Goal: Task Accomplishment & Management: Use online tool/utility

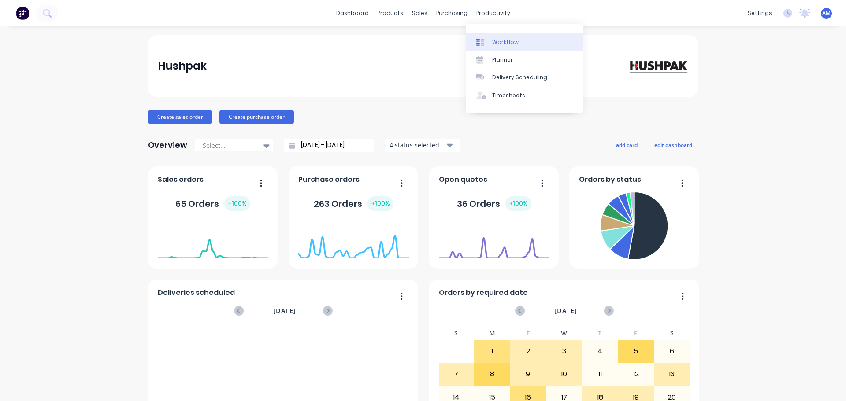
click at [497, 40] on div "Workflow" at bounding box center [505, 42] width 26 height 8
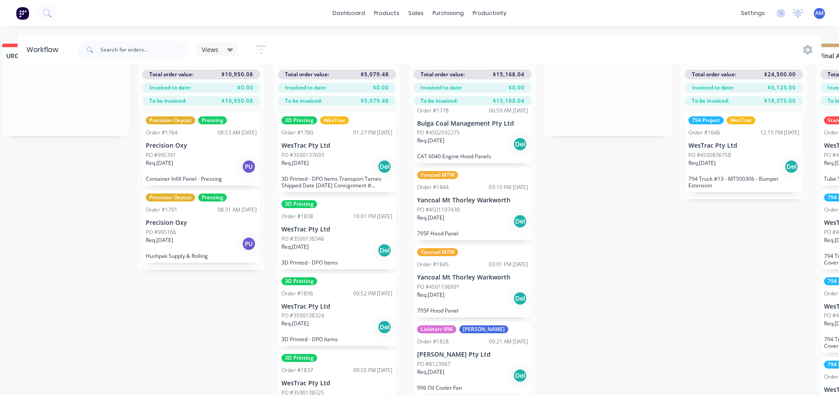
click at [356, 175] on p "3D Printed - DPO Items Transport Tamex Shipped Date 01/09/2025 Consignment # HU…" at bounding box center [337, 181] width 111 height 13
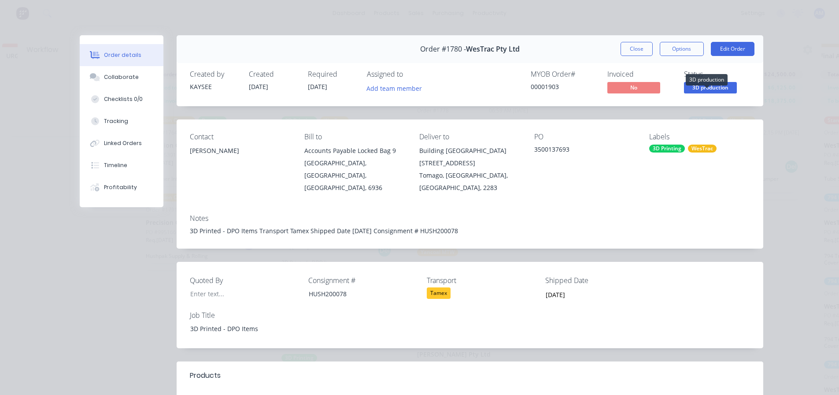
click at [709, 90] on span "3D production" at bounding box center [710, 87] width 53 height 11
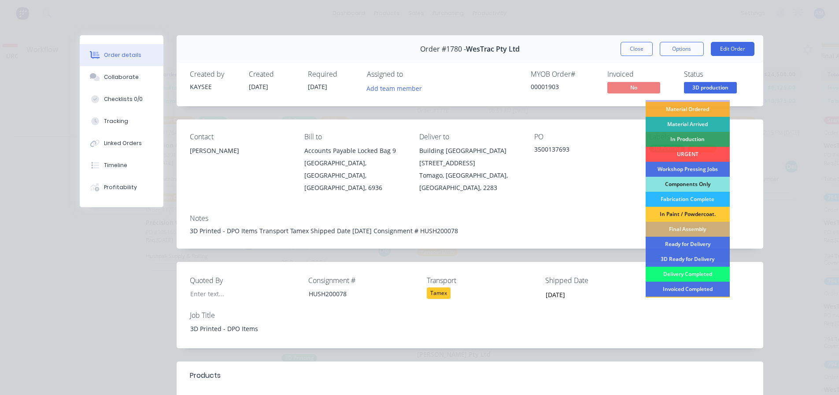
scroll to position [44, 0]
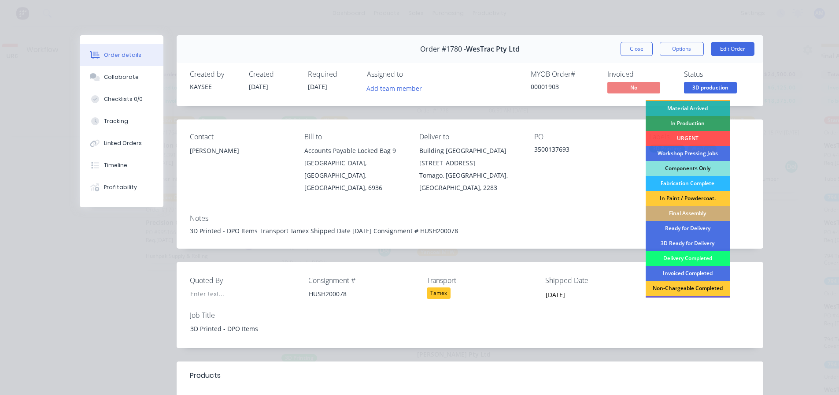
click at [670, 258] on div "Delivery Completed" at bounding box center [688, 258] width 84 height 15
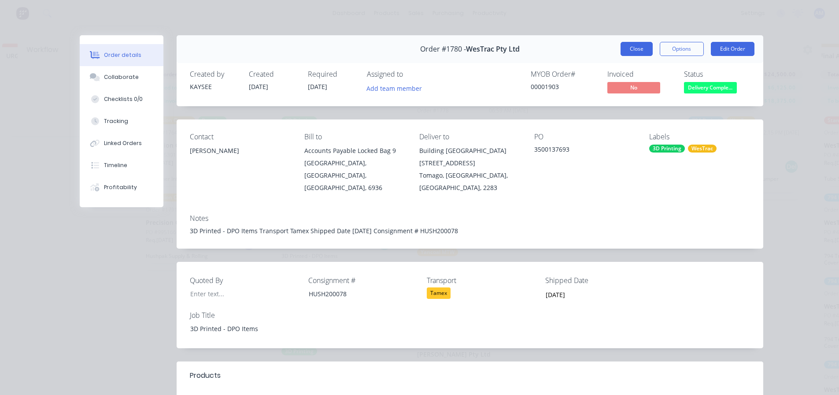
click at [633, 49] on button "Close" at bounding box center [637, 49] width 32 height 14
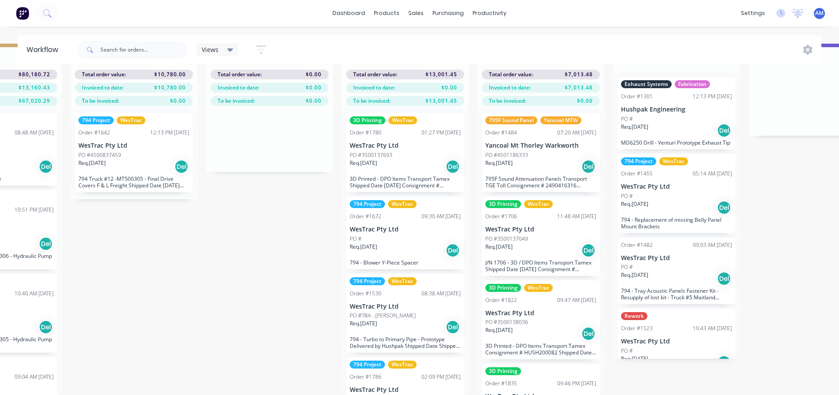
scroll to position [0, 1577]
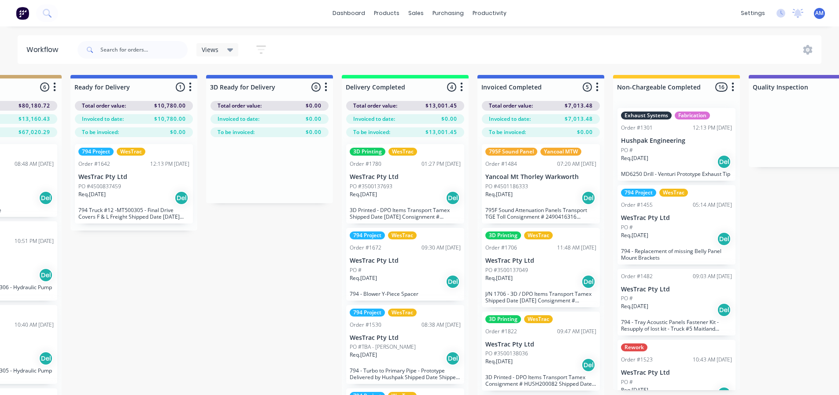
click at [397, 201] on div "Req. 18/08/25 Del" at bounding box center [405, 197] width 111 height 15
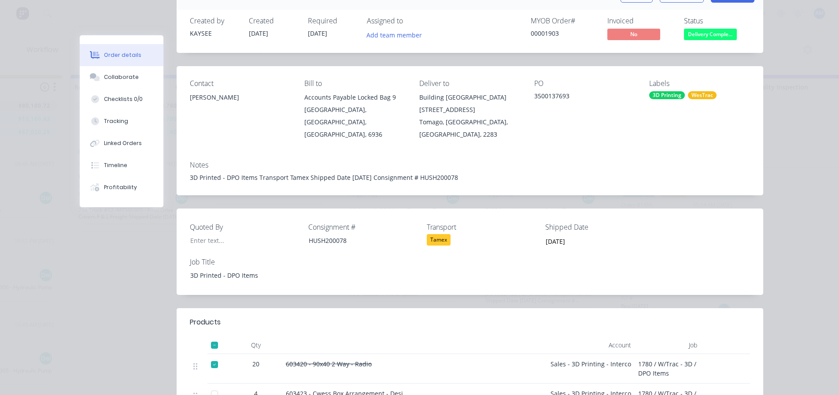
scroll to position [44, 0]
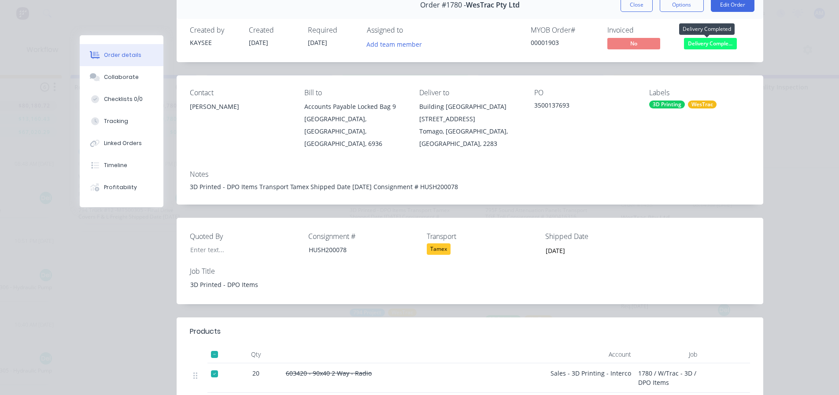
click at [694, 47] on span "Delivery Comple..." at bounding box center [710, 43] width 53 height 11
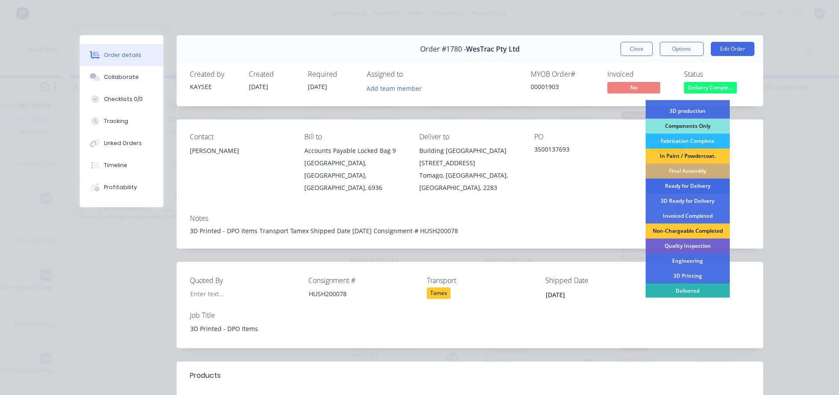
scroll to position [114, 0]
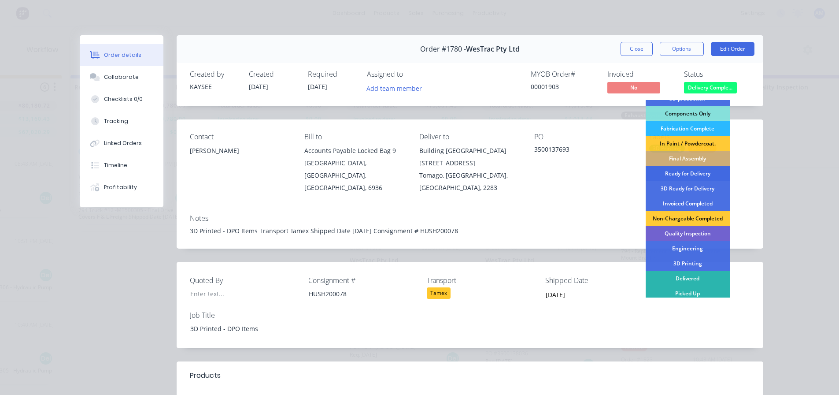
click at [683, 174] on div "Ready for Delivery" at bounding box center [688, 173] width 84 height 15
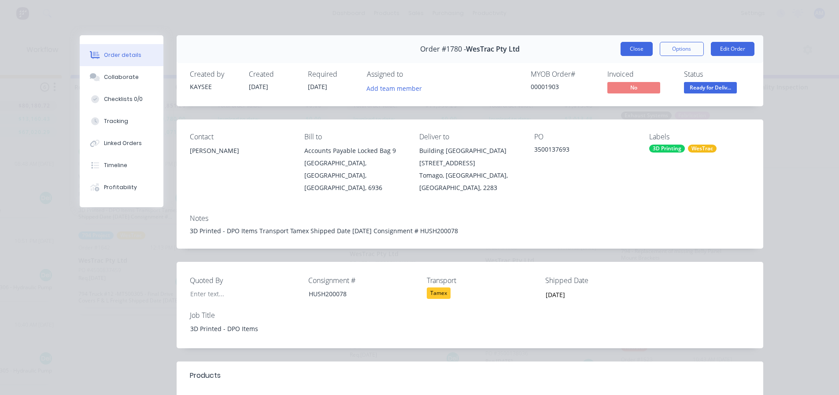
click at [626, 49] on button "Close" at bounding box center [637, 49] width 32 height 14
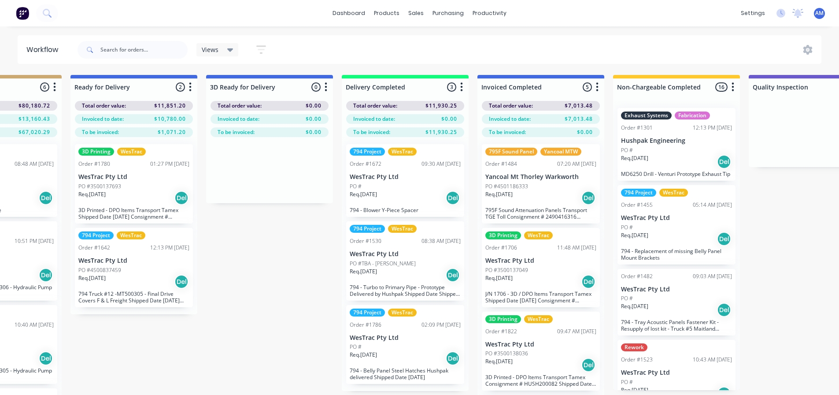
click at [142, 188] on div "PO #3500137693" at bounding box center [133, 186] width 111 height 8
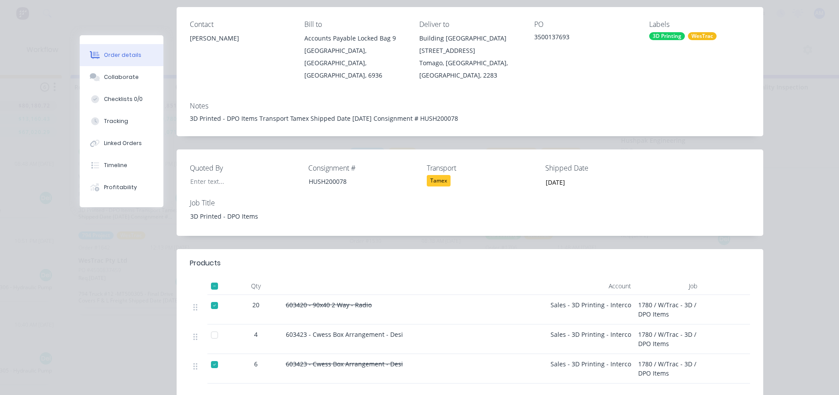
scroll to position [132, 0]
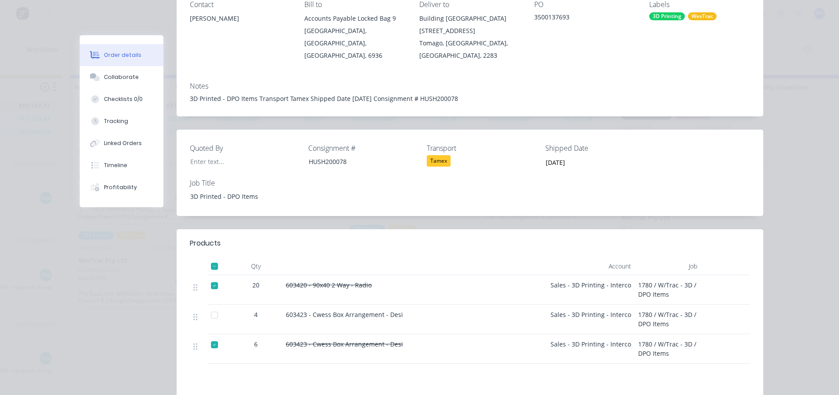
click at [503, 280] on div "603420 - 90x40 2 Way - Radio" at bounding box center [414, 284] width 257 height 9
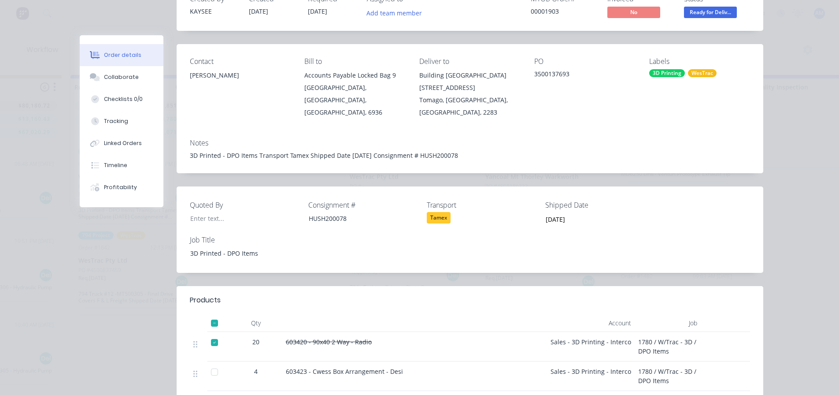
scroll to position [0, 0]
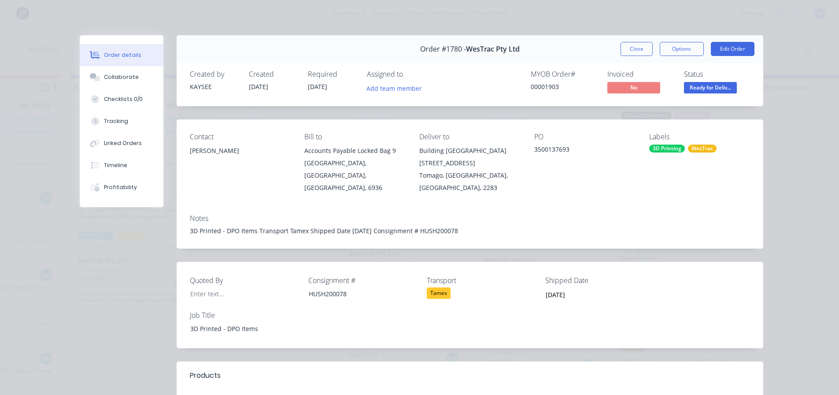
click at [756, 144] on div "Contact Sophie Taylor Bill to Accounts Payable Locked Bag 9 MIDLAND, Western Au…" at bounding box center [470, 163] width 587 height 88
click at [640, 50] on button "Close" at bounding box center [637, 49] width 32 height 14
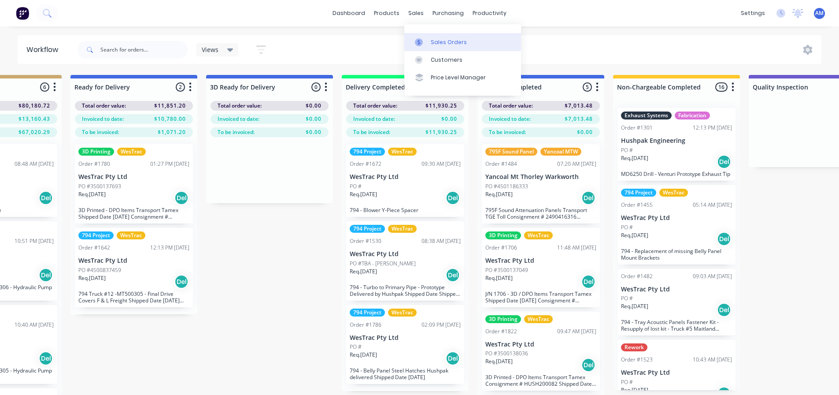
click at [437, 43] on div "Sales Orders" at bounding box center [449, 42] width 36 height 8
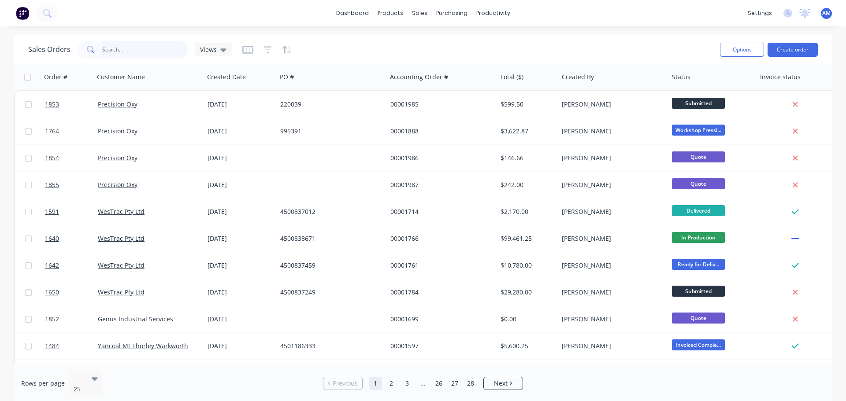
click at [120, 51] on input "text" at bounding box center [145, 50] width 86 height 18
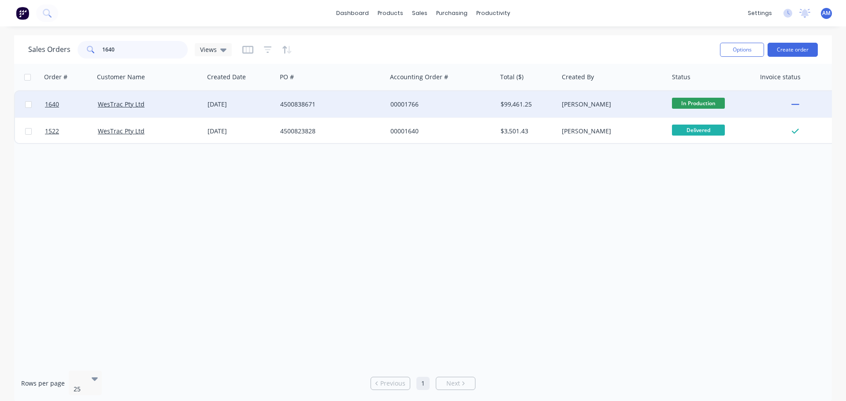
type input "1640"
click at [300, 104] on div "4500838671" at bounding box center [329, 104] width 98 height 9
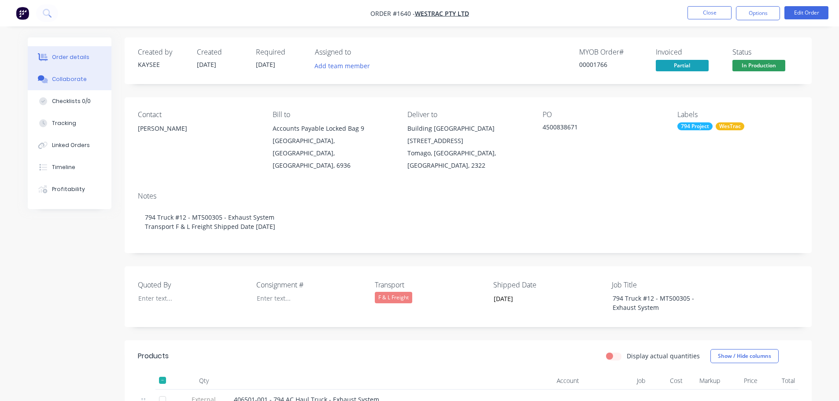
click at [68, 83] on div "Collaborate" at bounding box center [69, 79] width 35 height 8
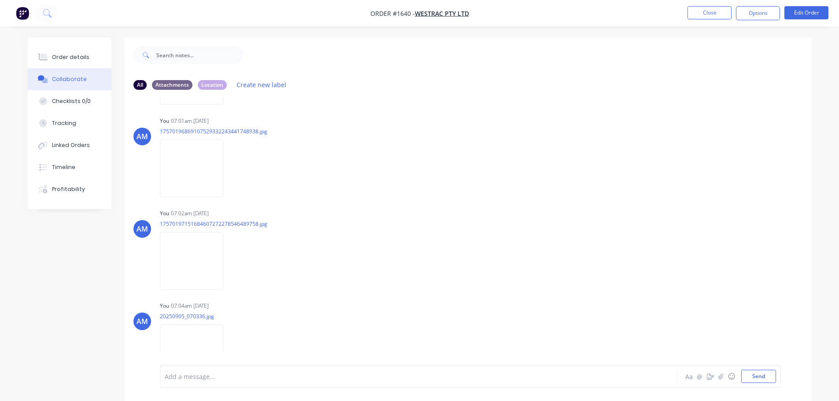
scroll to position [339, 0]
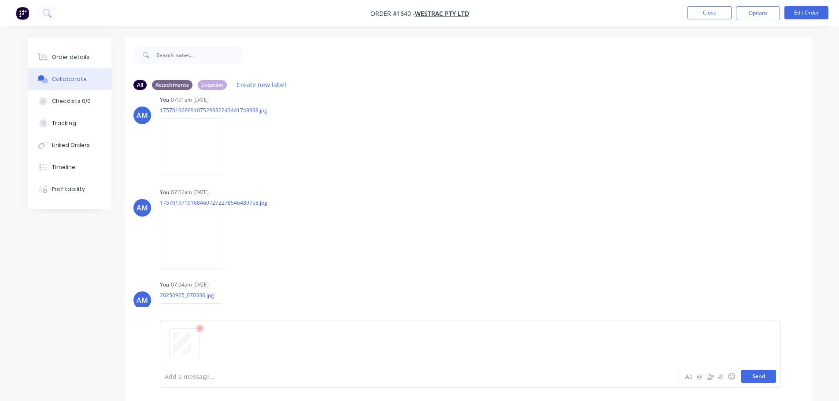
click at [757, 372] on button "Send" at bounding box center [759, 376] width 35 height 13
click at [759, 376] on button "Send" at bounding box center [759, 376] width 35 height 13
click at [716, 17] on button "Close" at bounding box center [710, 12] width 44 height 13
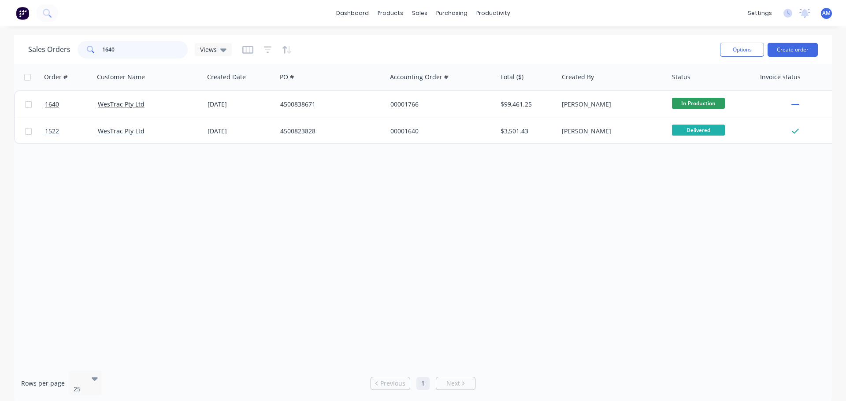
drag, startPoint x: 119, startPoint y: 55, endPoint x: 100, endPoint y: 45, distance: 20.5
click at [100, 45] on div "1640" at bounding box center [133, 50] width 110 height 18
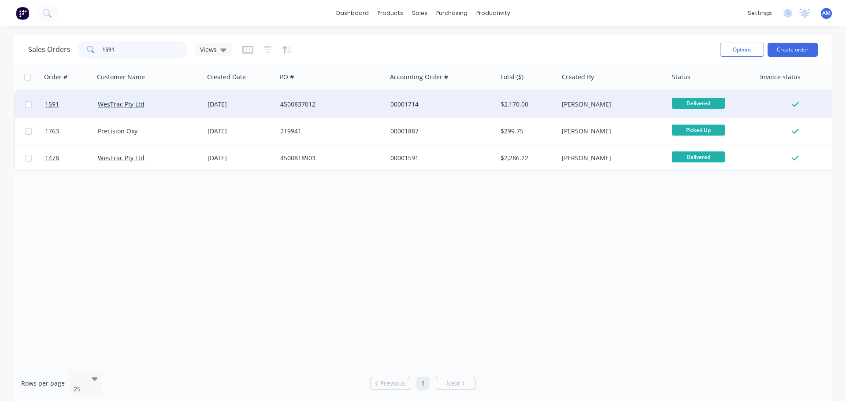
type input "1591"
click at [242, 103] on div "[DATE]" at bounding box center [241, 104] width 66 height 9
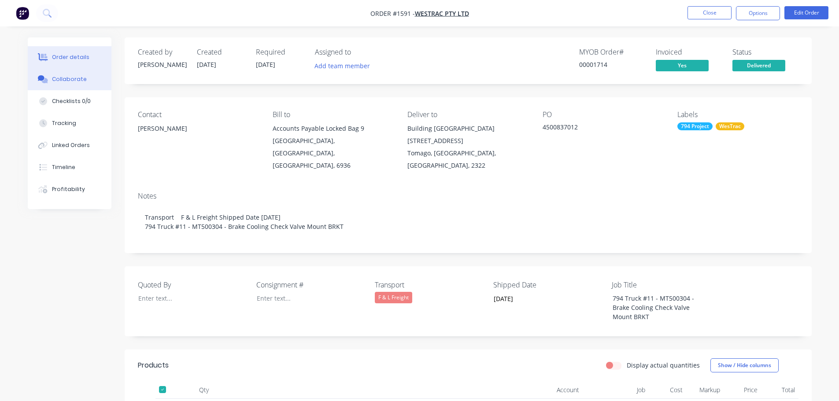
click at [74, 76] on div "Collaborate" at bounding box center [69, 79] width 35 height 8
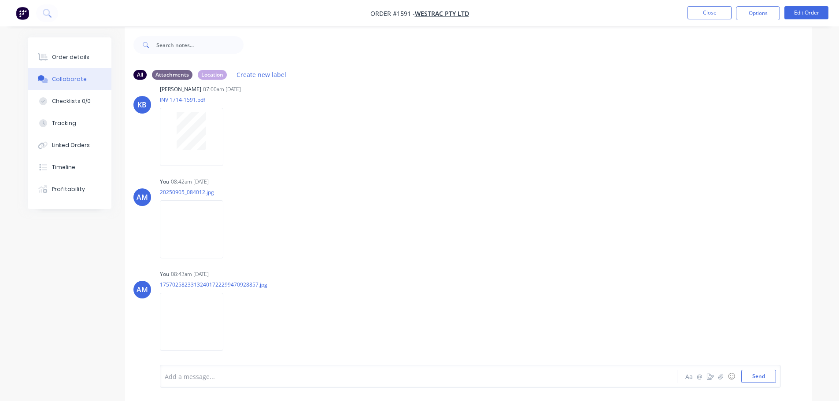
scroll to position [13, 0]
click at [764, 378] on button "Send" at bounding box center [759, 376] width 35 height 13
click at [694, 13] on button "Close" at bounding box center [710, 12] width 44 height 13
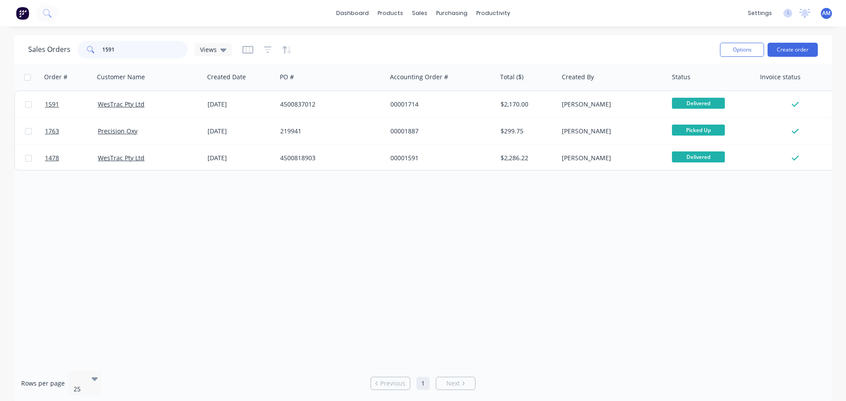
drag, startPoint x: 133, startPoint y: 52, endPoint x: 22, endPoint y: 54, distance: 110.6
click at [22, 54] on div "Sales Orders 1591 Views Options Create order" at bounding box center [423, 49] width 818 height 29
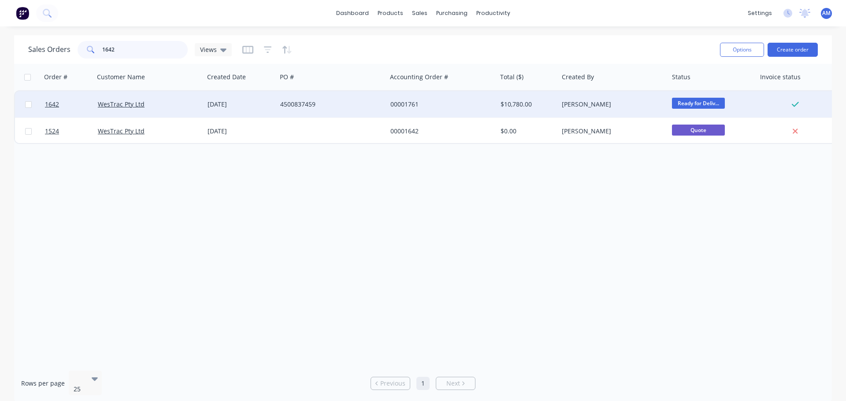
type input "1642"
click at [215, 104] on div "[DATE]" at bounding box center [241, 104] width 66 height 9
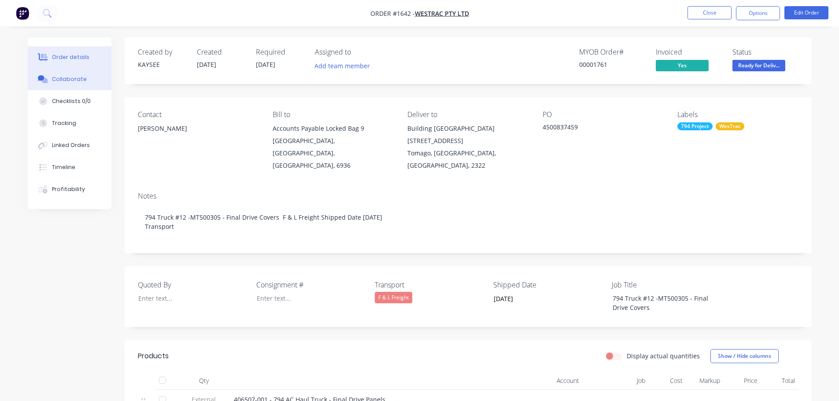
click at [65, 79] on div "Collaborate" at bounding box center [69, 79] width 35 height 8
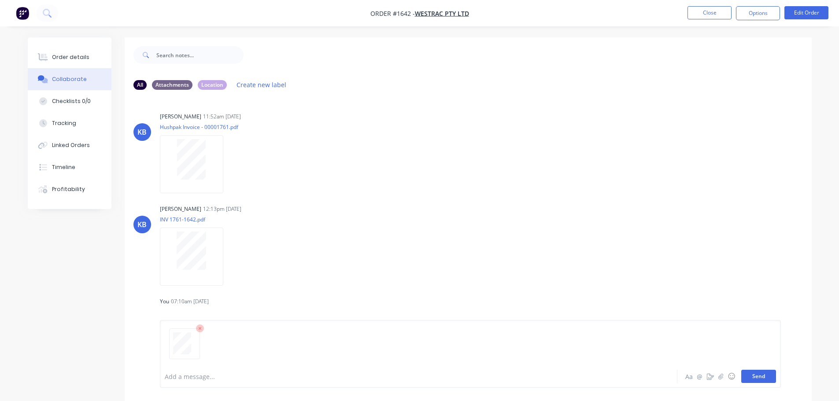
click at [760, 376] on button "Send" at bounding box center [759, 376] width 35 height 13
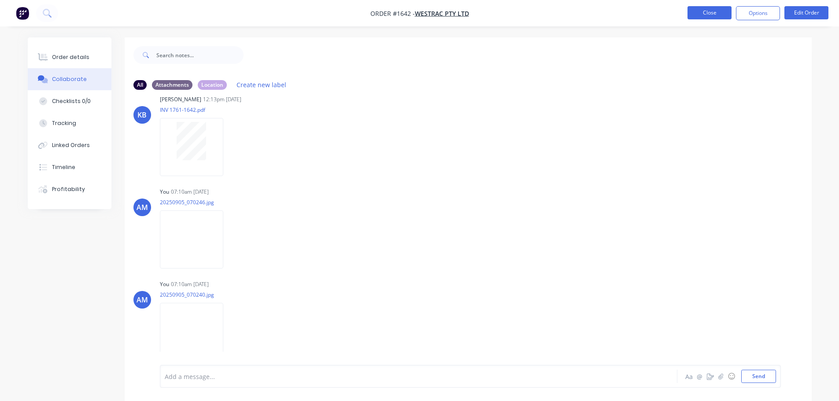
click at [705, 17] on button "Close" at bounding box center [710, 12] width 44 height 13
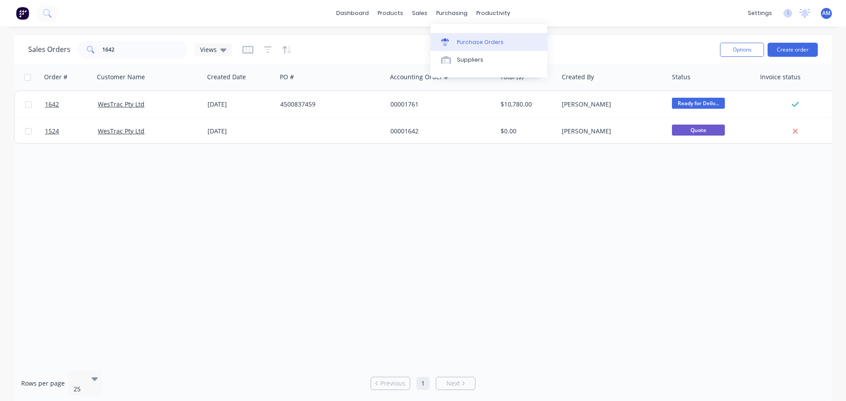
click at [476, 38] on div "Purchase Orders" at bounding box center [480, 42] width 47 height 8
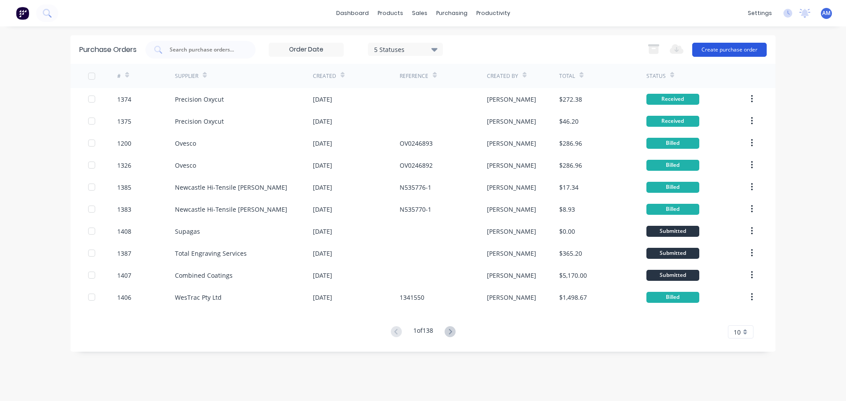
click at [720, 47] on button "Create purchase order" at bounding box center [729, 50] width 74 height 14
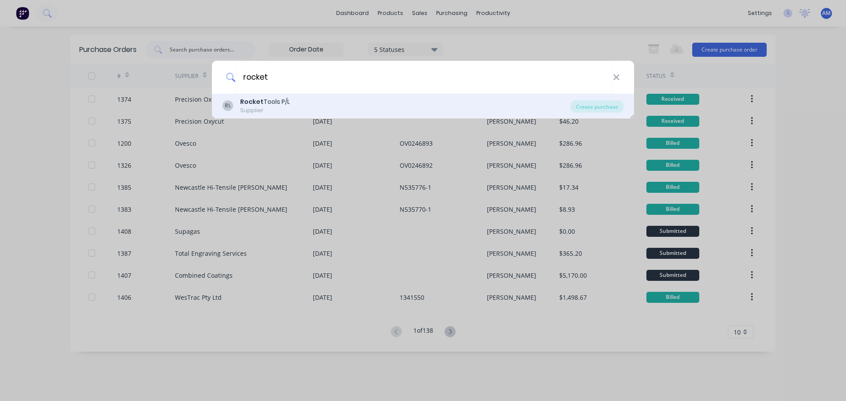
type input "rocket"
click at [284, 102] on div "Rocket Tools P/L" at bounding box center [265, 101] width 50 height 9
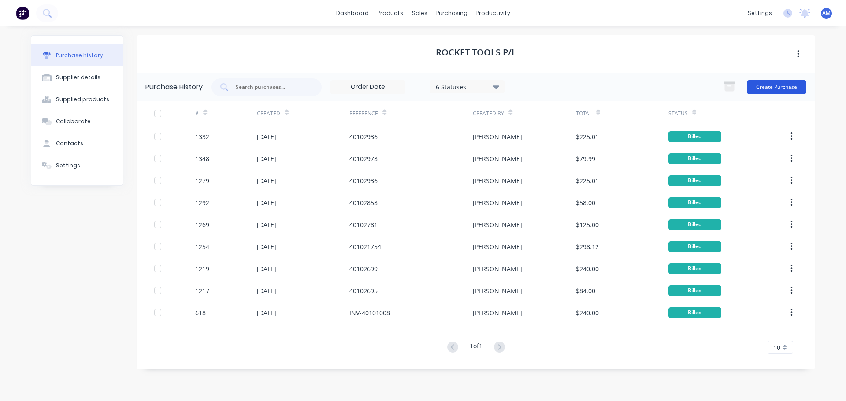
click at [775, 89] on button "Create Purchase" at bounding box center [776, 87] width 59 height 14
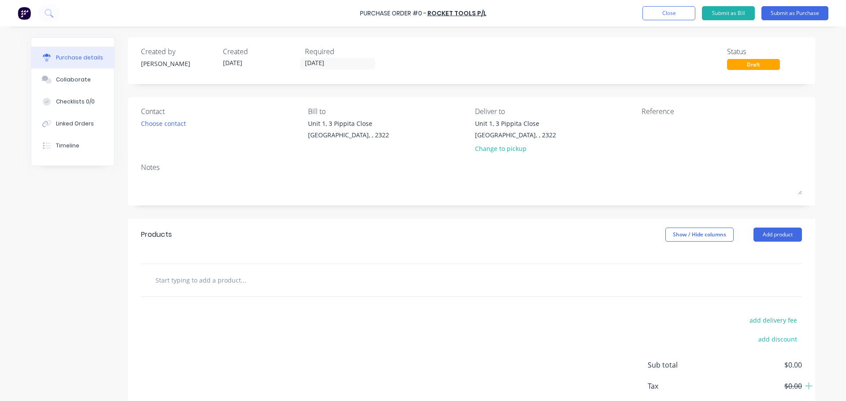
click at [208, 281] on input "text" at bounding box center [243, 280] width 176 height 18
paste input "MIG TIP 0.9 O.D TWECO-PKT OF 10- in stock"
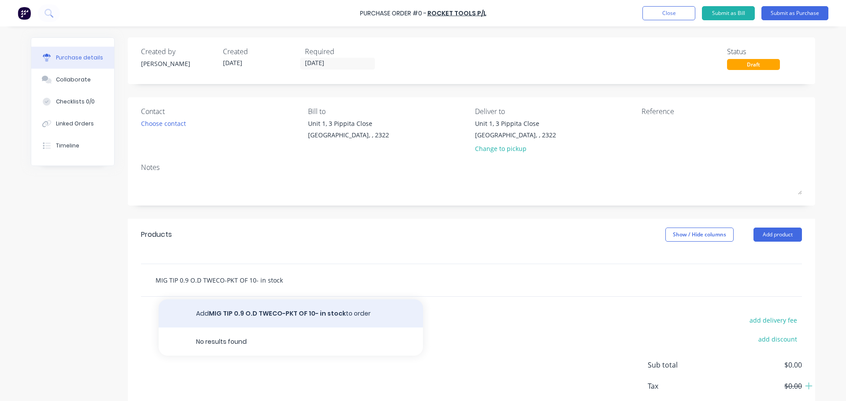
type input "MIG TIP 0.9 O.D TWECO-PKT OF 10- in stock"
click at [292, 314] on button "Add MIG TIP 0.9 O.D TWECO-PKT OF 10- in stock to order" at bounding box center [291, 314] width 264 height 28
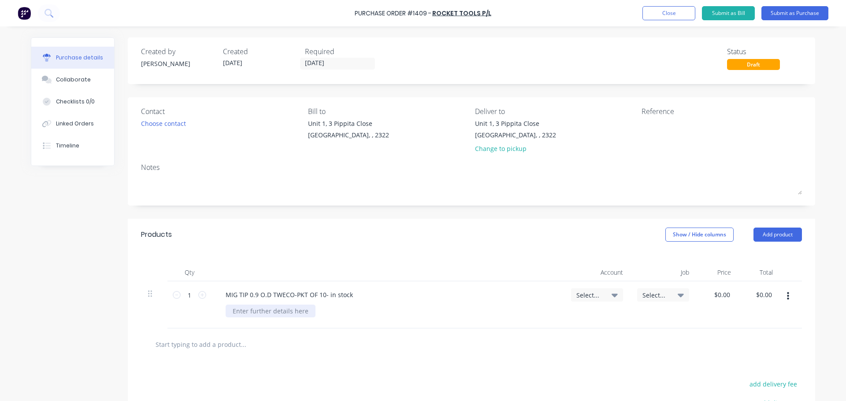
click at [271, 312] on div at bounding box center [271, 311] width 90 height 13
paste div
click at [612, 295] on icon at bounding box center [615, 295] width 6 height 10
click at [560, 324] on input at bounding box center [568, 322] width 90 height 18
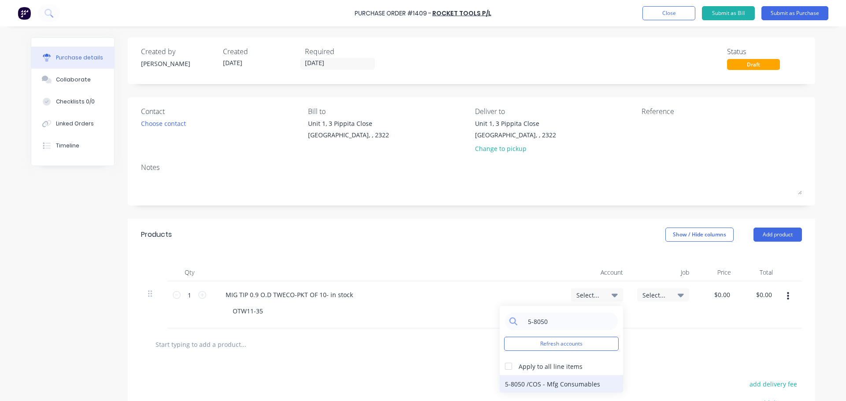
type input "5-8050"
click at [541, 385] on div "5-8050 / COS - Mfg Consumables" at bounding box center [561, 384] width 123 height 18
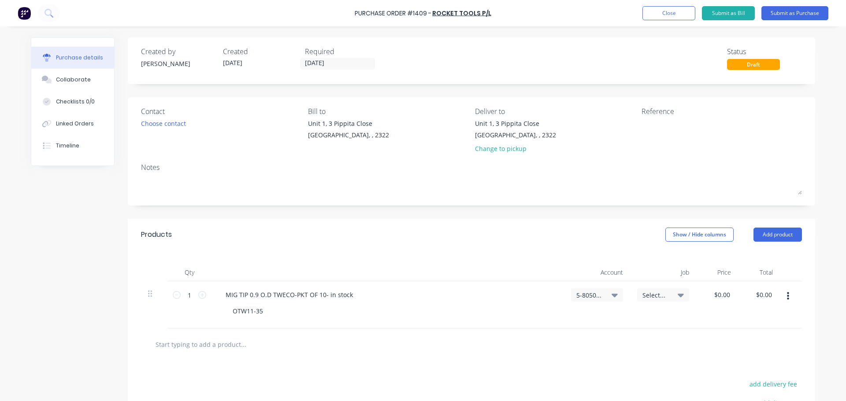
click at [159, 170] on div "Notes" at bounding box center [471, 167] width 661 height 11
click at [167, 169] on div "Notes" at bounding box center [471, 167] width 661 height 11
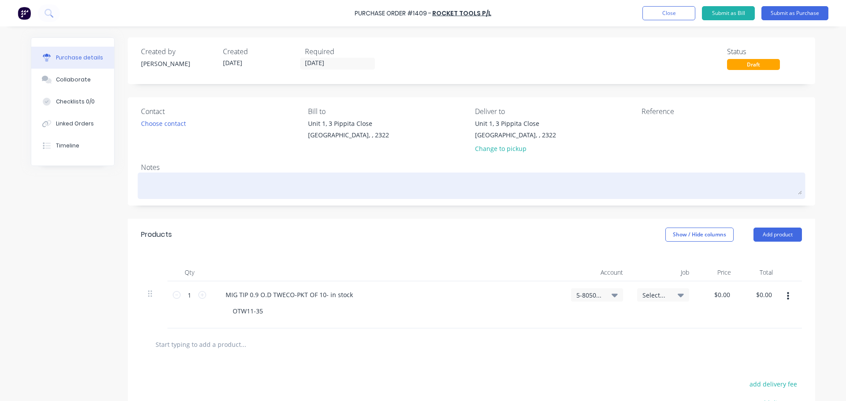
click at [158, 172] on div "Notes" at bounding box center [471, 167] width 661 height 11
click at [157, 178] on textarea at bounding box center [471, 185] width 661 height 20
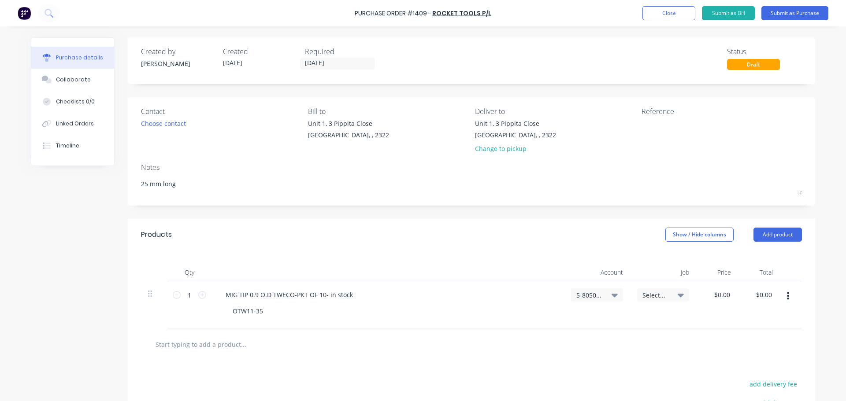
type textarea "25 mm long"
drag, startPoint x: 728, startPoint y: 293, endPoint x: 700, endPoint y: 292, distance: 28.2
click at [703, 293] on div "0.0000 0.0000" at bounding box center [717, 305] width 42 height 47
paste input "1."
type input "$1.00"
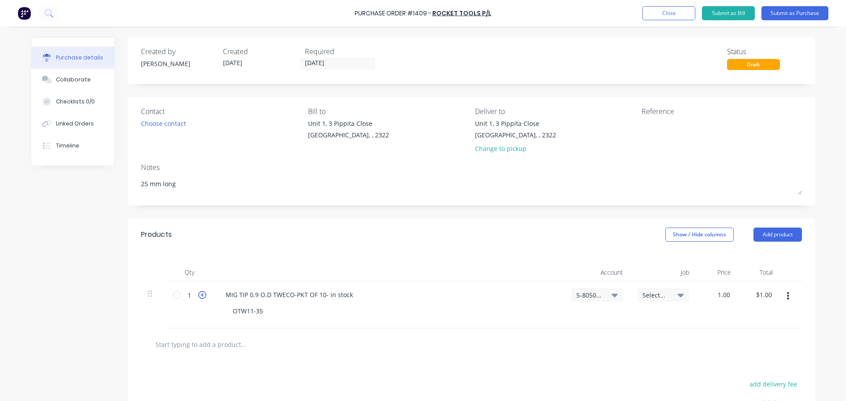
type input "$1.00"
click at [198, 294] on icon at bounding box center [202, 295] width 8 height 8
type input "2"
type input "$2.00"
click at [198, 294] on icon at bounding box center [202, 295] width 8 height 8
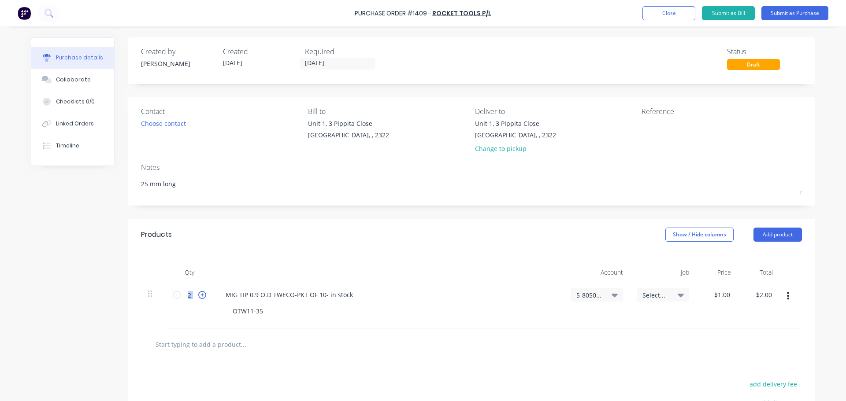
type input "3"
type input "$3.00"
click at [198, 294] on icon at bounding box center [202, 295] width 8 height 8
type input "4"
type input "$4.00"
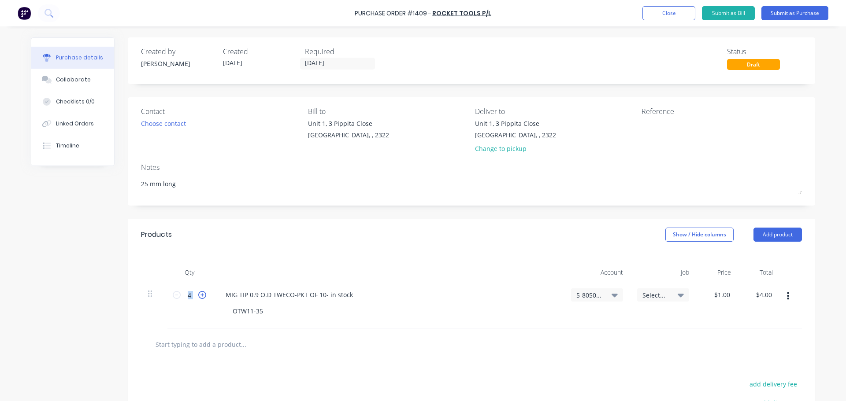
click at [198, 294] on icon at bounding box center [202, 295] width 8 height 8
type input "5"
type input "$5.00"
click at [198, 294] on icon at bounding box center [202, 295] width 8 height 8
type input "6"
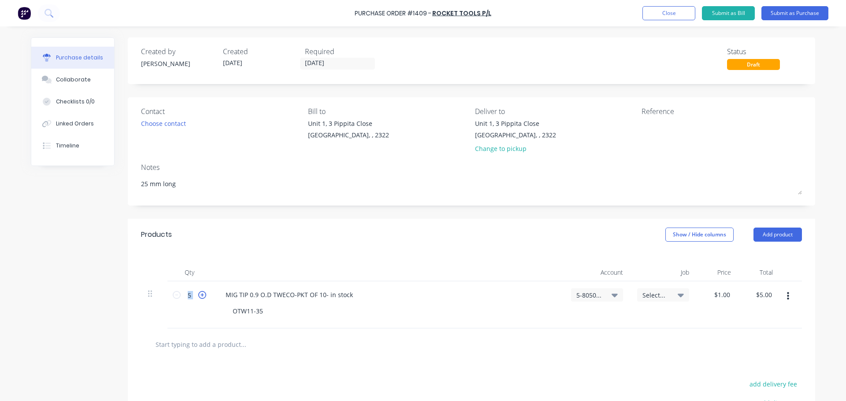
type input "$6.00"
click at [198, 294] on icon at bounding box center [202, 295] width 8 height 8
type input "7"
type input "$7.00"
click at [198, 294] on icon at bounding box center [202, 295] width 8 height 8
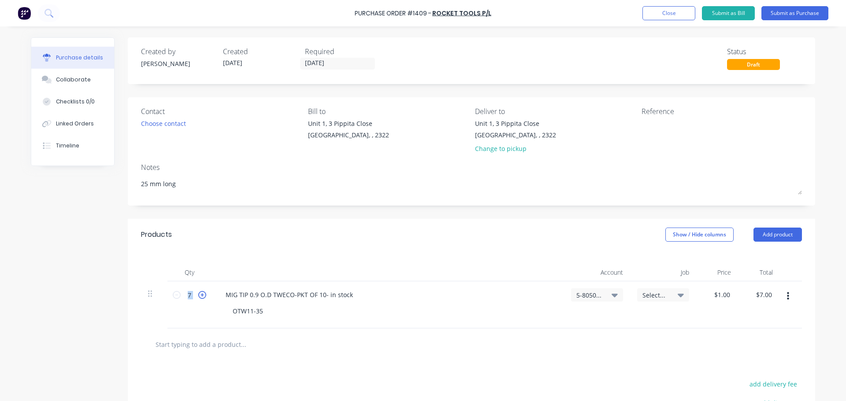
type input "8"
type input "$8.00"
click at [198, 294] on icon at bounding box center [202, 295] width 8 height 8
type input "9"
type input "$9.00"
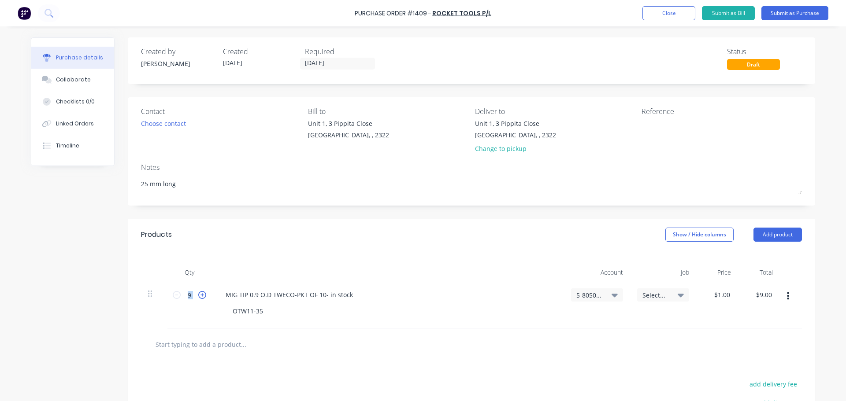
click at [198, 294] on icon at bounding box center [202, 295] width 8 height 8
type input "10"
type input "$10.00"
click at [146, 123] on div "Choose contact" at bounding box center [163, 123] width 45 height 9
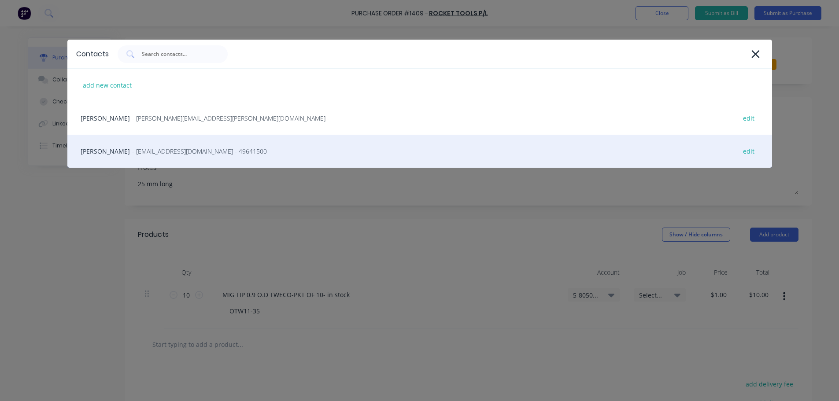
click at [156, 150] on span "- newcastlesales@tools.com.au - 49641500" at bounding box center [199, 151] width 135 height 9
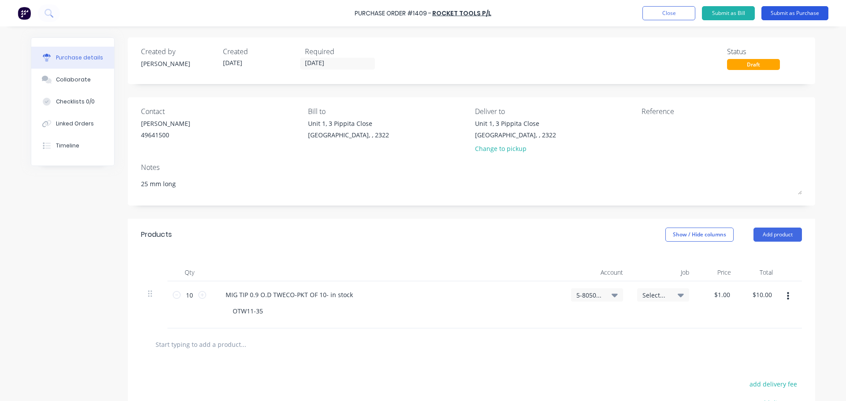
click at [787, 15] on button "Submit as Purchase" at bounding box center [794, 13] width 67 height 14
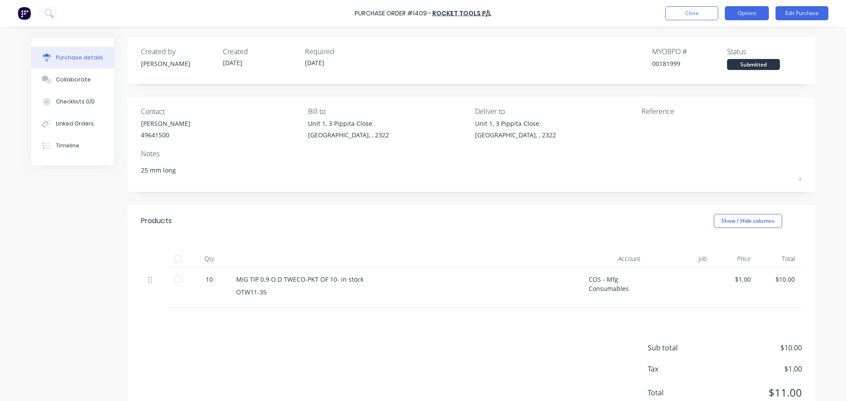
click at [753, 14] on button "Options" at bounding box center [747, 13] width 44 height 14
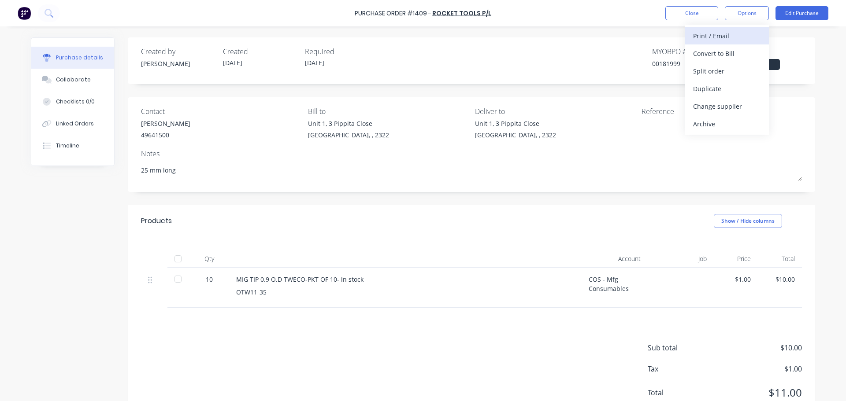
click at [717, 37] on div "Print / Email" at bounding box center [727, 36] width 68 height 13
click at [718, 54] on div "With pricing" at bounding box center [727, 53] width 68 height 13
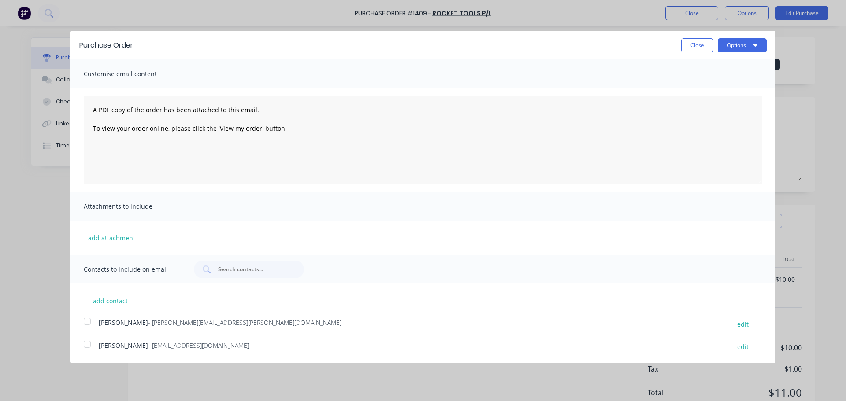
click at [89, 347] on div at bounding box center [87, 345] width 18 height 18
click at [745, 46] on button "Options" at bounding box center [742, 45] width 49 height 14
click at [704, 87] on div "Email" at bounding box center [725, 85] width 68 height 13
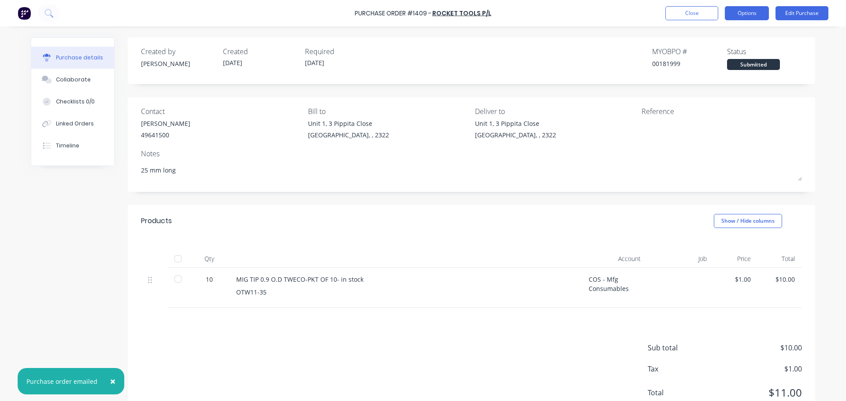
click at [749, 14] on button "Options" at bounding box center [747, 13] width 44 height 14
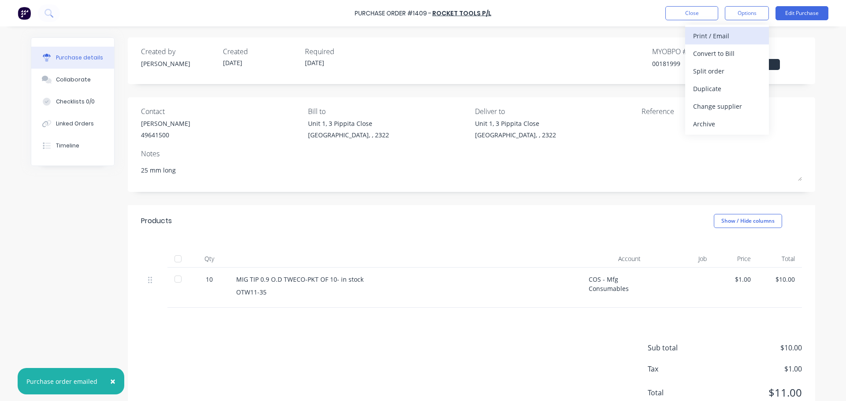
click at [731, 36] on div "Print / Email" at bounding box center [727, 36] width 68 height 13
click at [714, 53] on div "With pricing" at bounding box center [727, 53] width 68 height 13
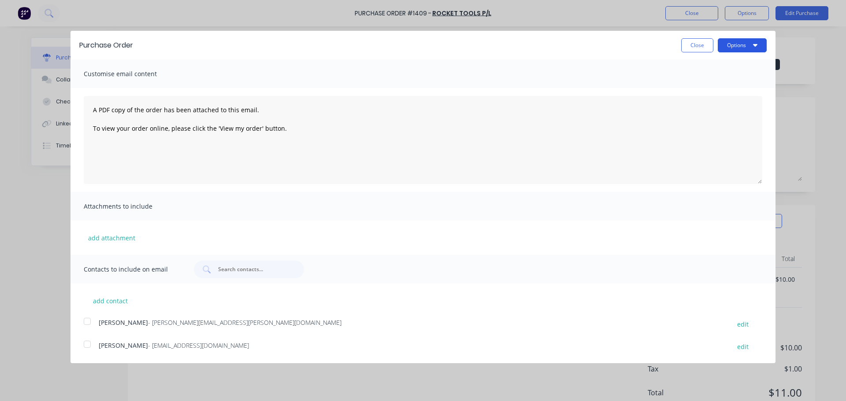
click at [727, 48] on button "Options" at bounding box center [742, 45] width 49 height 14
click at [707, 67] on div "Print" at bounding box center [725, 67] width 68 height 13
click at [690, 47] on button "Close" at bounding box center [697, 45] width 32 height 14
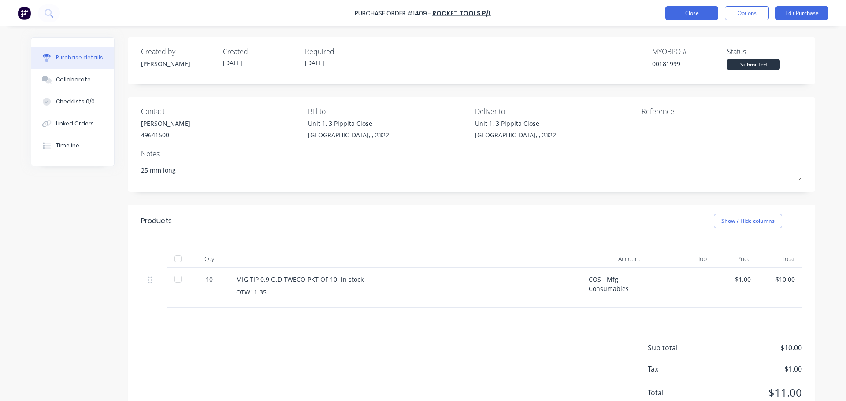
click at [679, 14] on button "Close" at bounding box center [691, 13] width 53 height 14
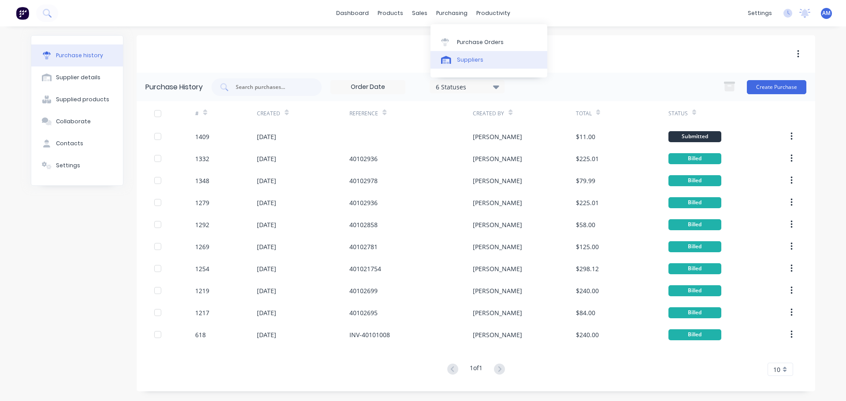
click at [463, 61] on div "Suppliers" at bounding box center [470, 60] width 26 height 8
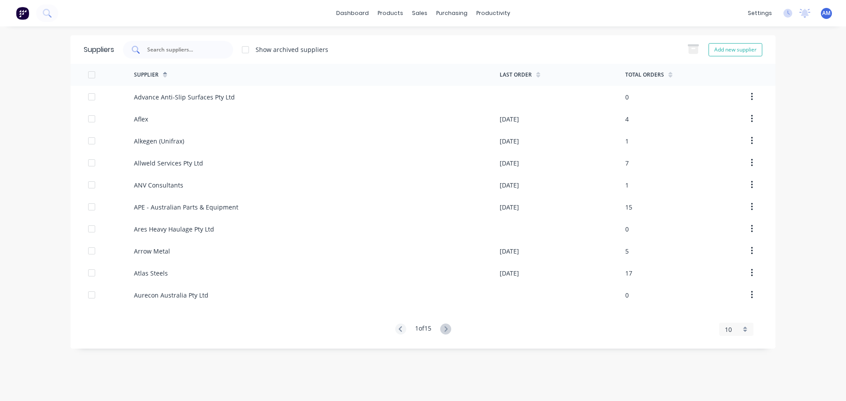
click at [181, 51] on input "text" at bounding box center [182, 49] width 73 height 9
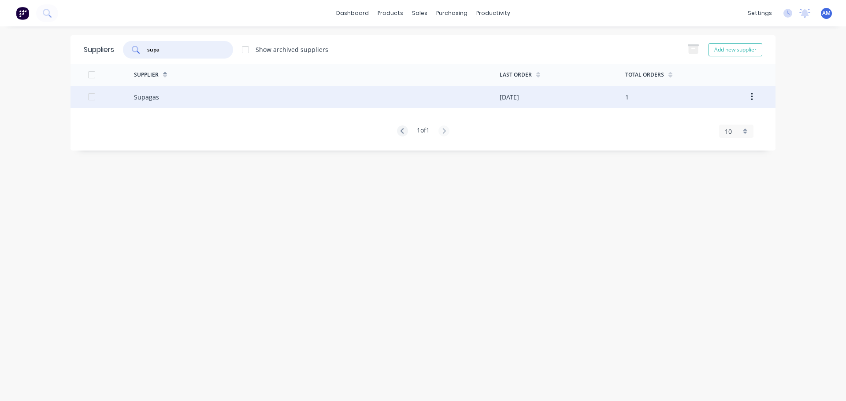
type input "supa"
click at [157, 99] on div "Supagas" at bounding box center [146, 97] width 25 height 9
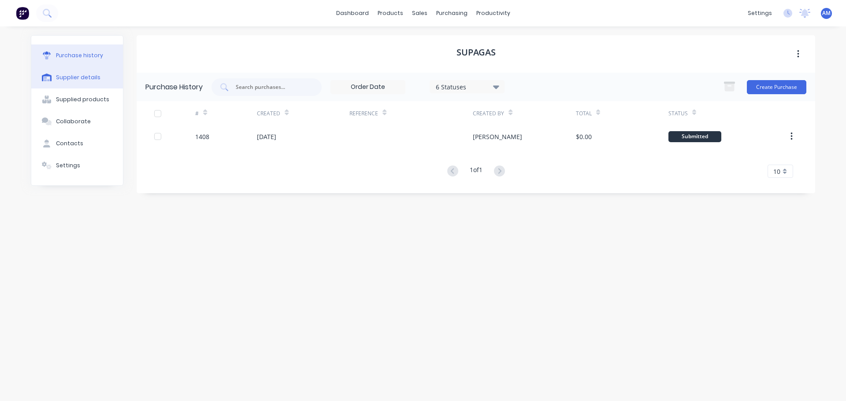
click at [79, 76] on div "Supplier details" at bounding box center [78, 78] width 45 height 8
select select "AU"
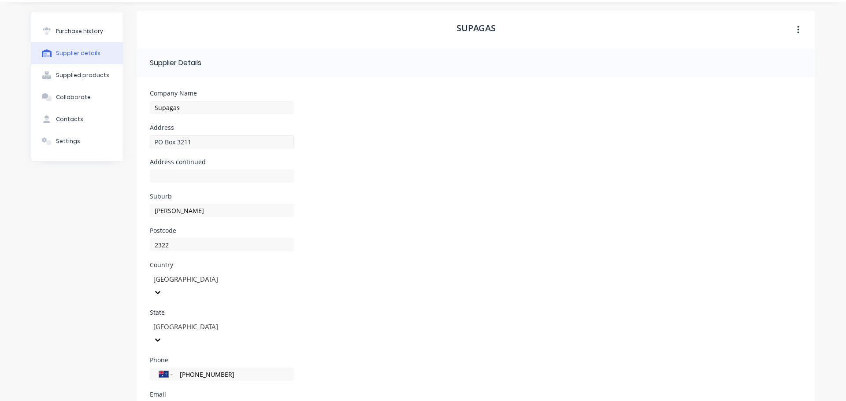
scroll to position [79, 0]
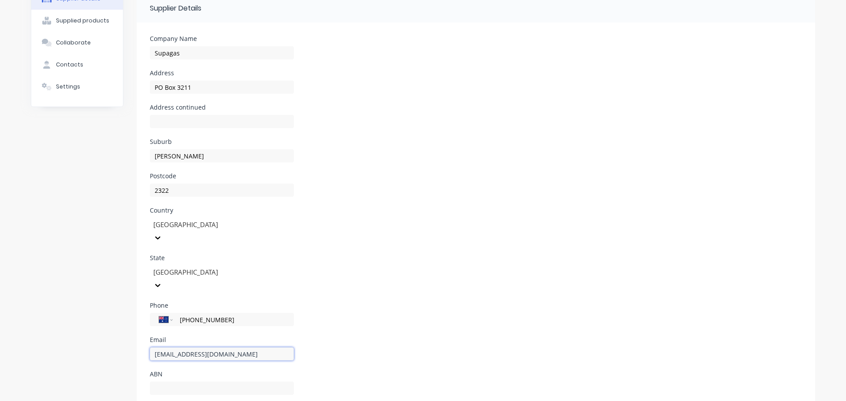
drag, startPoint x: 231, startPoint y: 330, endPoint x: 148, endPoint y: 329, distance: 83.3
click at [150, 348] on input "thorsales@supagas.com.au" at bounding box center [222, 354] width 144 height 13
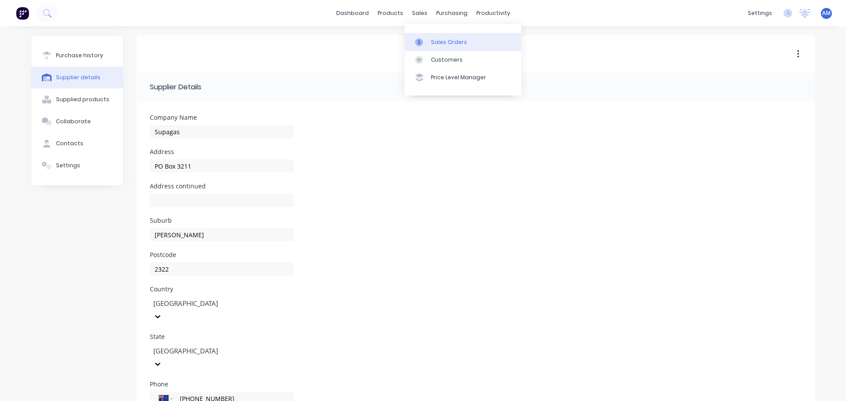
click at [437, 44] on div "Sales Orders" at bounding box center [449, 42] width 36 height 8
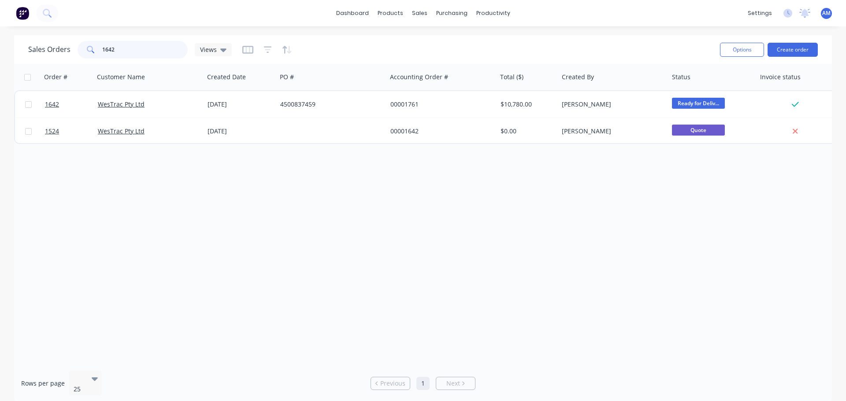
drag, startPoint x: 123, startPoint y: 56, endPoint x: 103, endPoint y: 52, distance: 20.7
click at [103, 52] on input "1642" at bounding box center [145, 50] width 86 height 18
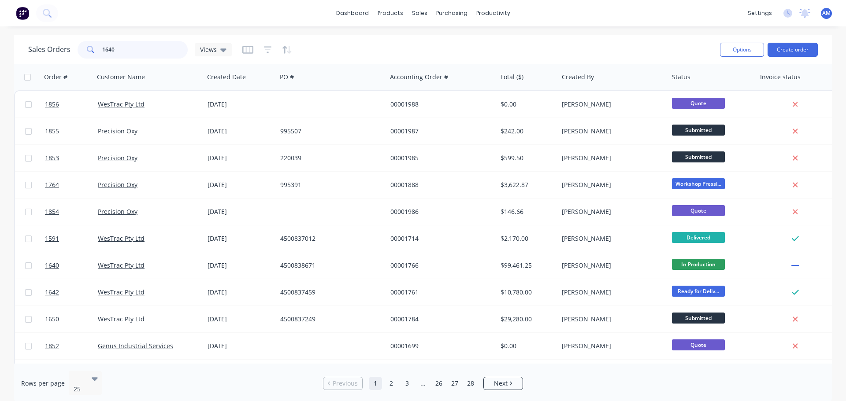
type input "1640"
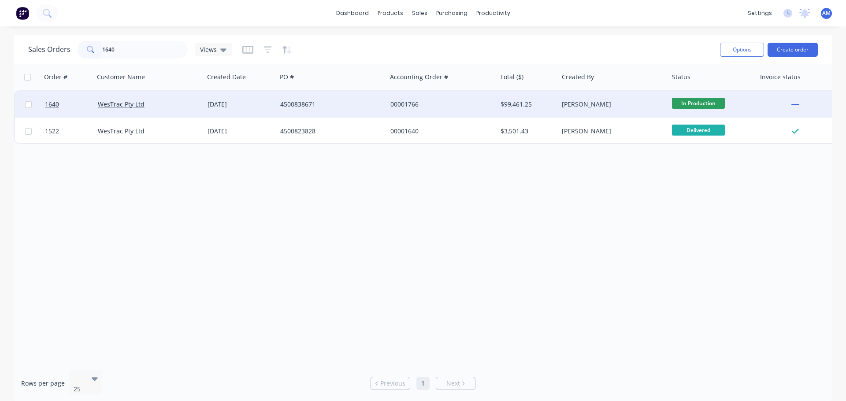
click at [308, 100] on div "4500838671" at bounding box center [329, 104] width 98 height 9
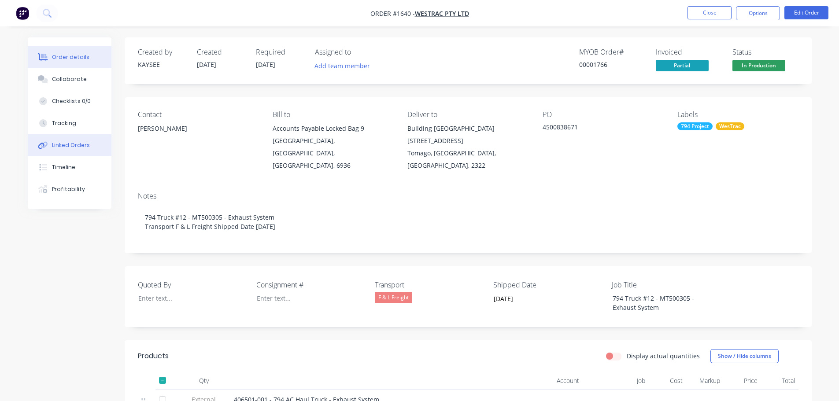
click at [83, 144] on div "Linked Orders" at bounding box center [71, 145] width 38 height 8
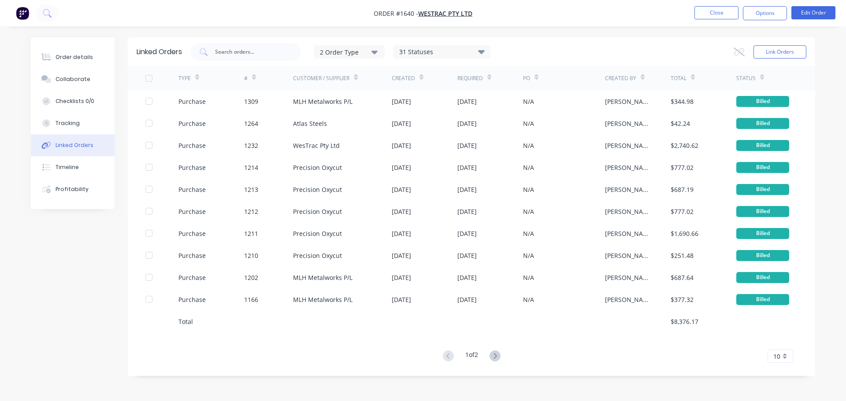
click at [779, 356] on span "10" at bounding box center [776, 356] width 7 height 9
click at [776, 341] on div "35" at bounding box center [780, 341] width 25 height 15
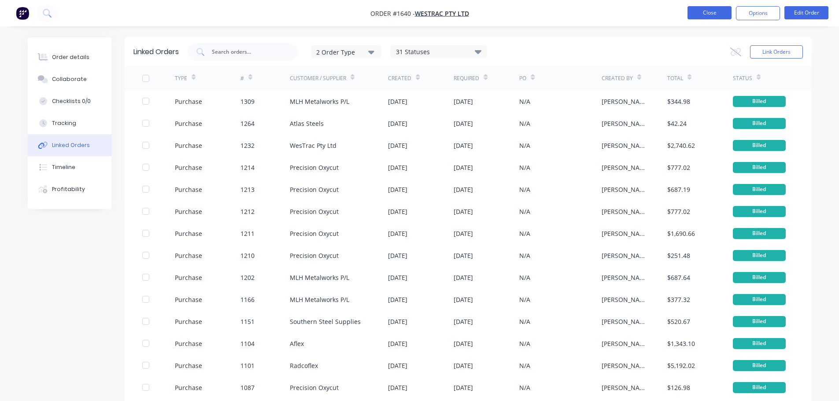
click at [700, 12] on button "Close" at bounding box center [710, 12] width 44 height 13
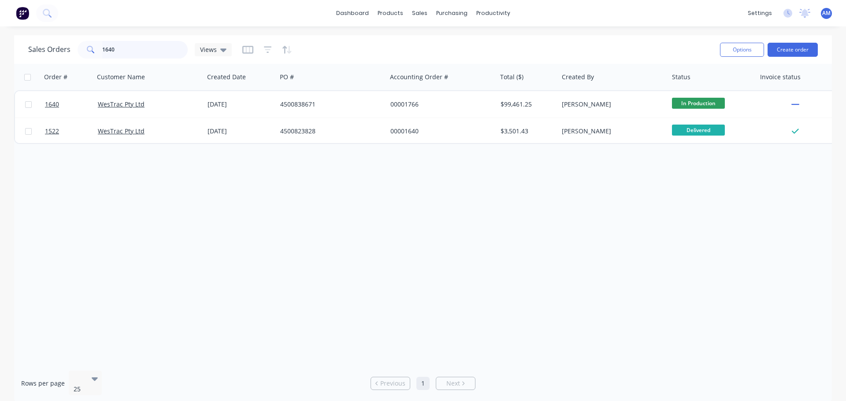
click at [125, 55] on input "1640" at bounding box center [145, 50] width 86 height 18
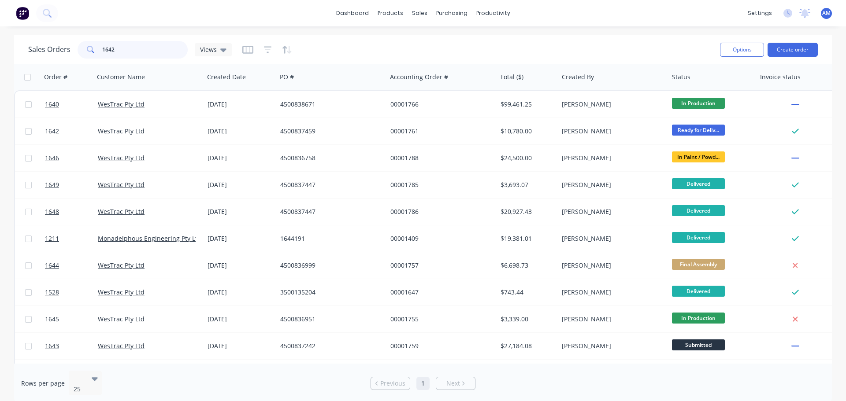
type input "1642"
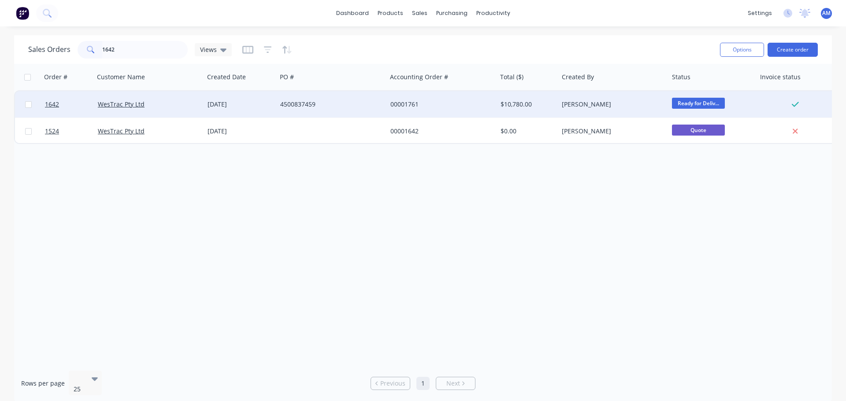
click at [229, 105] on div "[DATE]" at bounding box center [241, 104] width 66 height 9
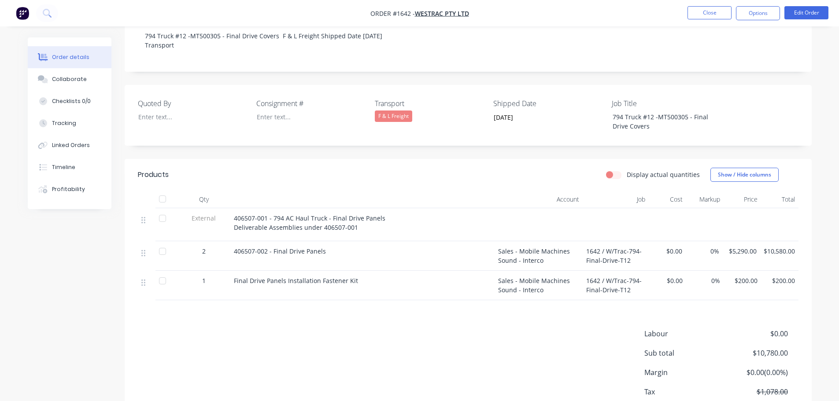
scroll to position [220, 0]
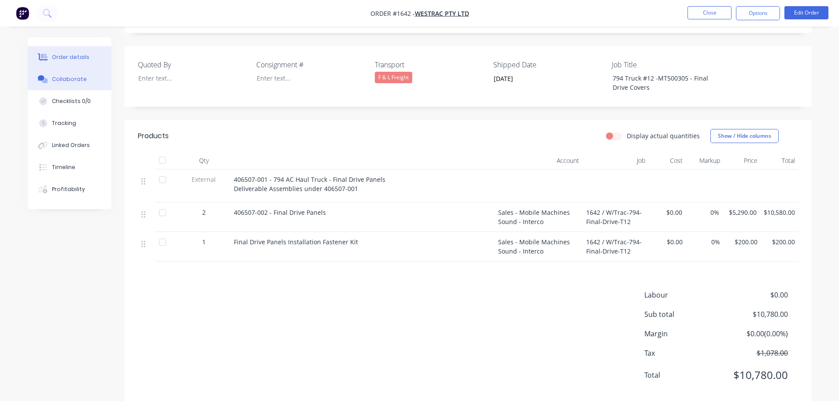
click at [69, 76] on div "Collaborate" at bounding box center [69, 79] width 35 height 8
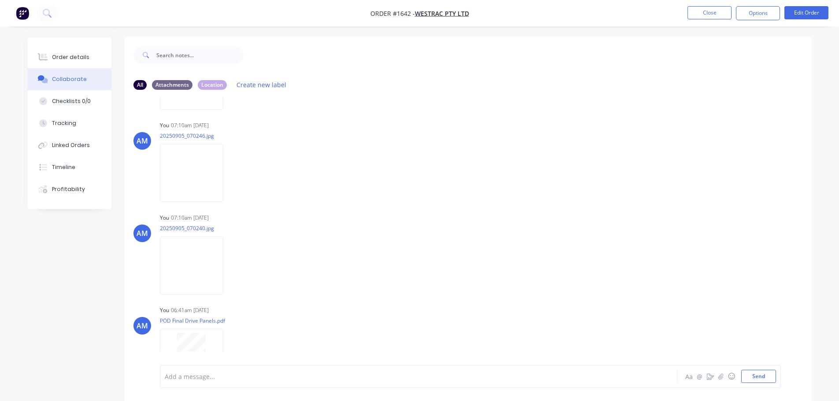
scroll to position [202, 0]
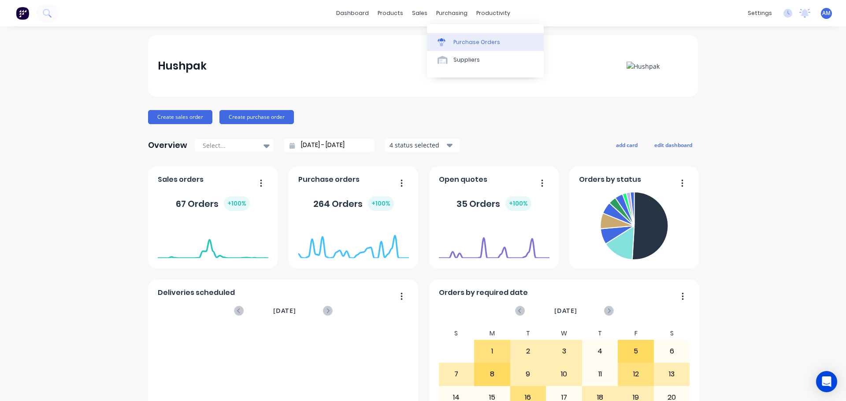
click at [468, 39] on div "Purchase Orders" at bounding box center [476, 42] width 47 height 8
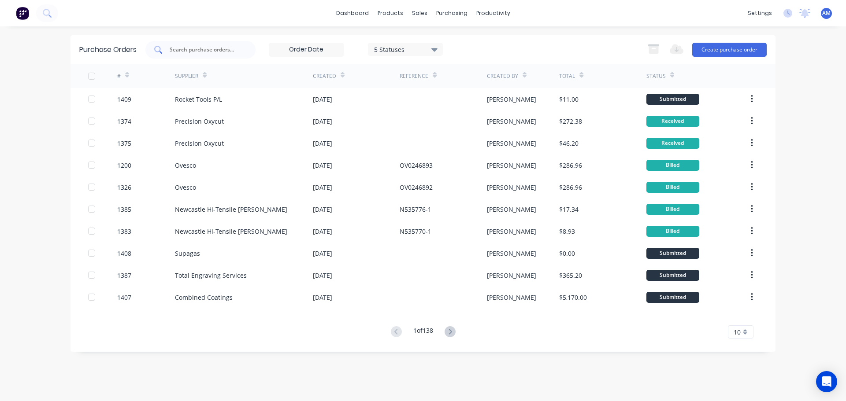
click at [236, 48] on input "text" at bounding box center [205, 49] width 73 height 9
click at [736, 51] on button "Create purchase order" at bounding box center [729, 50] width 74 height 14
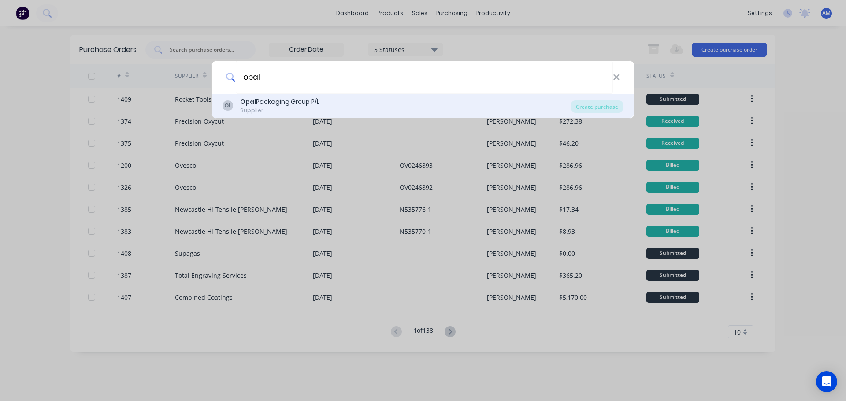
type input "opal"
click at [318, 111] on div "Supplier" at bounding box center [279, 111] width 79 height 8
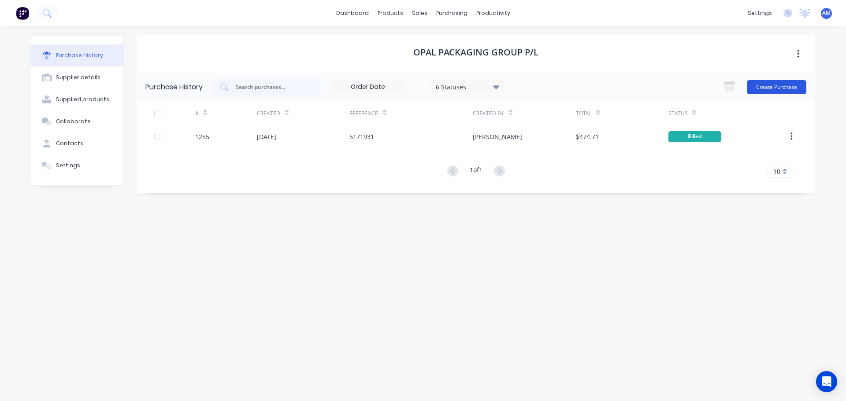
click at [769, 86] on button "Create Purchase" at bounding box center [776, 87] width 59 height 14
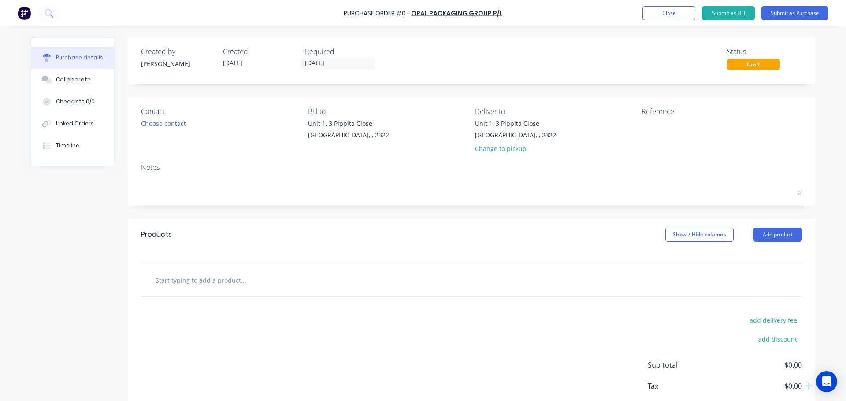
click at [218, 282] on input "text" at bounding box center [243, 280] width 176 height 18
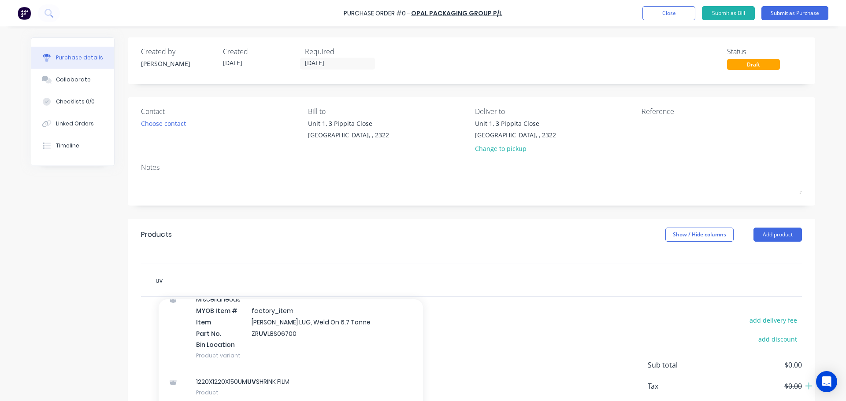
scroll to position [212, 0]
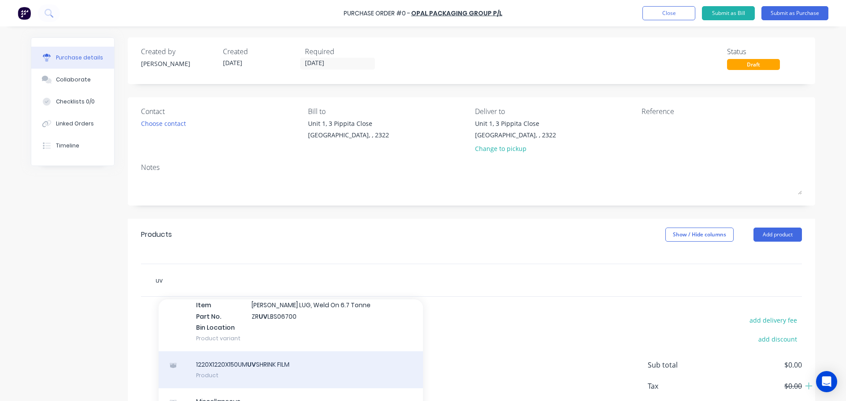
type input "uv"
click at [269, 361] on div "1220X1220X150UM UV SHRINK FILM Product" at bounding box center [291, 370] width 264 height 37
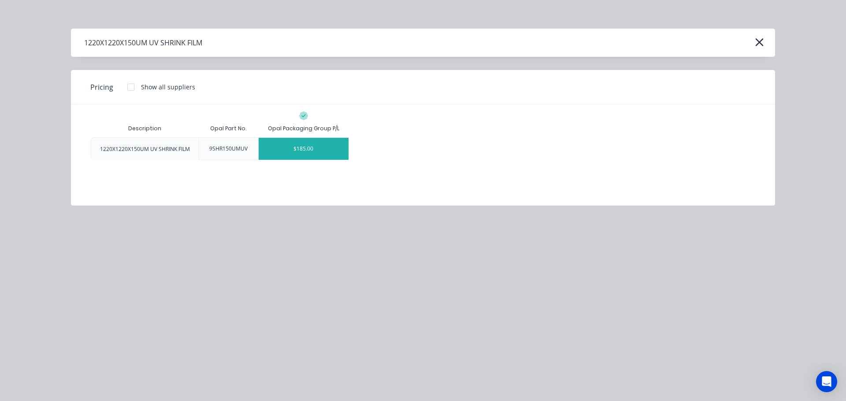
click at [302, 147] on div "$185.00" at bounding box center [304, 149] width 90 height 22
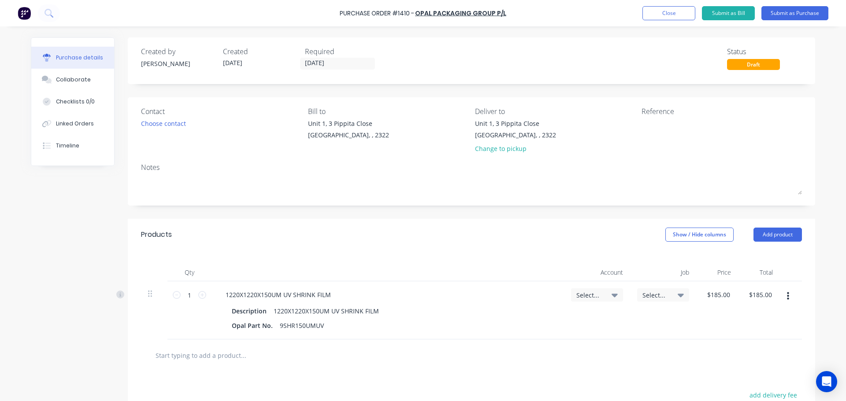
click at [612, 296] on icon at bounding box center [615, 295] width 6 height 10
click at [567, 324] on input at bounding box center [568, 322] width 90 height 18
type input "5-8050"
click at [534, 386] on div "5-8050 / COS - Mfg Consumables" at bounding box center [561, 384] width 123 height 18
click at [803, 13] on button "Submit as Purchase" at bounding box center [794, 13] width 67 height 14
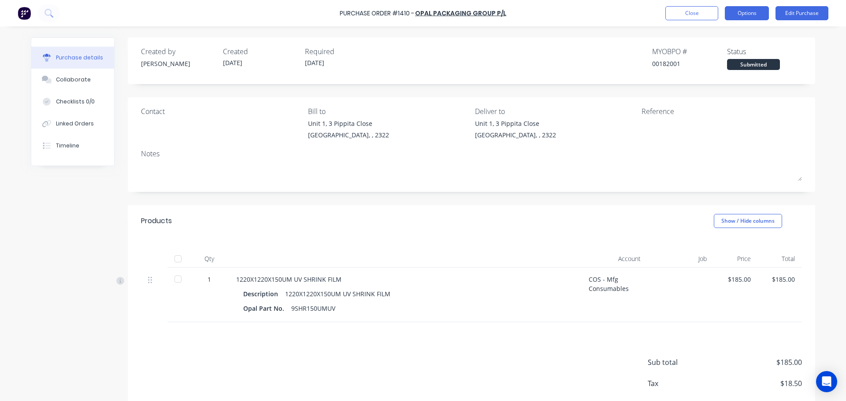
click at [746, 14] on button "Options" at bounding box center [747, 13] width 44 height 14
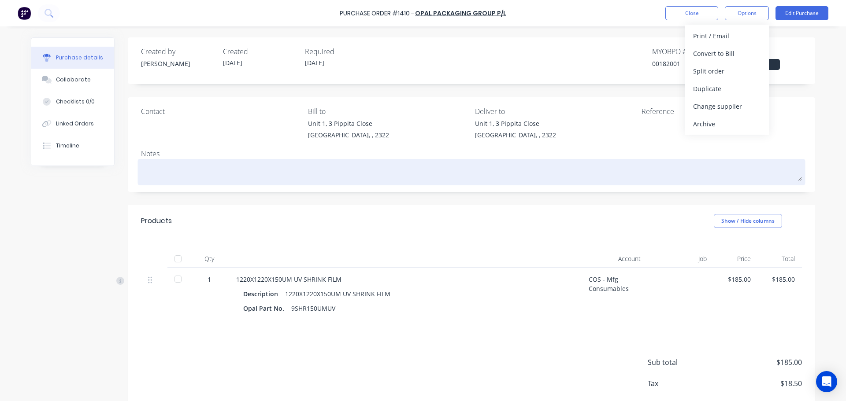
click at [174, 161] on div at bounding box center [471, 172] width 661 height 22
click at [169, 169] on textarea at bounding box center [471, 171] width 661 height 20
type textarea "x"
type textarea "F"
type textarea "x"
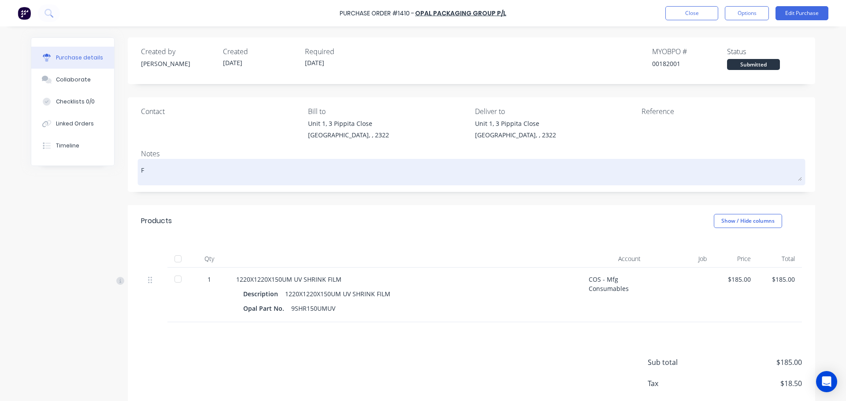
type textarea "Fo"
type textarea "x"
type textarea "For"
type textarea "x"
type textarea "For"
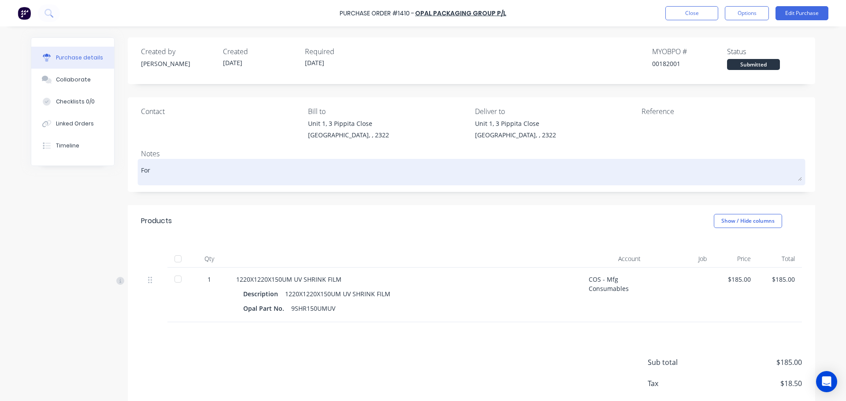
type textarea "x"
type textarea "For S"
type textarea "x"
type textarea "For Sy"
type textarea "x"
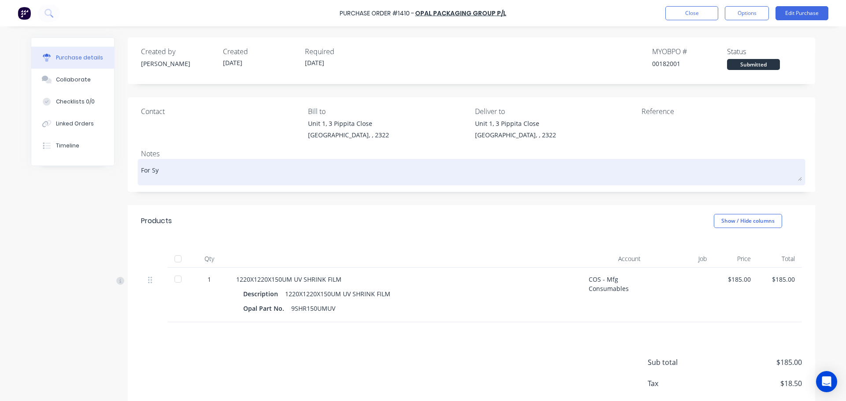
type textarea "For Syt"
type textarea "x"
type textarea "For Sy"
type textarea "x"
type textarea "For S"
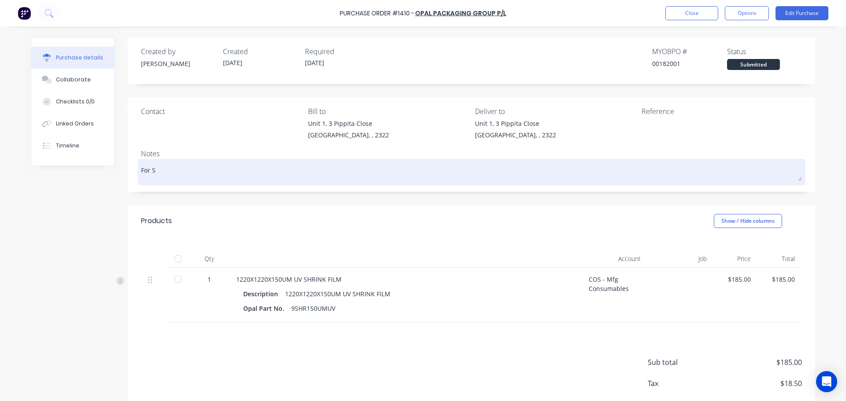
type textarea "x"
type textarea "For St"
type textarea "x"
type textarea "For Sto"
type textarea "x"
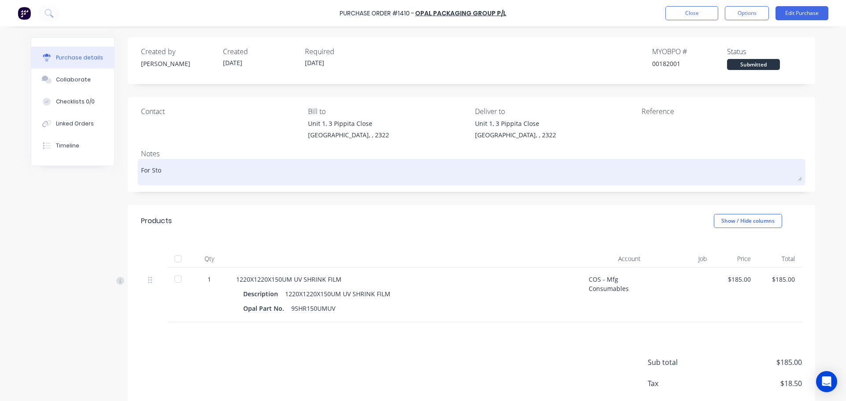
type textarea "For Stor"
type textarea "x"
type textarea "For Store"
type textarea "x"
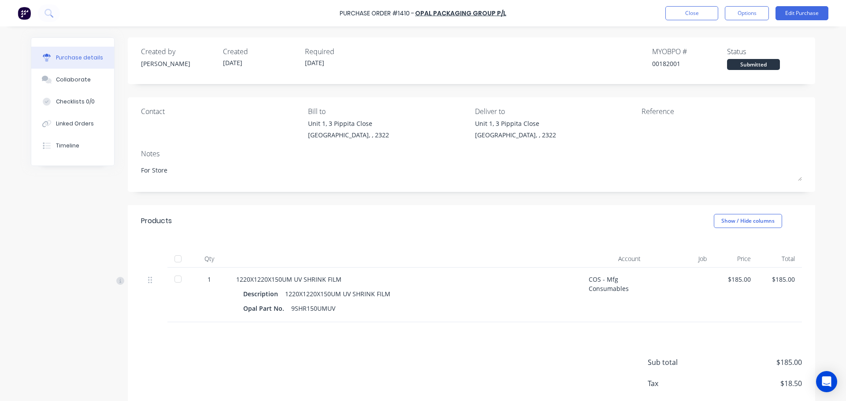
type textarea "For Store"
type textarea "x"
type textarea "For Store"
click at [335, 319] on div "1220X1220X150UM UV SHRINK FILM Description 1220X1220X150UM UV SHRINK FILM Opal …" at bounding box center [405, 295] width 352 height 55
click at [751, 15] on button "Options" at bounding box center [747, 13] width 44 height 14
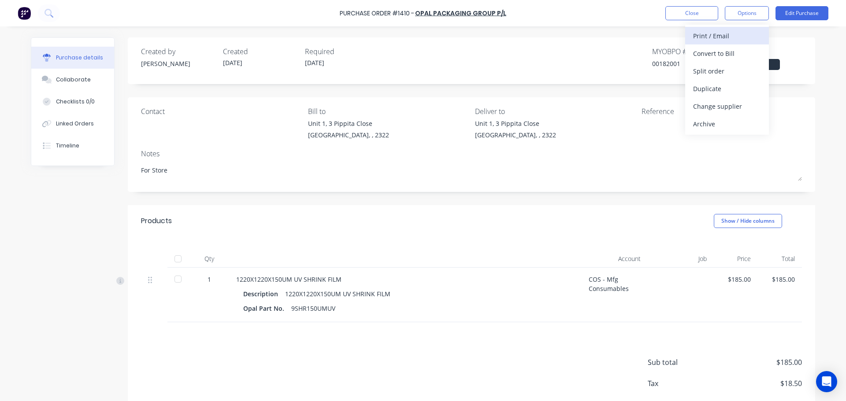
click at [706, 35] on div "Print / Email" at bounding box center [727, 36] width 68 height 13
click at [719, 50] on div "With pricing" at bounding box center [727, 53] width 68 height 13
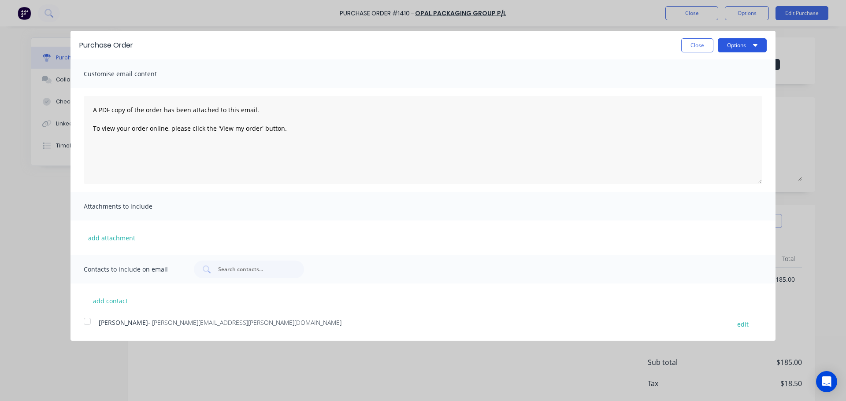
click at [726, 44] on button "Options" at bounding box center [742, 45] width 49 height 14
click at [714, 82] on div "Email" at bounding box center [725, 85] width 68 height 13
click at [85, 319] on div at bounding box center [87, 322] width 18 height 18
click at [736, 47] on button "Options" at bounding box center [742, 45] width 49 height 14
click at [705, 85] on div "Email" at bounding box center [725, 85] width 68 height 13
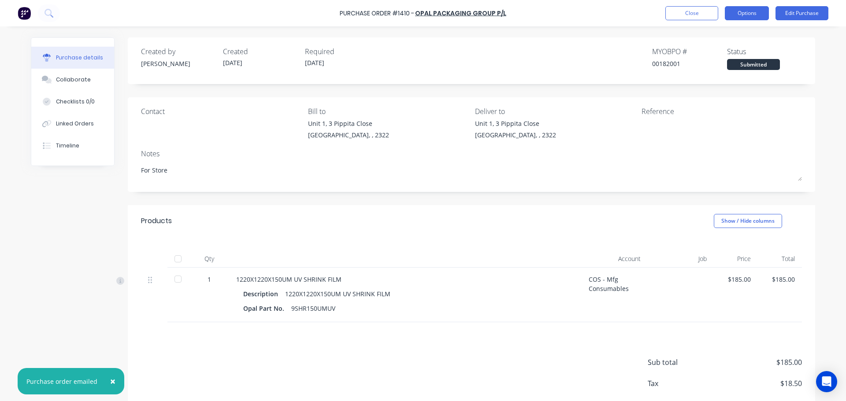
click at [741, 16] on button "Options" at bounding box center [747, 13] width 44 height 14
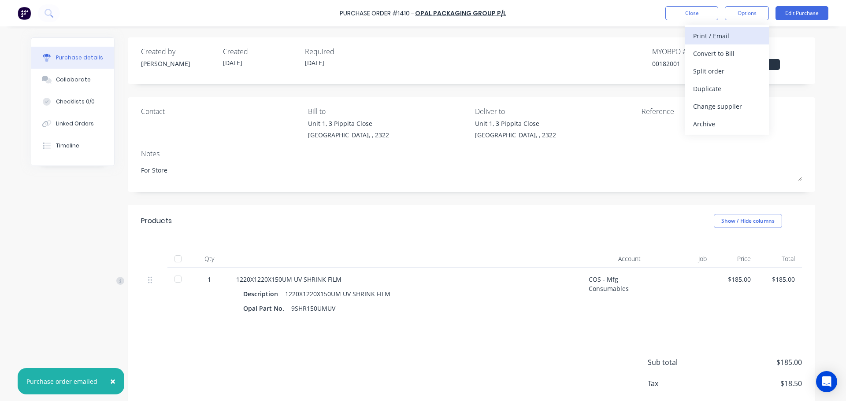
click at [730, 33] on div "Print / Email" at bounding box center [727, 36] width 68 height 13
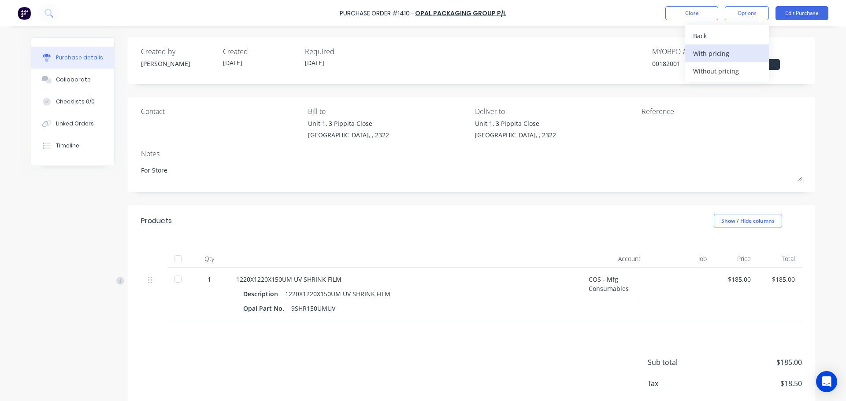
click at [723, 55] on div "With pricing" at bounding box center [727, 53] width 68 height 13
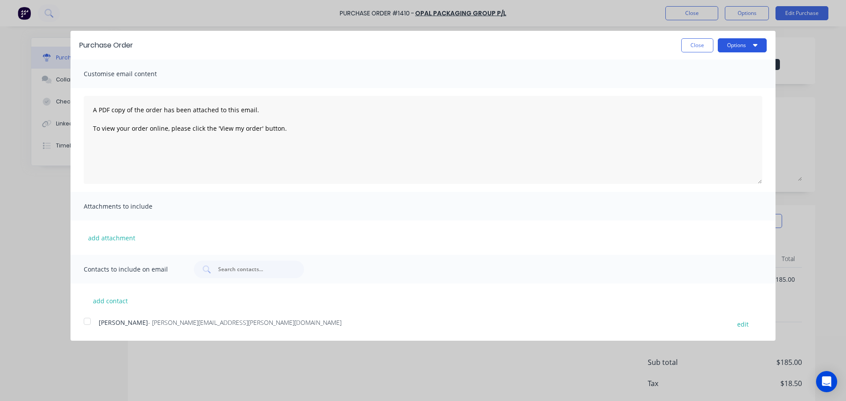
click at [725, 47] on button "Options" at bounding box center [742, 45] width 49 height 14
click at [700, 64] on div "Print" at bounding box center [725, 67] width 68 height 13
click at [689, 45] on button "Close" at bounding box center [697, 45] width 32 height 14
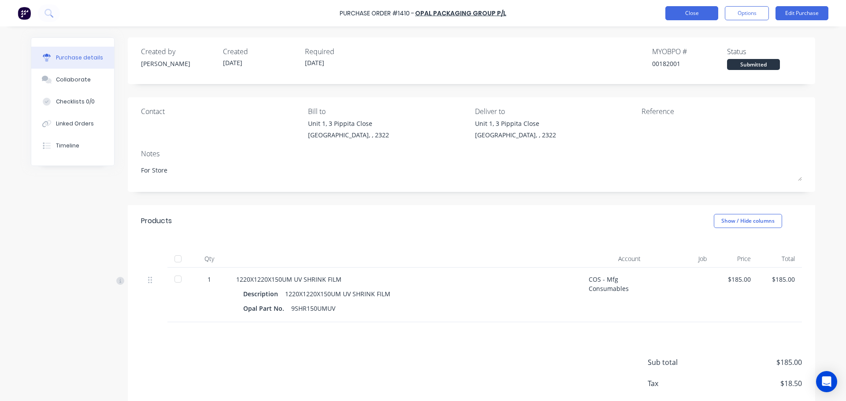
click at [697, 11] on button "Close" at bounding box center [691, 13] width 53 height 14
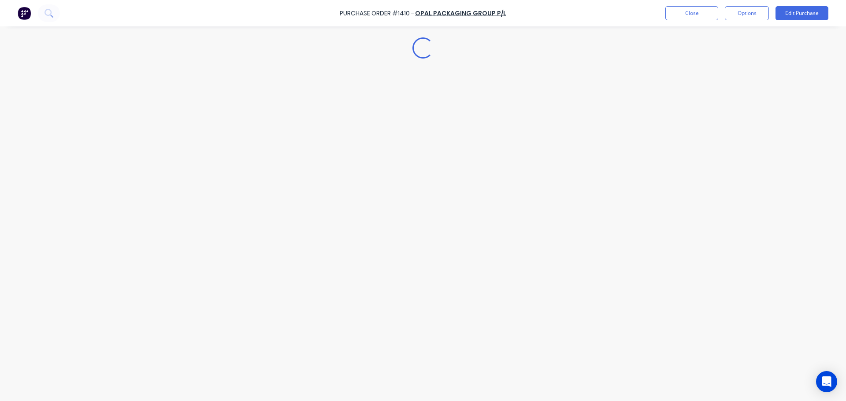
type textarea "x"
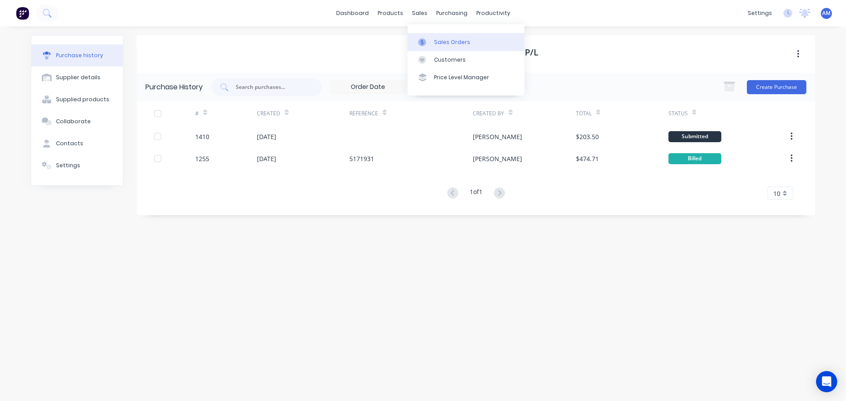
click at [438, 37] on link "Sales Orders" at bounding box center [466, 42] width 117 height 18
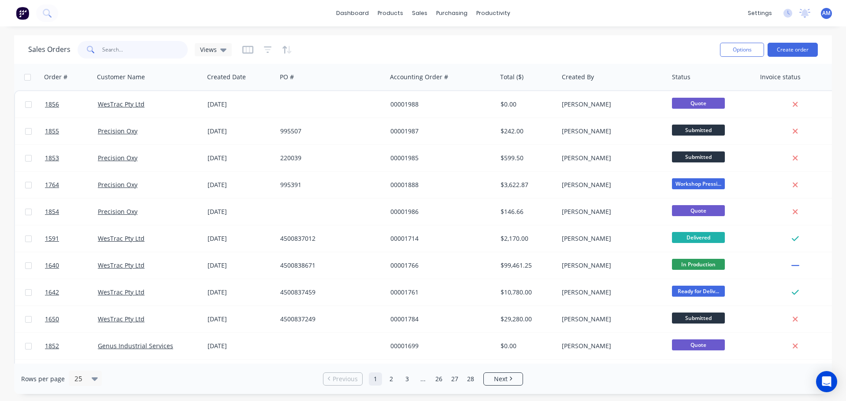
click at [126, 49] on input "text" at bounding box center [145, 50] width 86 height 18
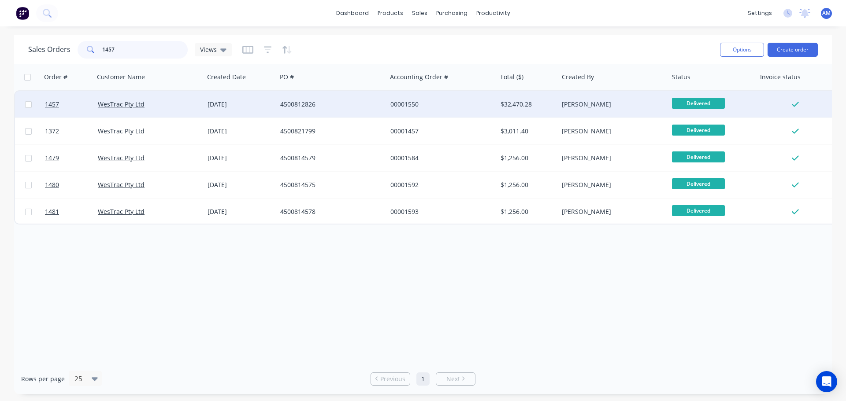
type input "1457"
click at [396, 106] on div "00001550" at bounding box center [439, 104] width 98 height 9
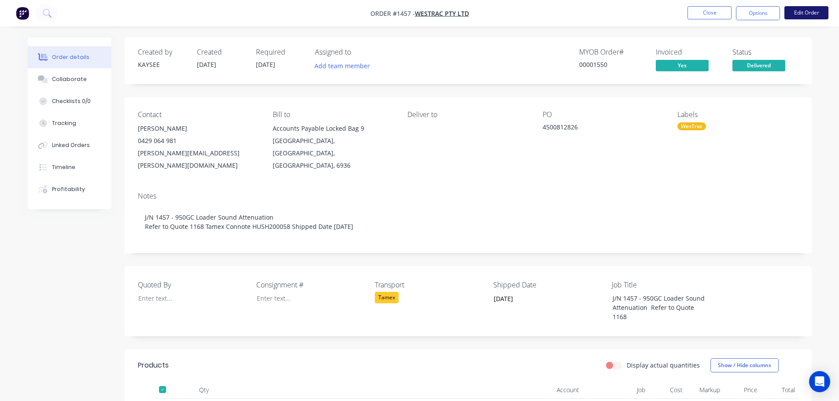
click at [809, 12] on button "Edit Order" at bounding box center [807, 12] width 44 height 13
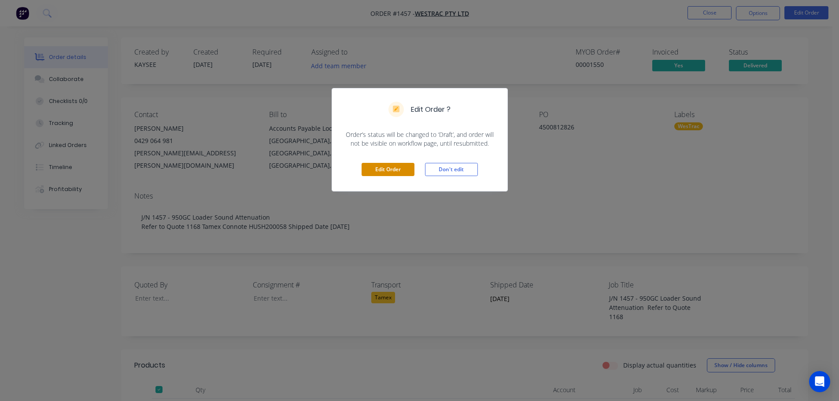
click at [388, 169] on button "Edit Order" at bounding box center [388, 169] width 53 height 13
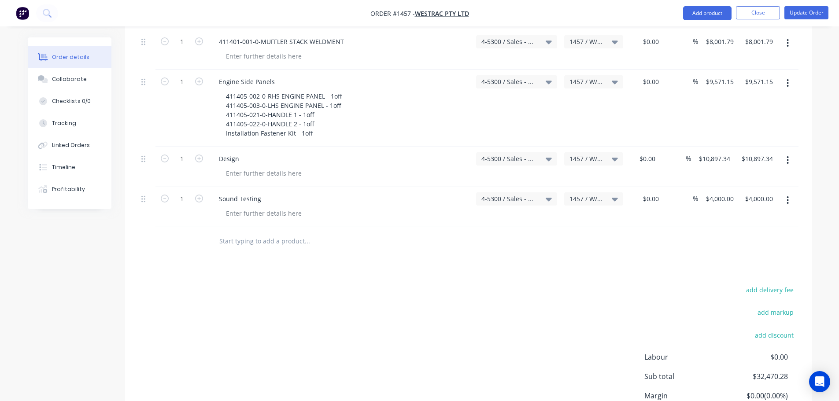
scroll to position [397, 0]
click at [257, 232] on input "text" at bounding box center [307, 241] width 176 height 18
click at [221, 232] on input "acoustic Panels" at bounding box center [307, 241] width 176 height 18
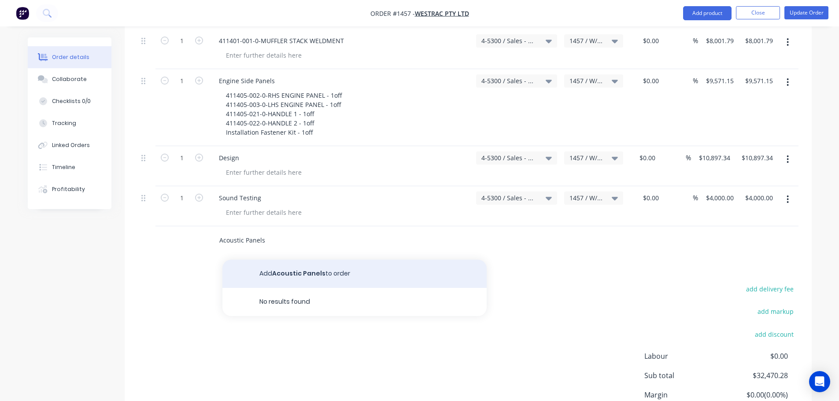
type input "Acoustic Panels"
click at [313, 260] on button "Add Acoustic Panels to order" at bounding box center [355, 274] width 264 height 28
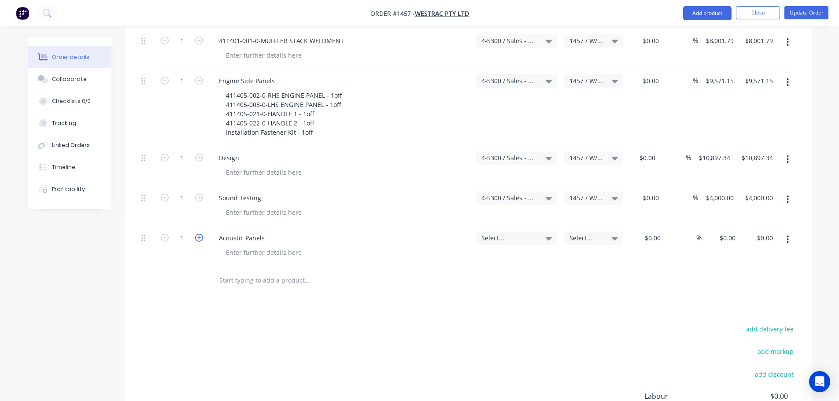
click at [200, 234] on icon "button" at bounding box center [199, 238] width 8 height 8
click at [201, 234] on icon "button" at bounding box center [199, 238] width 8 height 8
type input "4"
click at [551, 237] on icon at bounding box center [549, 239] width 6 height 4
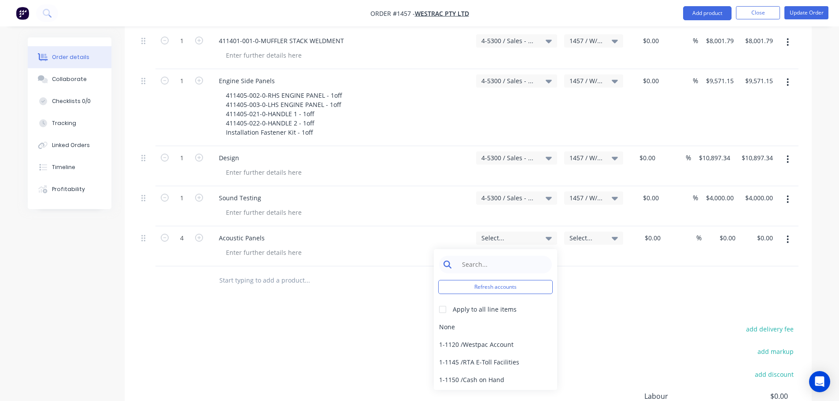
click at [485, 256] on input at bounding box center [502, 265] width 90 height 18
type input "4-53"
click at [494, 319] on div "4-5300 / Sales - Mobile Machines Sound - Interco" at bounding box center [495, 328] width 123 height 18
click at [616, 237] on icon at bounding box center [615, 239] width 6 height 4
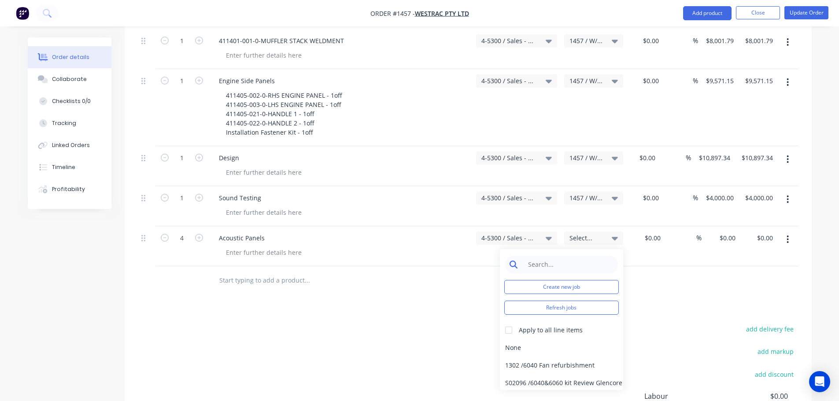
click at [542, 256] on input at bounding box center [568, 265] width 90 height 18
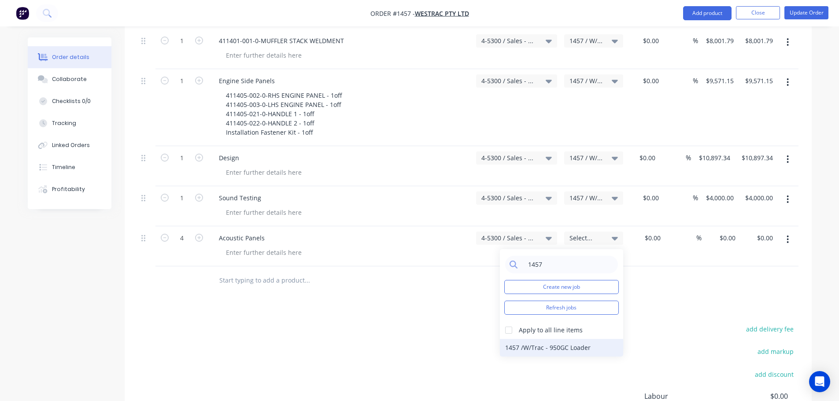
type input "1457"
click at [576, 339] on div "1457 / W/Trac - 950GC Loader" at bounding box center [561, 348] width 123 height 18
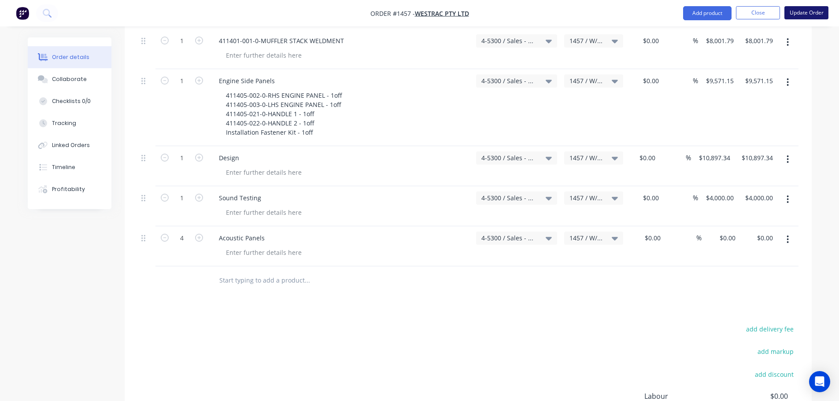
click at [808, 14] on button "Update Order" at bounding box center [807, 12] width 44 height 13
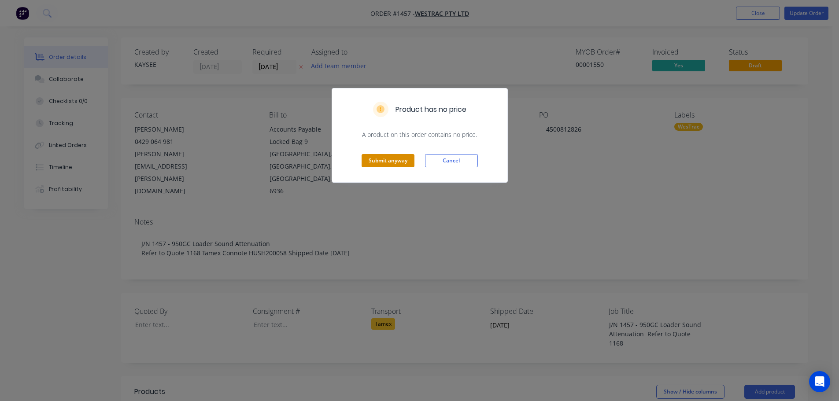
click at [409, 162] on button "Submit anyway" at bounding box center [388, 160] width 53 height 13
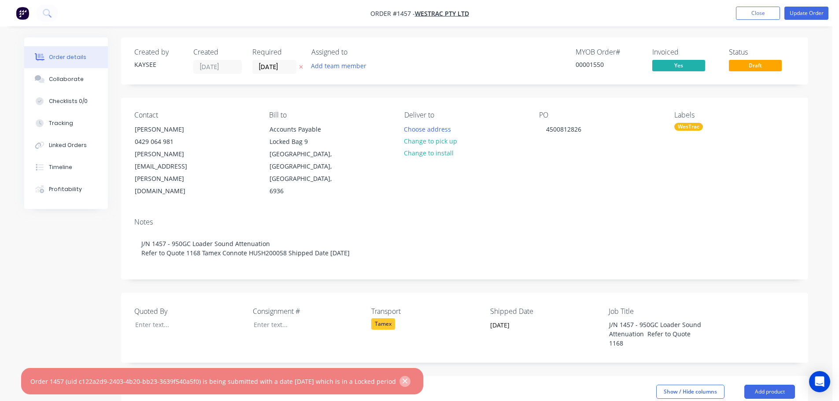
click at [411, 382] on button "button" at bounding box center [405, 381] width 11 height 11
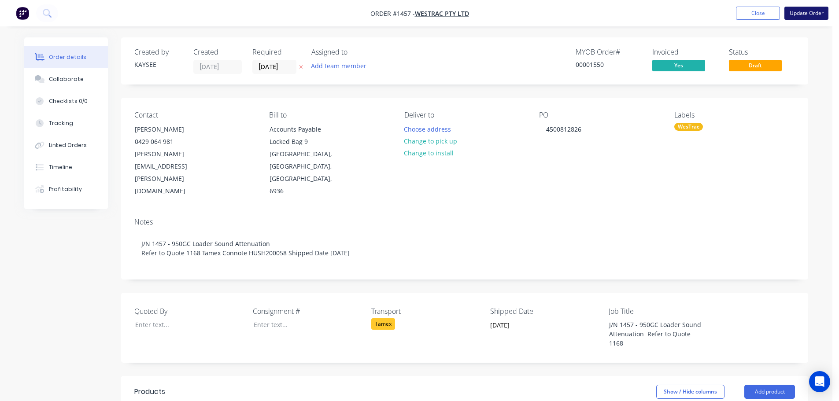
click at [805, 16] on button "Update Order" at bounding box center [807, 13] width 44 height 13
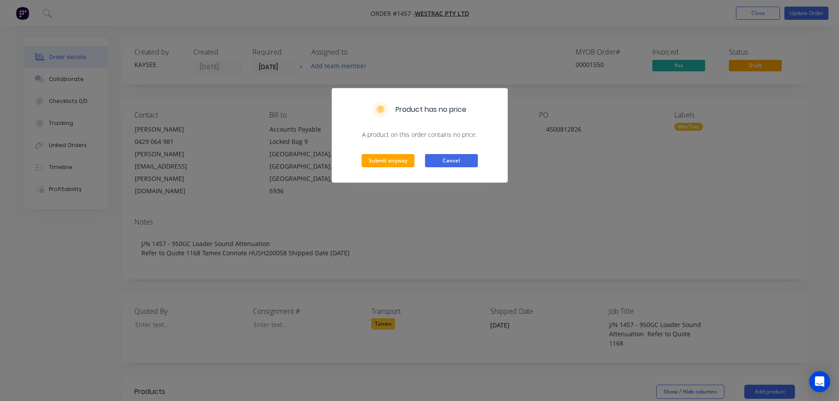
click at [450, 163] on button "Cancel" at bounding box center [451, 160] width 53 height 13
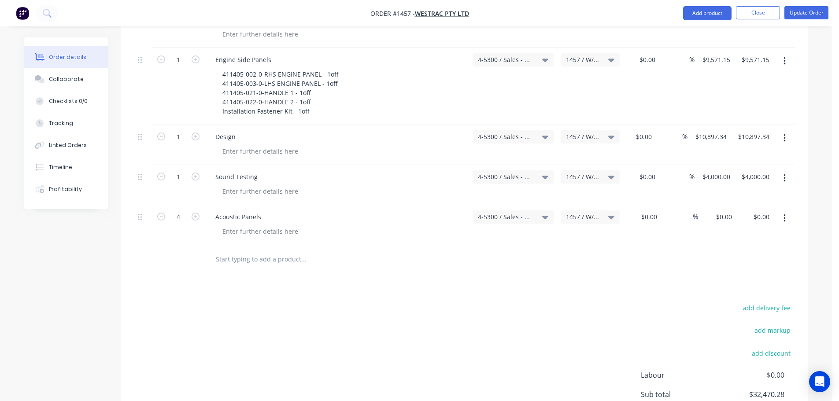
scroll to position [441, 0]
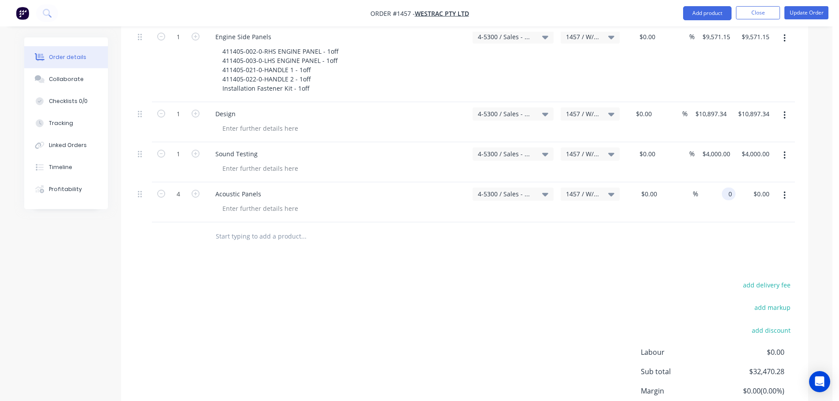
click at [734, 188] on input "0" at bounding box center [731, 194] width 10 height 13
type input "$0.00"
click at [774, 182] on div at bounding box center [784, 202] width 22 height 40
drag, startPoint x: 772, startPoint y: 159, endPoint x: 767, endPoint y: 163, distance: 6.6
click at [770, 188] on input "0.00" at bounding box center [763, 194] width 20 height 13
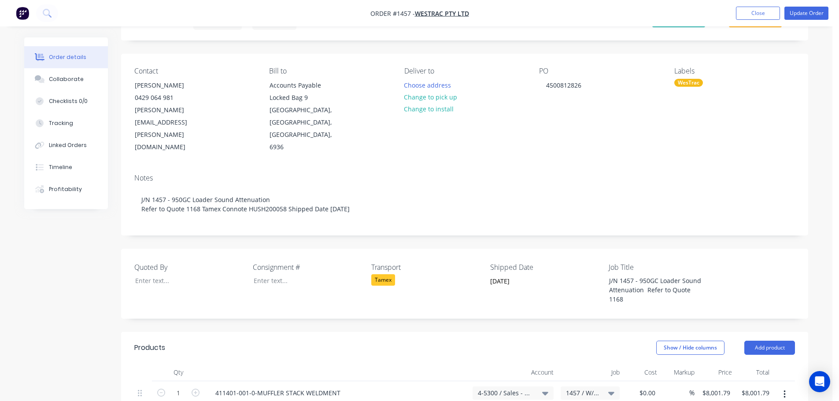
scroll to position [0, 0]
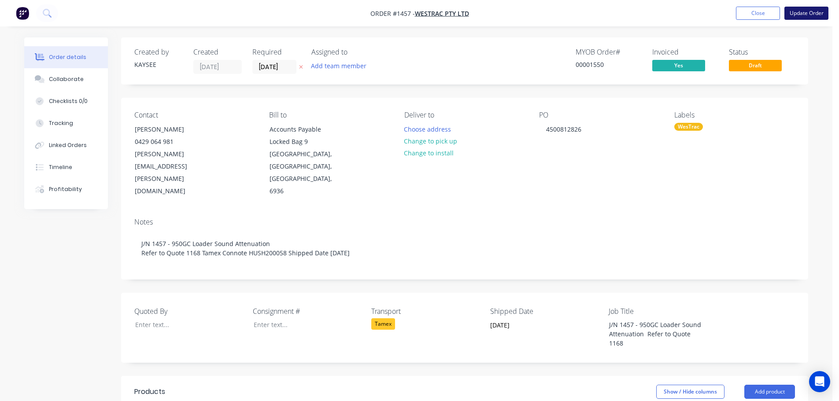
type input "$0.00"
click at [793, 15] on button "Update Order" at bounding box center [807, 13] width 44 height 13
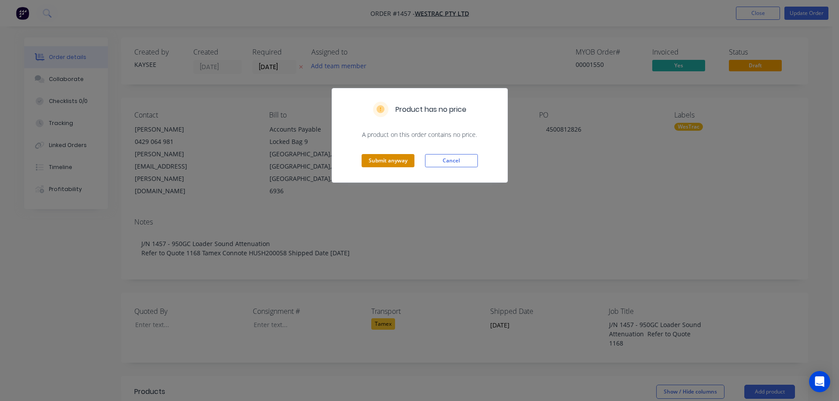
click at [394, 161] on button "Submit anyway" at bounding box center [388, 160] width 53 height 13
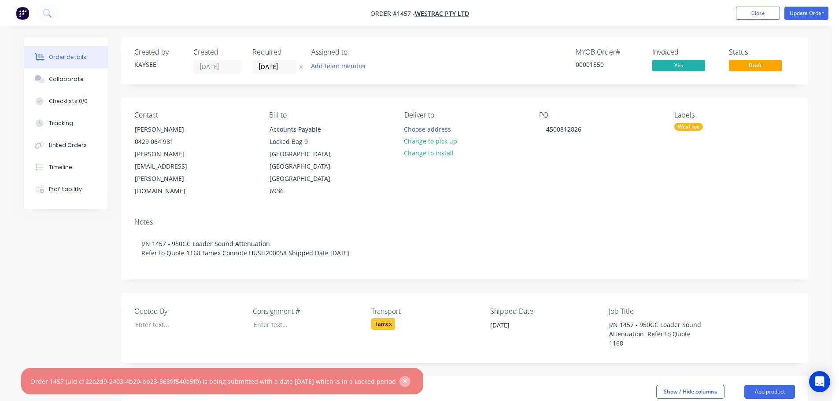
click at [408, 381] on icon "button" at bounding box center [405, 382] width 6 height 8
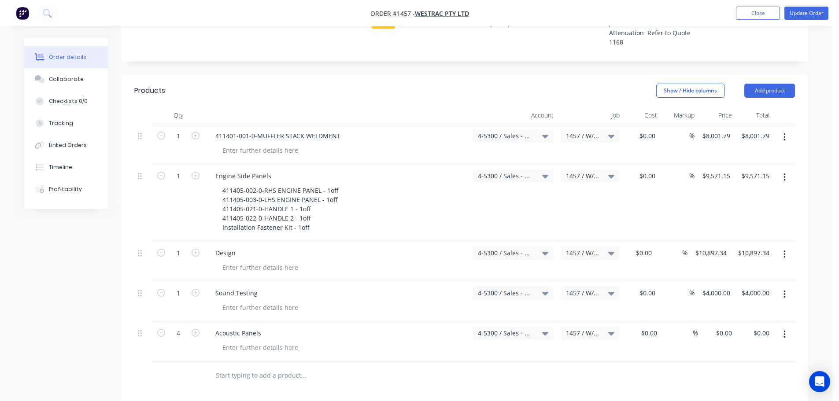
scroll to position [352, 0]
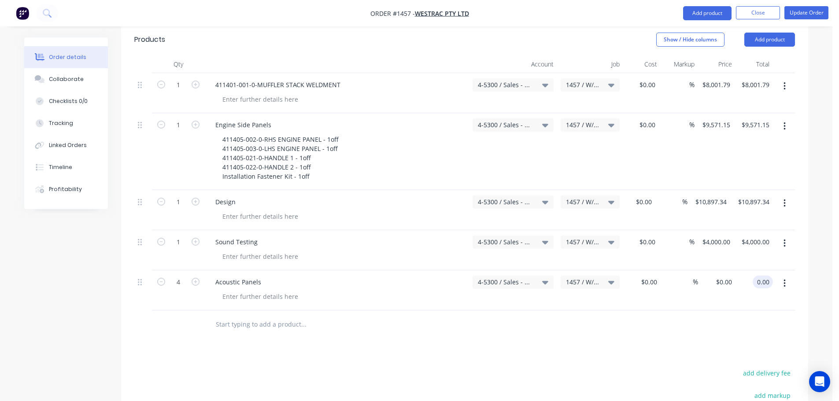
click at [769, 276] on input "0.00" at bounding box center [765, 282] width 17 height 13
type input "1"
type input "0.25"
type input "$1.00"
click at [734, 276] on input "0.25" at bounding box center [726, 282] width 20 height 13
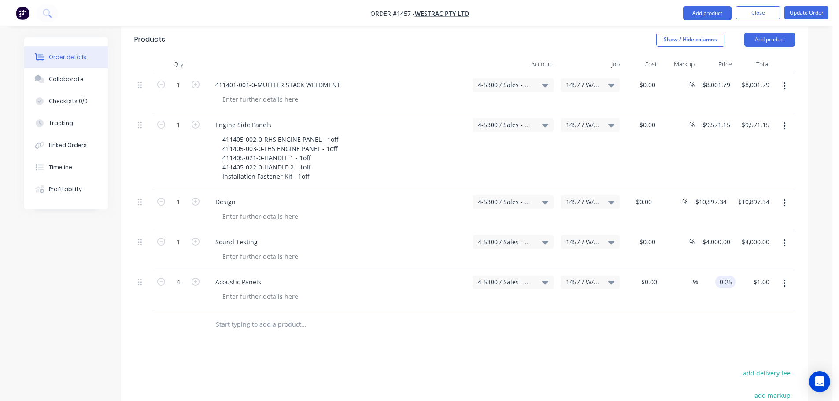
click at [734, 276] on input "0.25" at bounding box center [727, 282] width 17 height 13
type input "$1.00"
type input "4.00"
type input "1"
type input "$4.00"
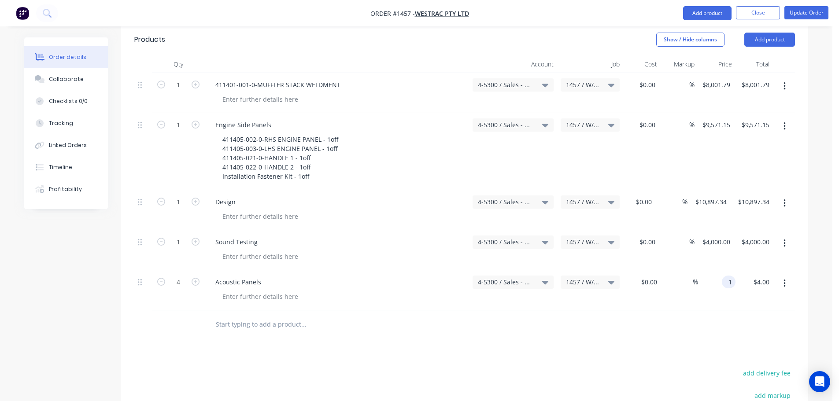
drag, startPoint x: 717, startPoint y: 248, endPoint x: 733, endPoint y: 248, distance: 15.9
click at [733, 276] on input "1" at bounding box center [731, 282] width 10 height 13
type input "$0.01"
type input "$0.04"
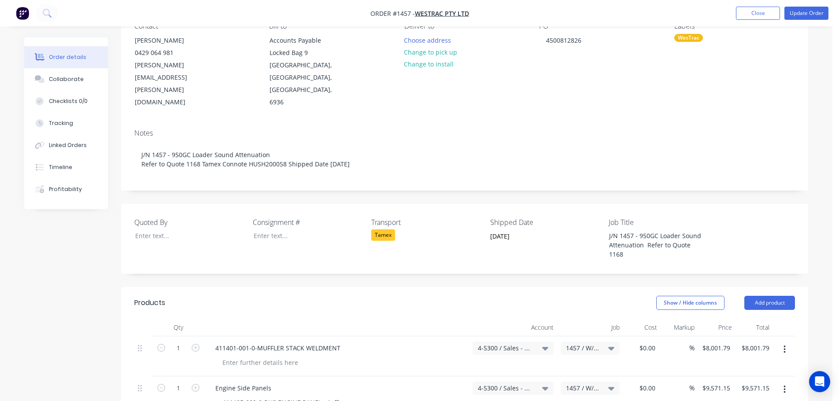
scroll to position [88, 0]
type input "$0.01"
click at [807, 15] on button "Update Order" at bounding box center [807, 13] width 44 height 13
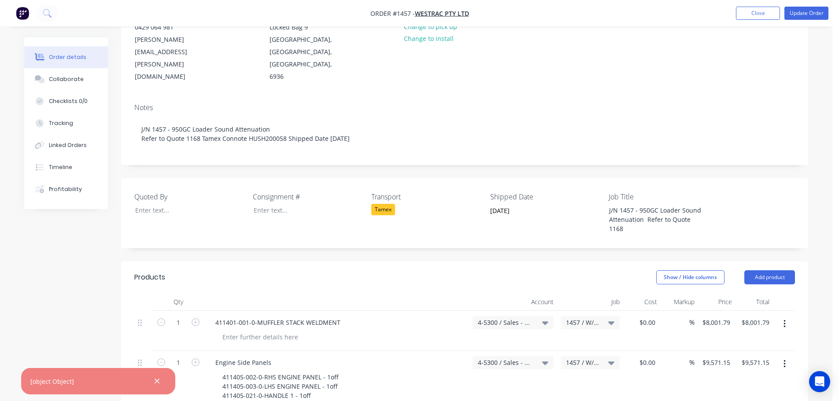
scroll to position [44, 0]
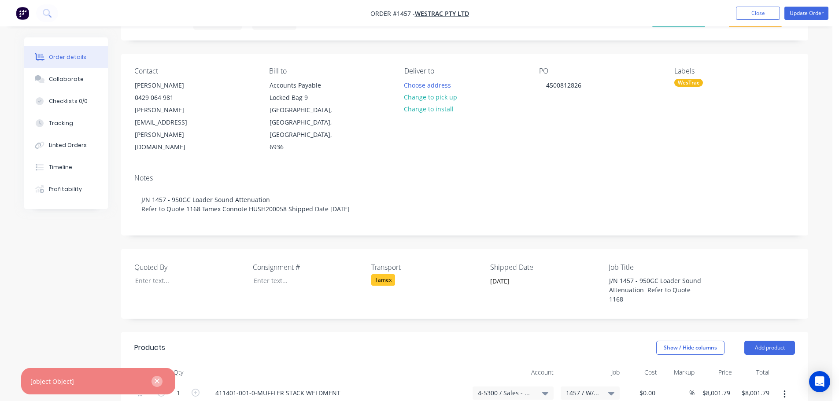
click at [156, 382] on icon "button" at bounding box center [157, 382] width 6 height 8
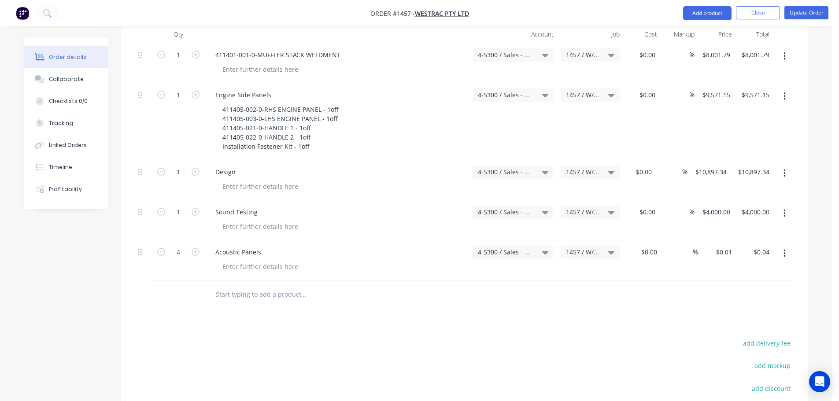
scroll to position [481, 0]
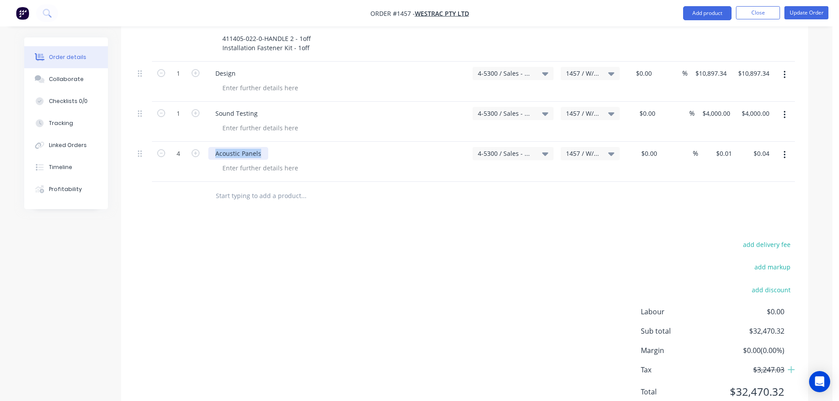
drag, startPoint x: 263, startPoint y: 120, endPoint x: 206, endPoint y: 120, distance: 57.7
click at [206, 142] on div "Acoustic Panels" at bounding box center [337, 162] width 264 height 40
copy div "Acoustic Panels"
click at [267, 82] on div at bounding box center [260, 88] width 90 height 13
click at [272, 82] on div at bounding box center [260, 88] width 90 height 13
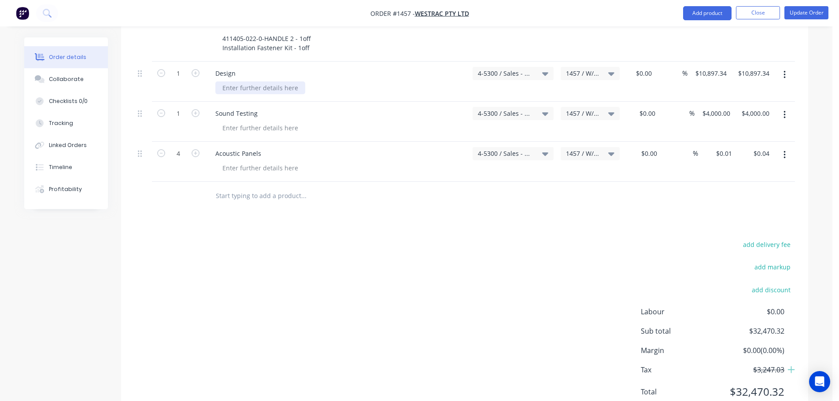
paste div
click at [161, 149] on icon "button" at bounding box center [161, 153] width 8 height 8
type input "3"
type input "$0.03"
click at [161, 149] on icon "button" at bounding box center [161, 153] width 8 height 8
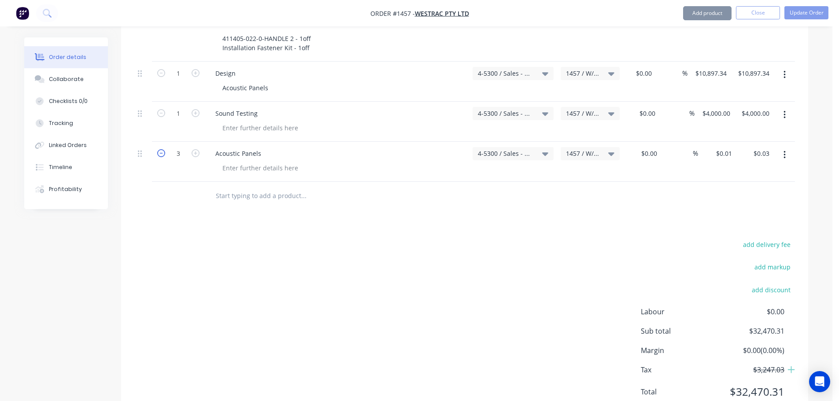
type input "2"
type input "$0.02"
click at [161, 149] on icon "button" at bounding box center [161, 153] width 8 height 8
type input "1"
type input "$0.01"
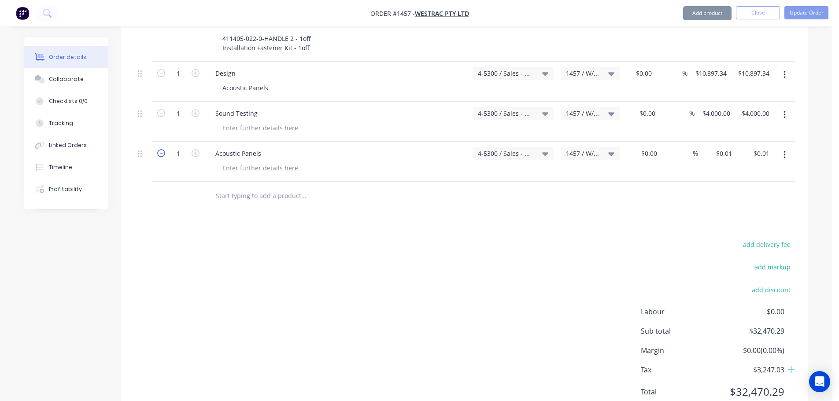
click at [161, 149] on icon "button" at bounding box center [161, 153] width 8 height 8
type input "0"
type input "$0.00"
drag, startPoint x: 270, startPoint y: 116, endPoint x: 211, endPoint y: 120, distance: 58.8
click at [212, 147] on div "Acoustic Panels" at bounding box center [336, 153] width 257 height 13
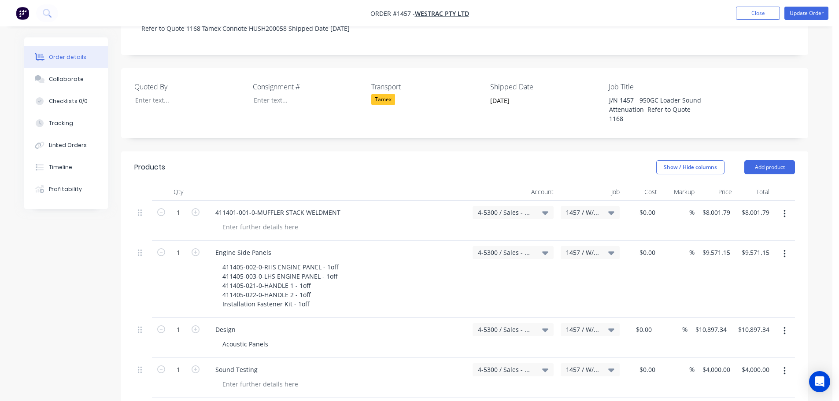
scroll to position [261, 0]
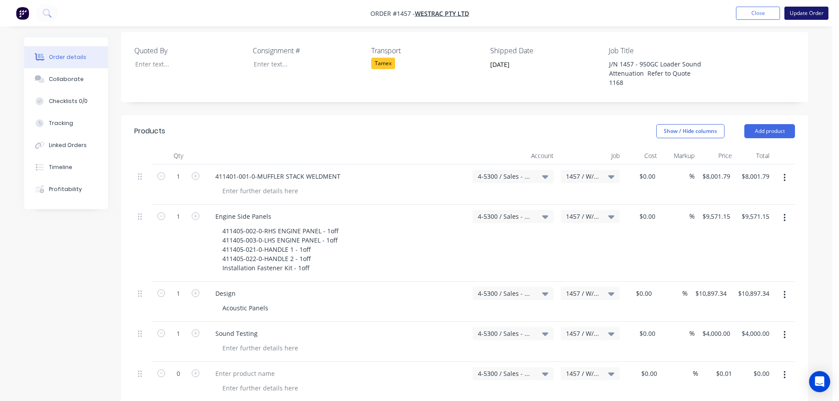
click at [802, 15] on button "Update Order" at bounding box center [807, 13] width 44 height 13
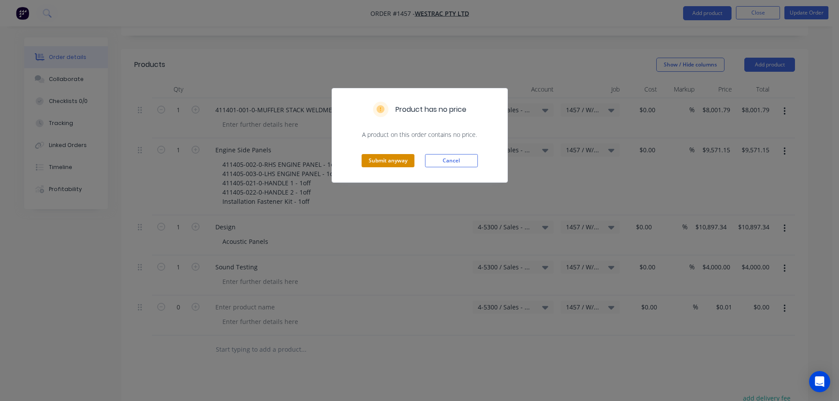
scroll to position [352, 0]
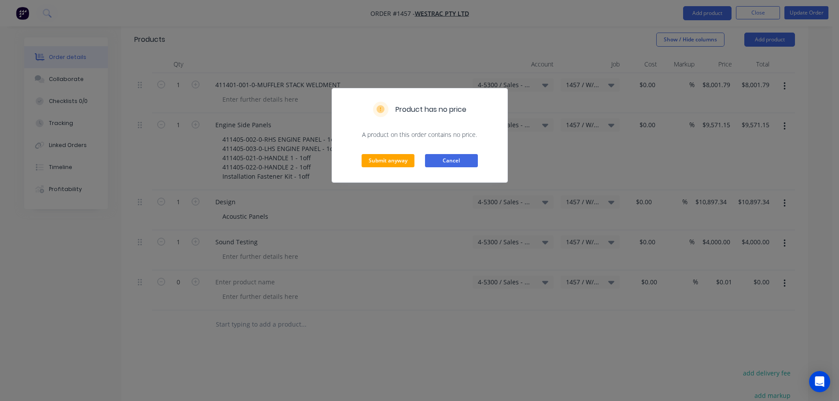
click at [433, 156] on button "Cancel" at bounding box center [451, 160] width 53 height 13
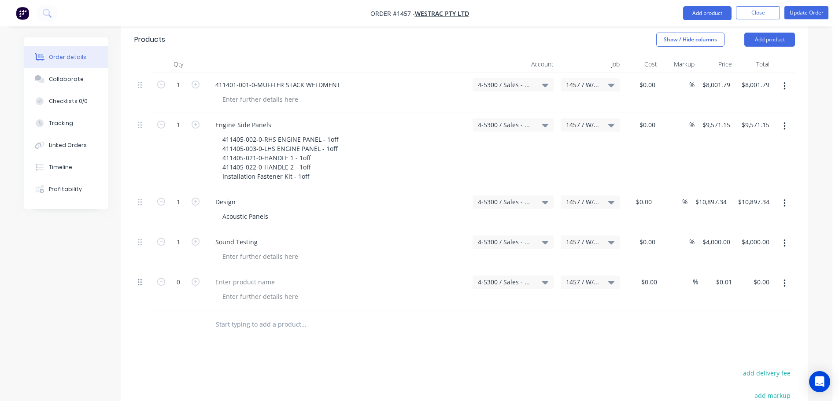
click at [139, 278] on icon at bounding box center [140, 282] width 4 height 8
click at [141, 276] on div at bounding box center [143, 282] width 11 height 12
click at [142, 276] on div at bounding box center [143, 282] width 11 height 12
click at [786, 276] on button "button" at bounding box center [785, 284] width 21 height 16
click at [729, 353] on div "Delete" at bounding box center [753, 359] width 68 height 13
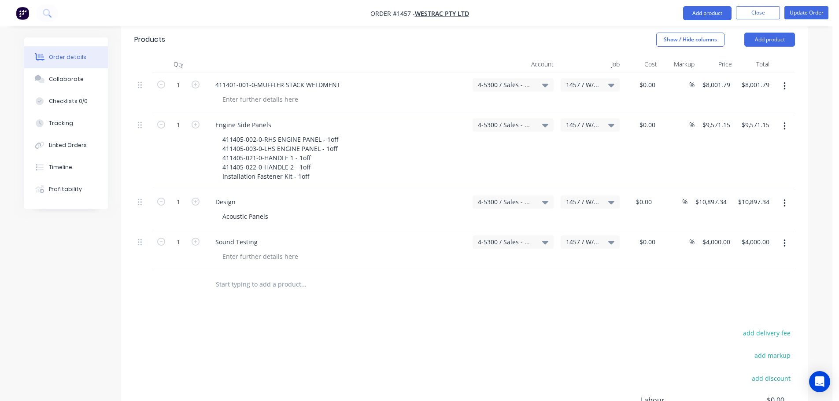
click at [283, 210] on div "Acoustic Panels" at bounding box center [340, 216] width 250 height 13
click at [275, 210] on div "Acoustic Panels" at bounding box center [340, 216] width 250 height 13
drag, startPoint x: 274, startPoint y: 181, endPoint x: 268, endPoint y: 184, distance: 6.7
click at [271, 210] on div "Acoustic Panels" at bounding box center [340, 216] width 250 height 13
click at [268, 210] on div "Acoustic Panels" at bounding box center [245, 216] width 60 height 13
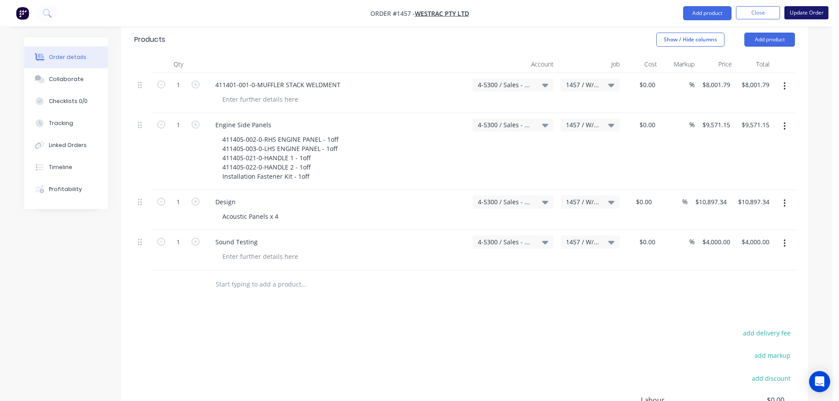
click at [806, 15] on button "Update Order" at bounding box center [807, 12] width 44 height 13
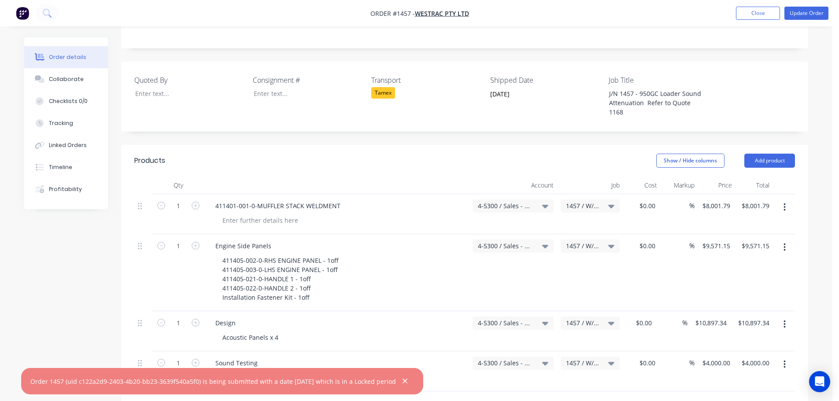
scroll to position [132, 0]
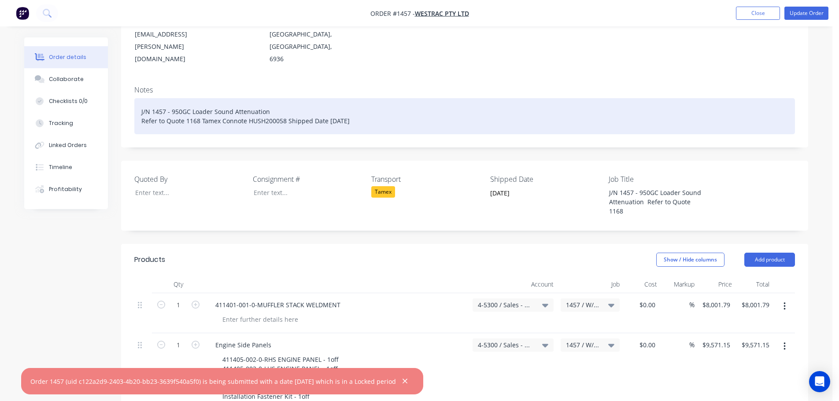
drag, startPoint x: 363, startPoint y: 96, endPoint x: 115, endPoint y: 104, distance: 248.6
click at [115, 104] on div "Order details Collaborate Checklists 0/0 Tracking Linked Orders Timeline Profit…" at bounding box center [416, 324] width 802 height 839
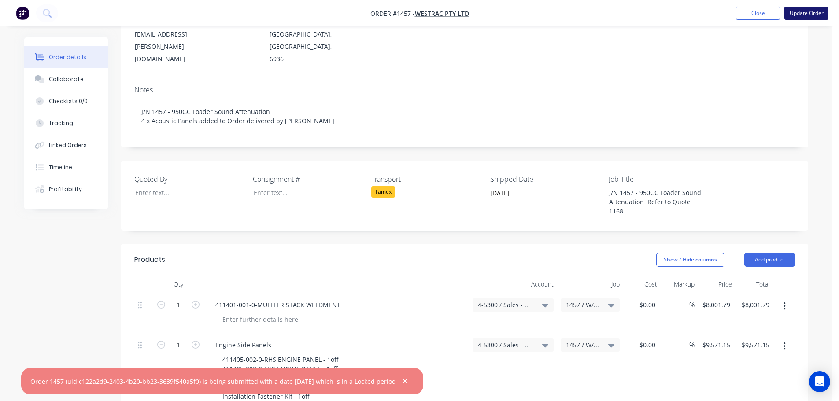
click at [808, 16] on button "Update Order" at bounding box center [807, 13] width 44 height 13
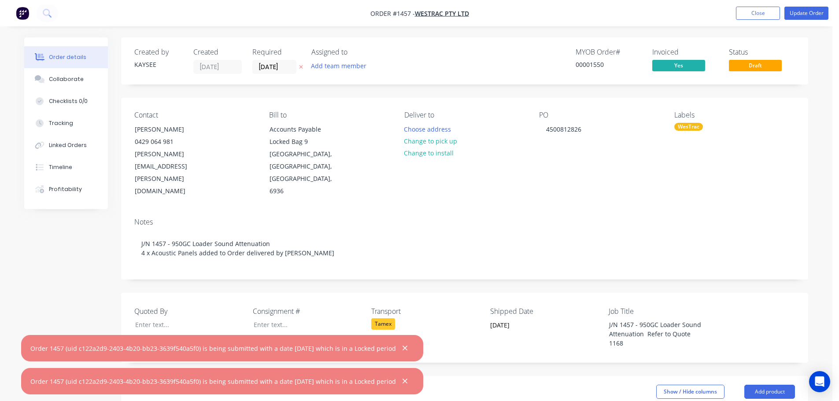
click at [408, 351] on icon "button" at bounding box center [405, 349] width 6 height 8
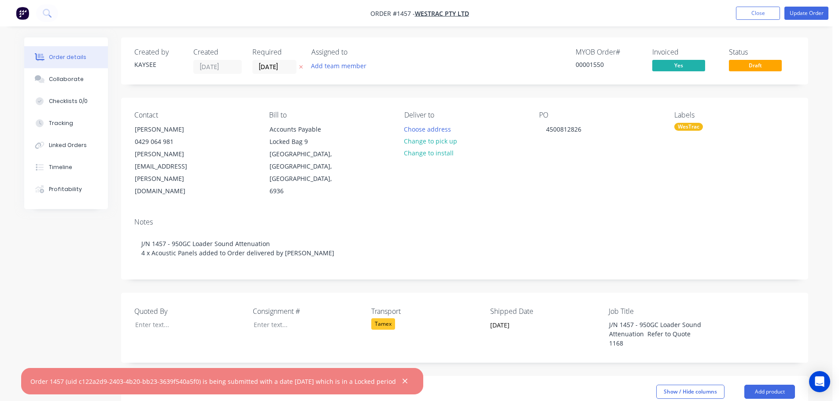
click at [407, 384] on icon "button" at bounding box center [405, 382] width 6 height 8
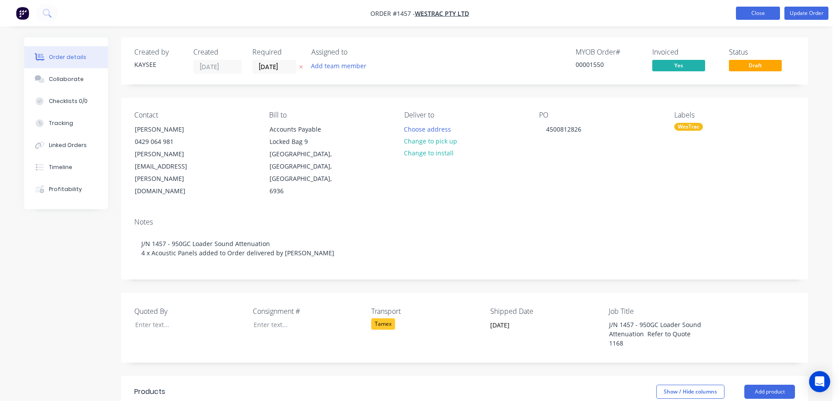
click at [760, 16] on button "Close" at bounding box center [758, 13] width 44 height 13
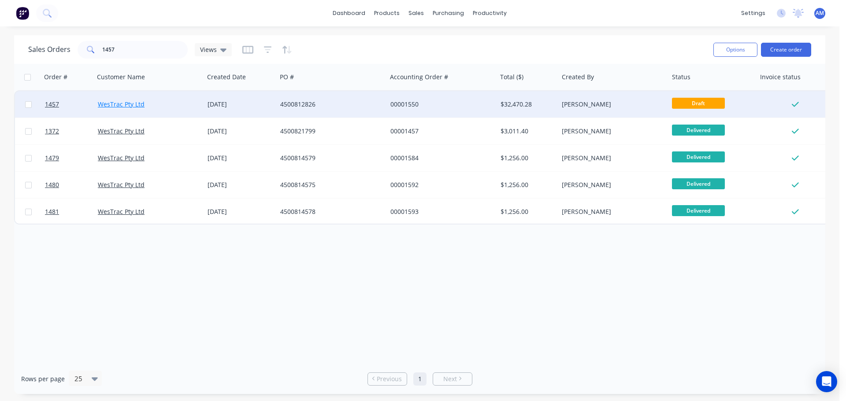
click at [122, 107] on link "WesTrac Pty Ltd" at bounding box center [121, 104] width 47 height 8
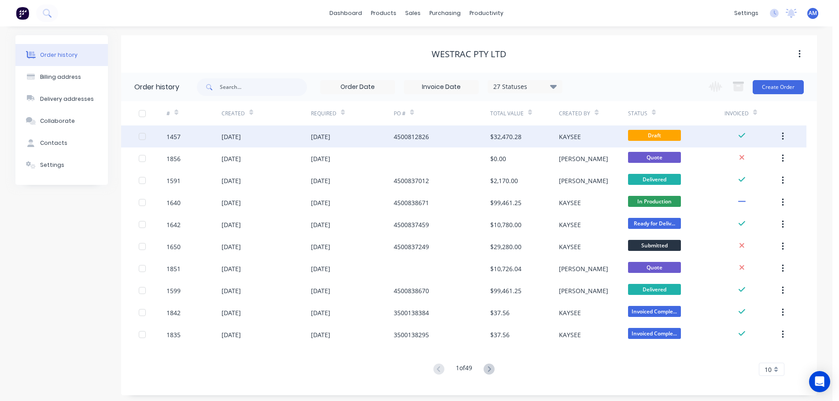
click at [397, 135] on div "4500812826" at bounding box center [411, 136] width 35 height 9
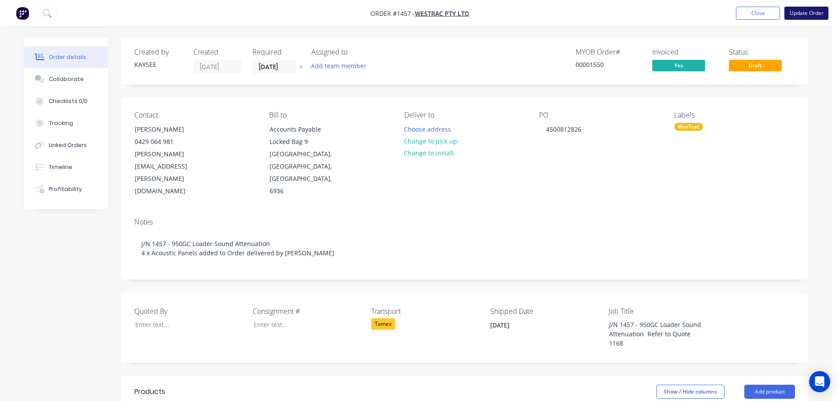
click at [805, 11] on button "Update Order" at bounding box center [807, 13] width 44 height 13
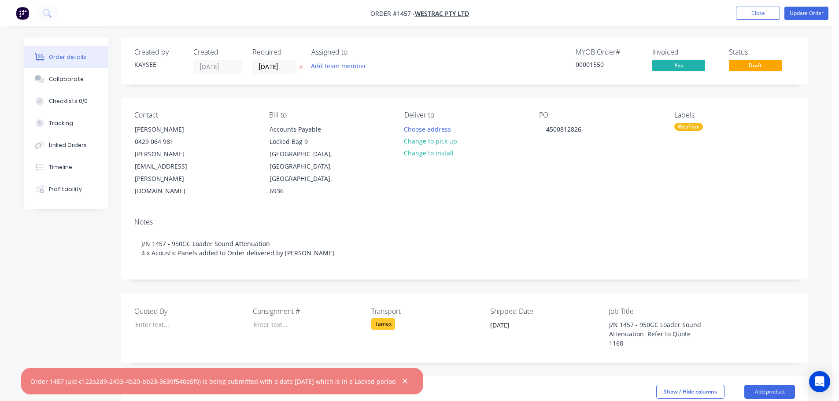
click at [233, 72] on div "Created by KAYSEE Created [DATE] Required [DATE] Assigned to Add team member" at bounding box center [266, 61] width 265 height 26
click at [64, 166] on div "Timeline" at bounding box center [60, 167] width 23 height 8
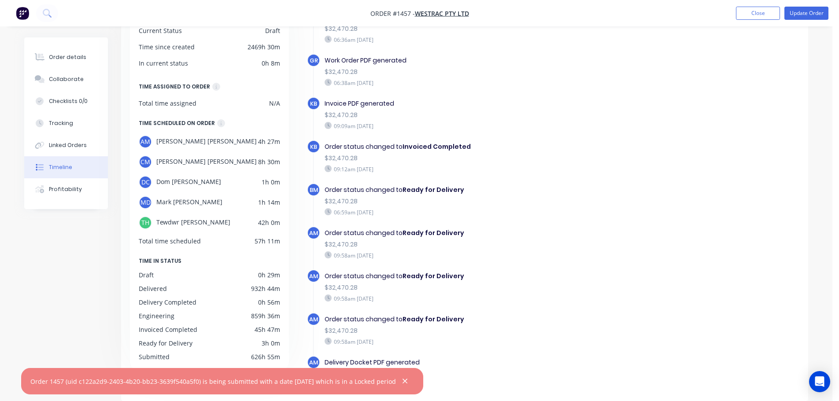
scroll to position [239, 0]
click at [407, 384] on icon "button" at bounding box center [405, 382] width 6 height 8
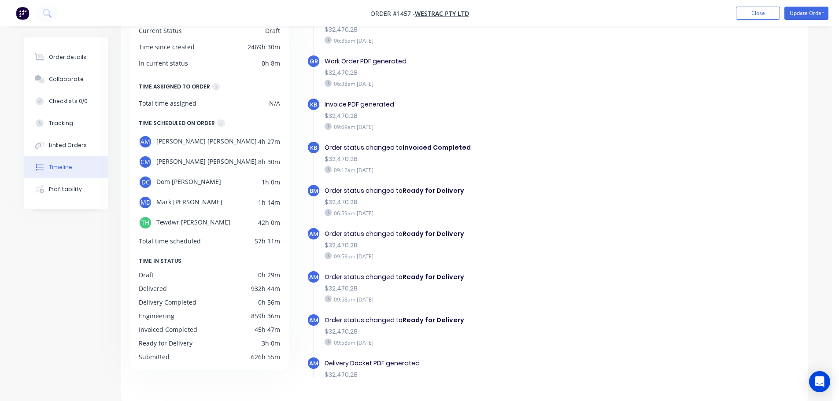
drag, startPoint x: 0, startPoint y: 45, endPoint x: 12, endPoint y: 54, distance: 14.8
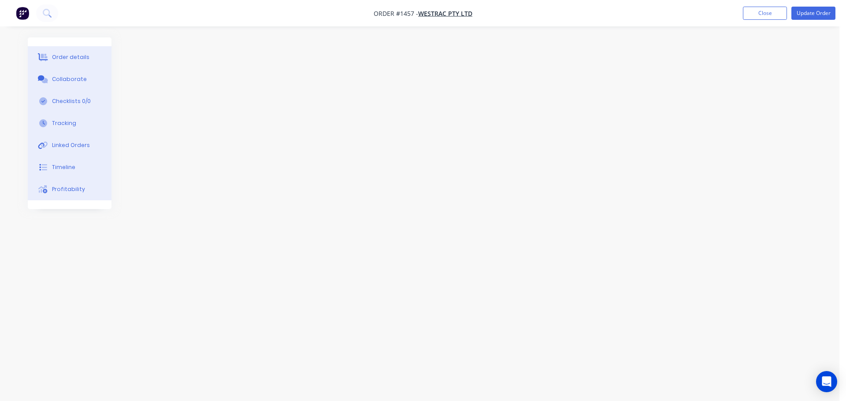
click at [69, 59] on div "Order details" at bounding box center [70, 57] width 37 height 8
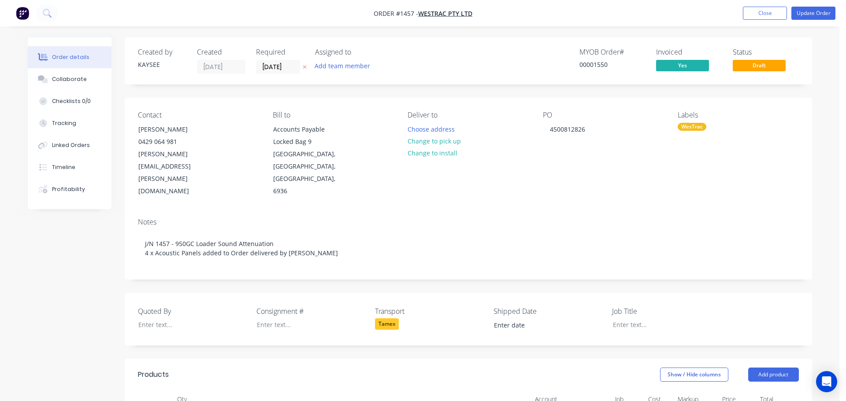
type input "[DATE]"
type input "$8,001.79"
type input "$9,571.15"
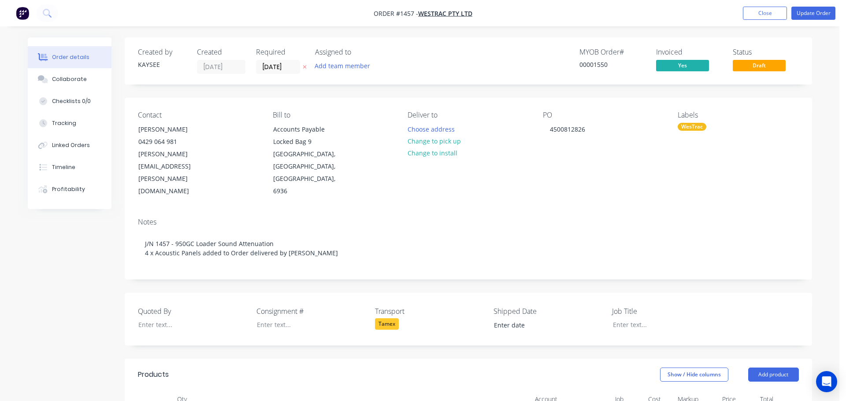
type input "$10,897.34"
type input "$4,000.00"
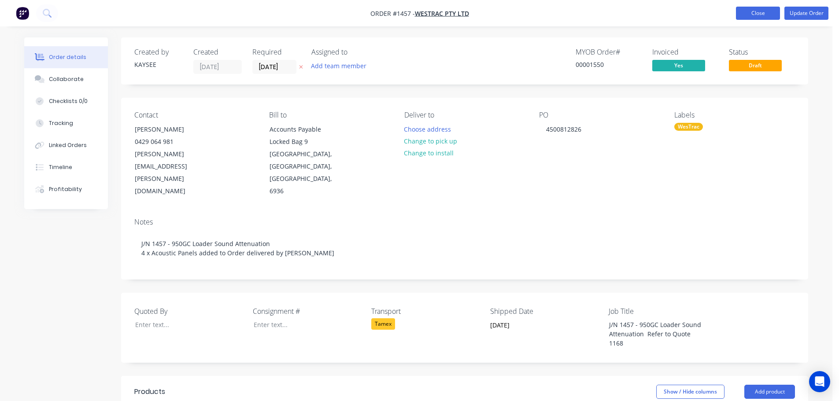
click at [741, 10] on button "Close" at bounding box center [758, 13] width 44 height 13
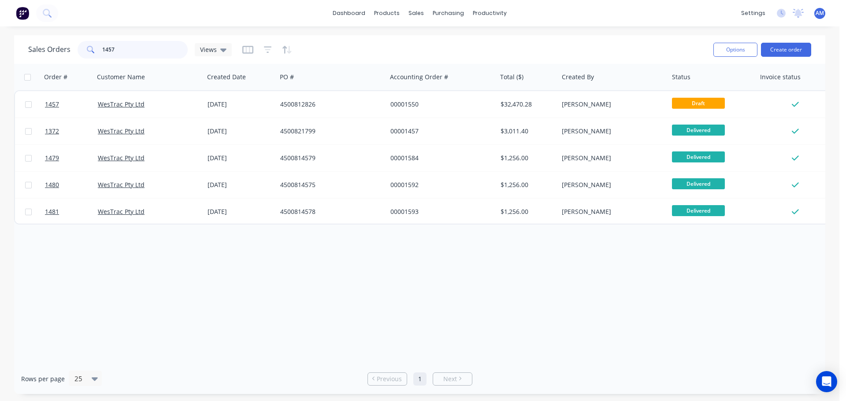
drag, startPoint x: 127, startPoint y: 48, endPoint x: 97, endPoint y: 48, distance: 29.5
click at [97, 48] on div "1457" at bounding box center [133, 50] width 110 height 18
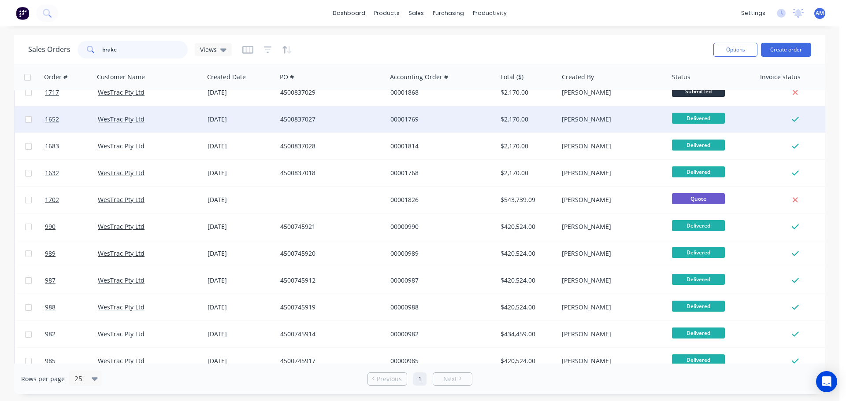
scroll to position [44, 0]
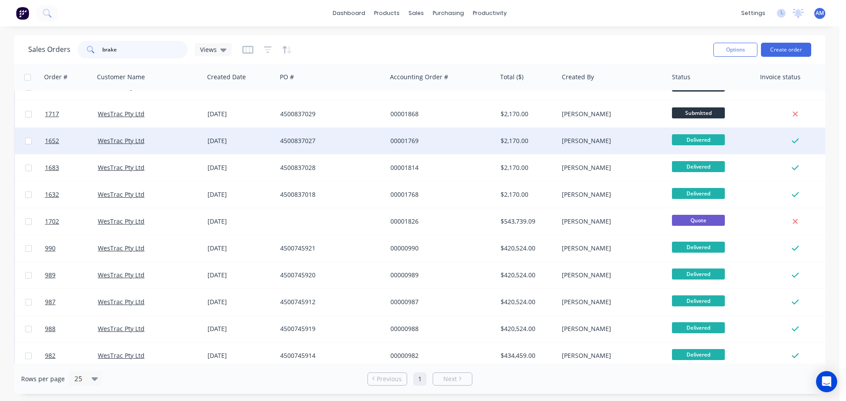
type input "brake"
click at [288, 141] on div "4500837027" at bounding box center [329, 141] width 98 height 9
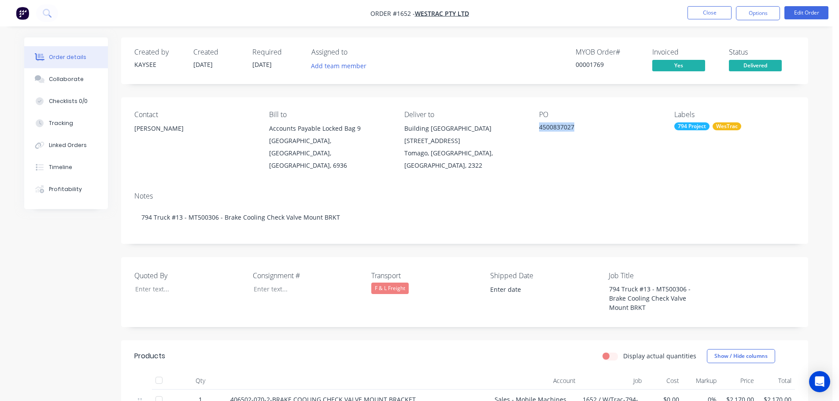
drag, startPoint x: 573, startPoint y: 127, endPoint x: 537, endPoint y: 127, distance: 36.1
click at [537, 127] on div "Contact [PERSON_NAME] [PERSON_NAME] to Accounts Payable Locked Bag [GEOGRAPHIC_…" at bounding box center [464, 141] width 687 height 88
copy div "4500837027"
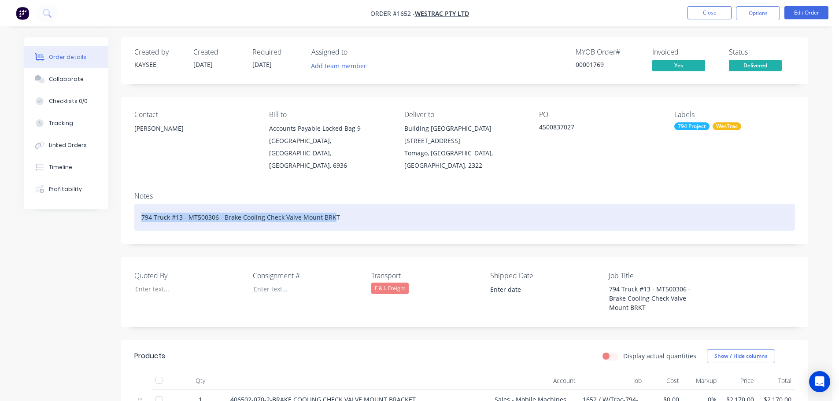
drag, startPoint x: 332, startPoint y: 205, endPoint x: 130, endPoint y: 224, distance: 202.7
click at [130, 224] on div "Notes 794 Truck #13 - MT500306 - Brake Cooling Check Valve Mount BRKT" at bounding box center [464, 214] width 687 height 59
copy div "794 Truck #13 - MT500306 - Brake Cooling Check Valve [GEOGRAPHIC_DATA]"
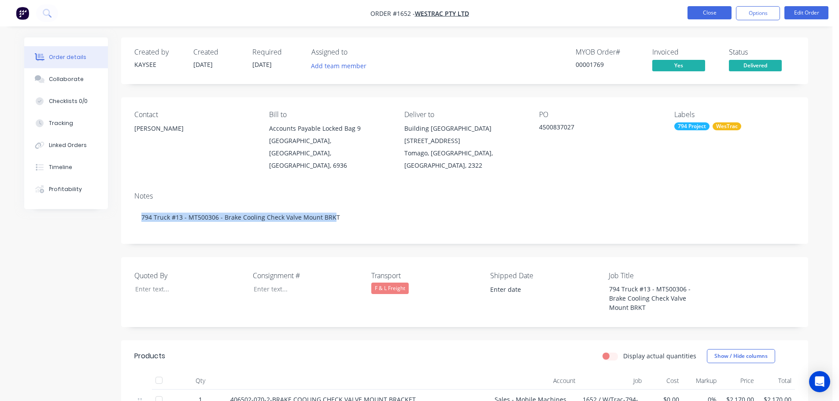
click at [715, 10] on button "Close" at bounding box center [710, 12] width 44 height 13
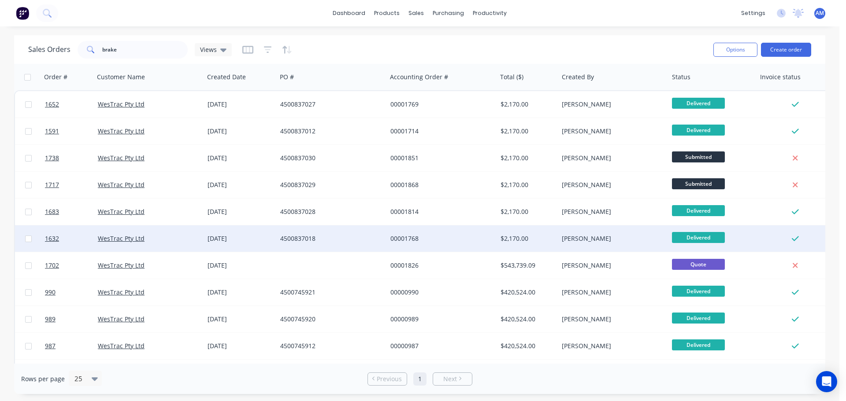
click at [396, 236] on div "00001768" at bounding box center [439, 238] width 98 height 9
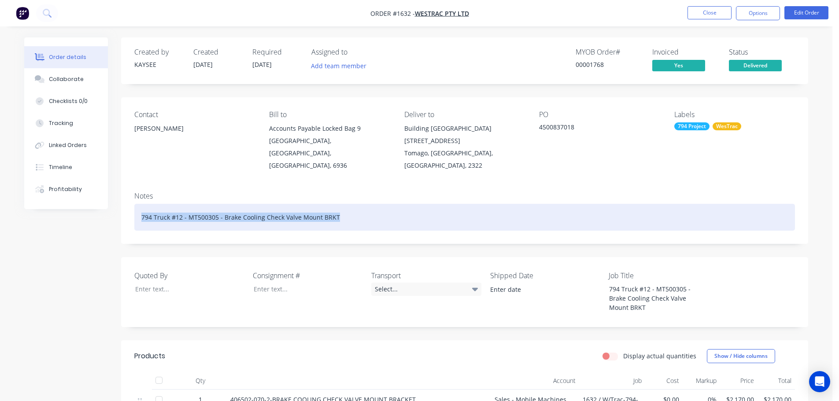
drag, startPoint x: 338, startPoint y: 203, endPoint x: 129, endPoint y: 211, distance: 209.0
click at [129, 211] on div "Notes 794 Truck #12 - MT500305 - Brake Cooling Check Valve Mount BRKT" at bounding box center [464, 214] width 687 height 59
copy div "794 Truck #12 - MT500305 - Brake Cooling Check Valve Mount BRKT"
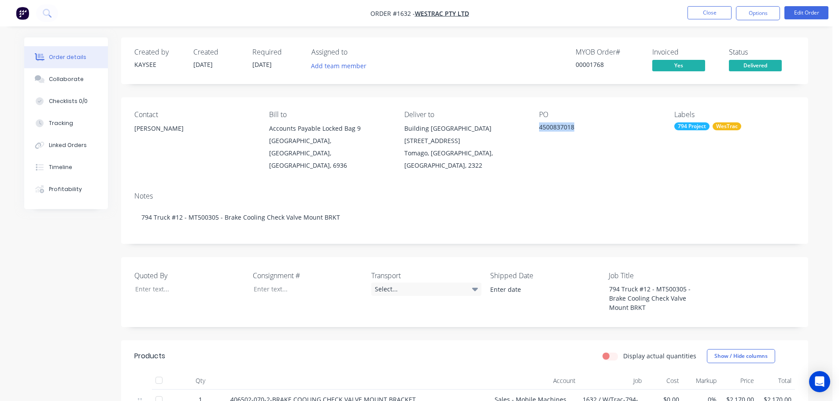
drag, startPoint x: 579, startPoint y: 128, endPoint x: 533, endPoint y: 128, distance: 45.8
click at [533, 128] on div "Contact [PERSON_NAME] Bill to Accounts Payable Locked Bag [STREET_ADDRESS] Deli…" at bounding box center [464, 141] width 687 height 88
copy div "4500837018"
click at [693, 14] on button "Close" at bounding box center [710, 12] width 44 height 13
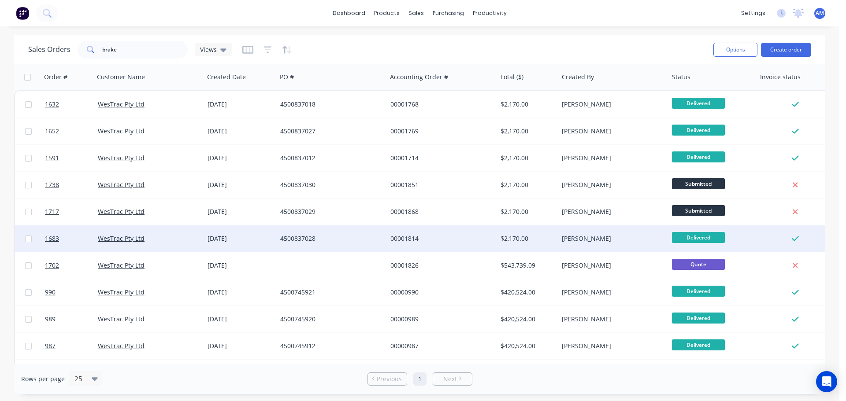
click at [298, 237] on div "4500837028" at bounding box center [329, 238] width 98 height 9
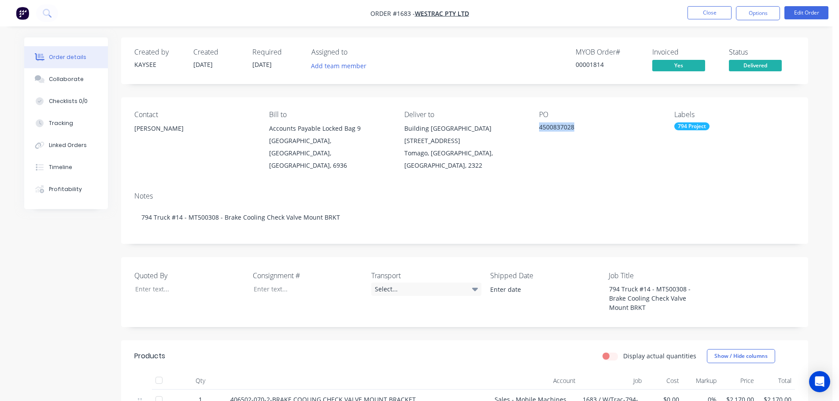
drag, startPoint x: 583, startPoint y: 126, endPoint x: 532, endPoint y: 124, distance: 50.7
click at [532, 124] on div "Contact [PERSON_NAME] [PERSON_NAME] to Accounts Payable Locked Bag [GEOGRAPHIC_…" at bounding box center [464, 141] width 687 height 88
copy div "4500837028"
click at [702, 18] on button "Close" at bounding box center [710, 12] width 44 height 13
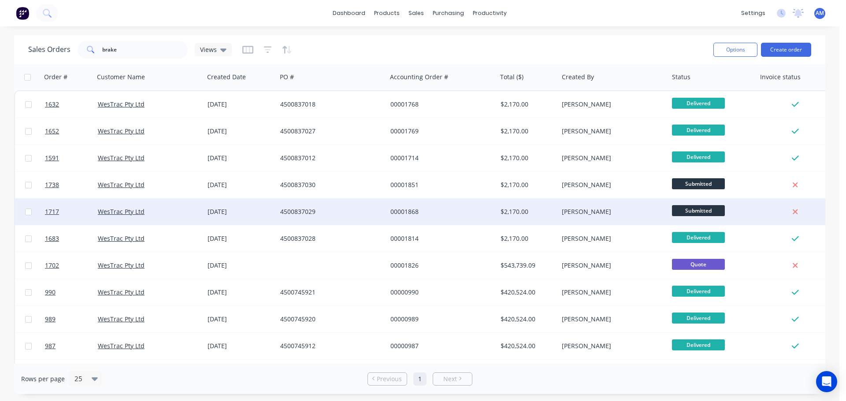
click at [290, 211] on div "4500837029" at bounding box center [329, 212] width 98 height 9
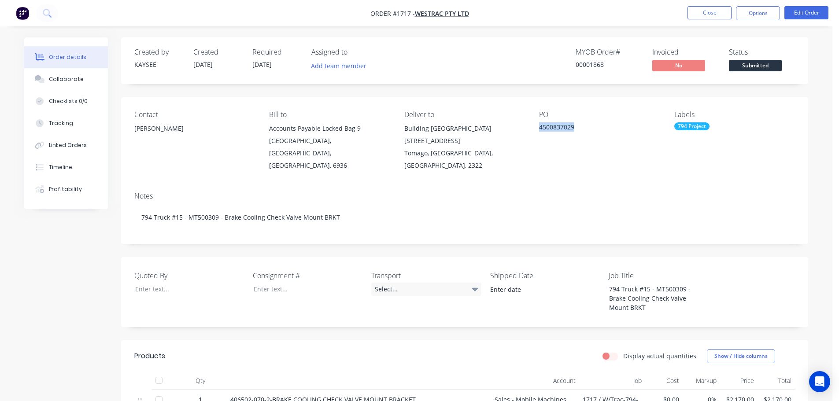
drag, startPoint x: 578, startPoint y: 128, endPoint x: 539, endPoint y: 130, distance: 38.4
click at [539, 130] on div "4500837029" at bounding box center [594, 128] width 110 height 12
copy div "4500837029"
click at [699, 15] on button "Close" at bounding box center [710, 12] width 44 height 13
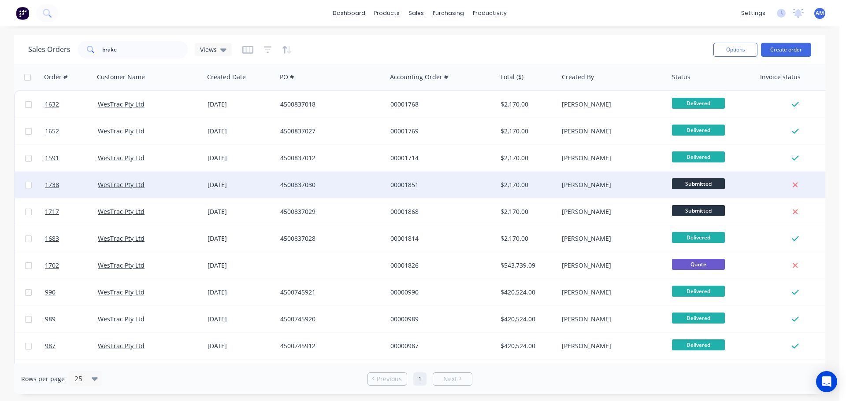
click at [295, 181] on div "4500837030" at bounding box center [329, 185] width 98 height 9
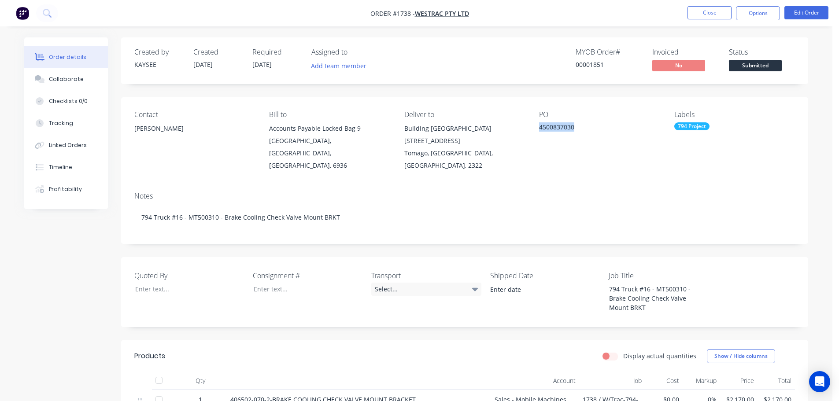
drag, startPoint x: 578, startPoint y: 127, endPoint x: 539, endPoint y: 128, distance: 39.2
click at [539, 128] on div "Contact [PERSON_NAME] [PERSON_NAME] to Accounts Payable Locked Bag [STREET_ADDR…" at bounding box center [464, 141] width 687 height 88
copy div "4500837030"
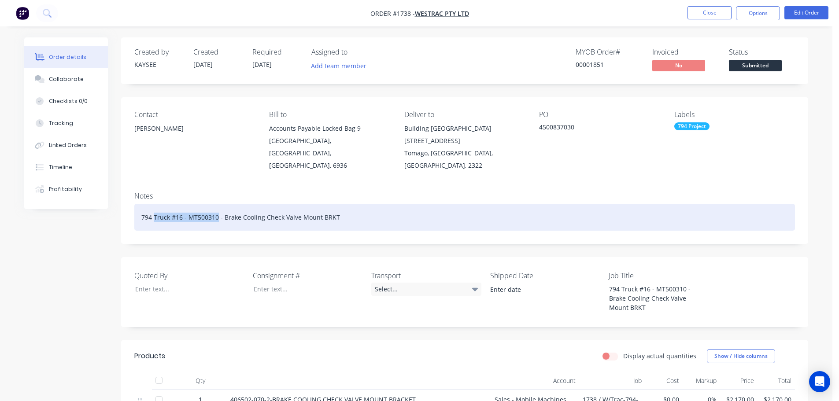
drag, startPoint x: 218, startPoint y: 206, endPoint x: 154, endPoint y: 215, distance: 64.2
click at [154, 215] on div "794 Truck #16 - MT500310 - Brake Cooling Check Valve Mount BRKT" at bounding box center [464, 217] width 661 height 27
copy div "Truck #16 - MT500310"
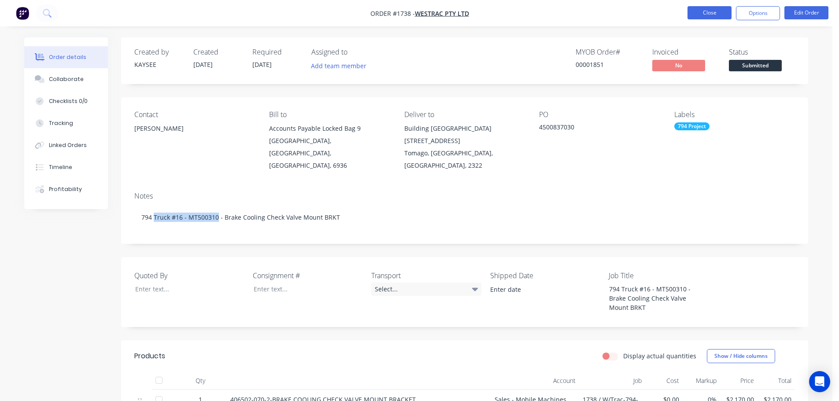
click at [704, 16] on button "Close" at bounding box center [710, 12] width 44 height 13
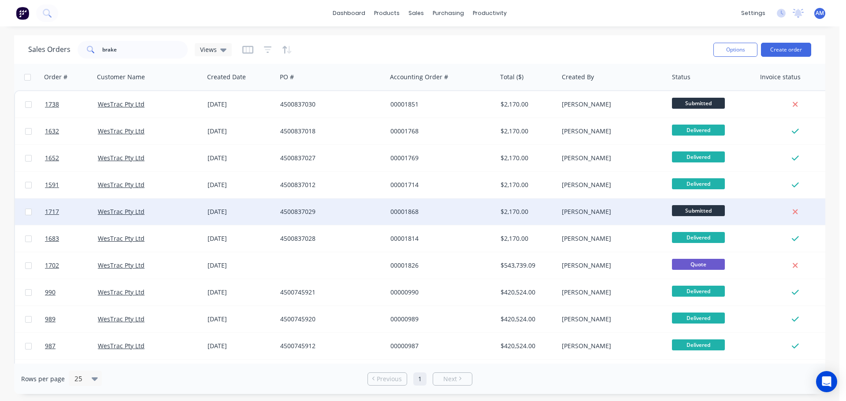
click at [231, 207] on div "[DATE]" at bounding box center [240, 212] width 73 height 26
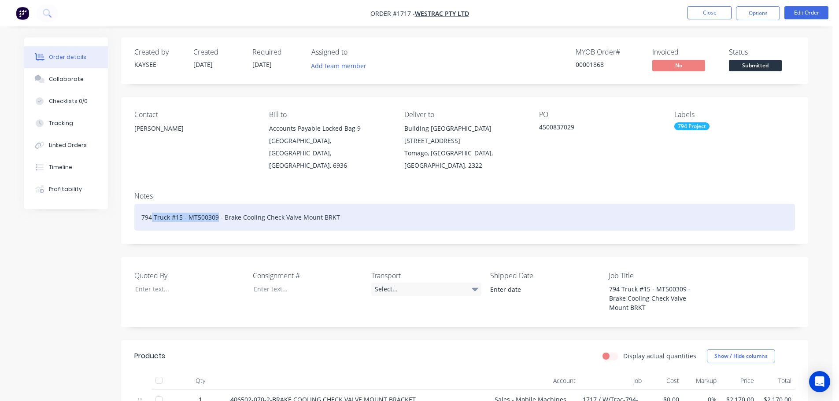
drag, startPoint x: 217, startPoint y: 204, endPoint x: 152, endPoint y: 205, distance: 64.8
click at [152, 205] on div "794 Truck #15 - MT500309 - Brake Cooling Check Valve Mount BRKT" at bounding box center [464, 217] width 661 height 27
copy div "Truck #15 - MT500309"
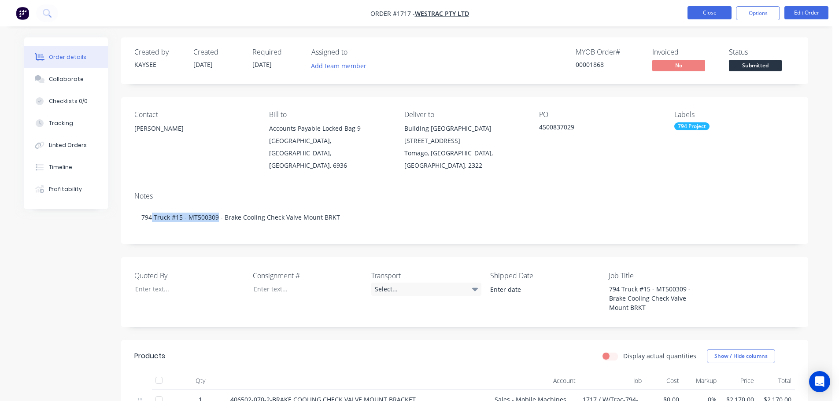
click at [699, 14] on button "Close" at bounding box center [710, 12] width 44 height 13
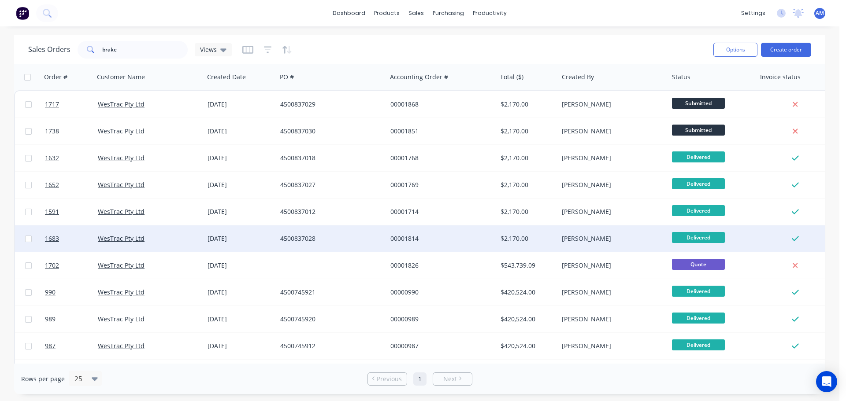
click at [305, 238] on div "4500837028" at bounding box center [329, 238] width 98 height 9
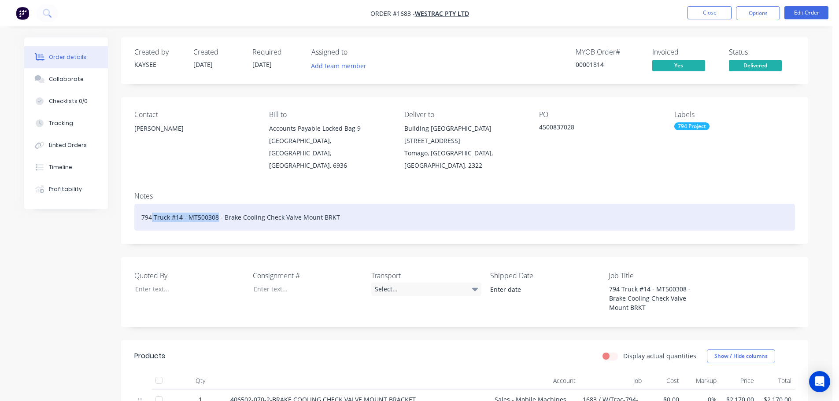
drag, startPoint x: 216, startPoint y: 204, endPoint x: 152, endPoint y: 209, distance: 64.5
click at [152, 209] on div "794 Truck #14 - MT500308 - Brake Cooling Check Valve Mount BRKT" at bounding box center [464, 217] width 661 height 27
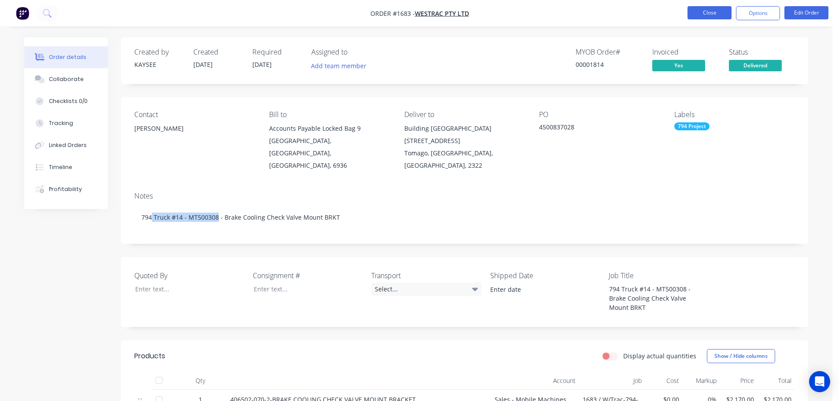
click at [700, 18] on button "Close" at bounding box center [710, 12] width 44 height 13
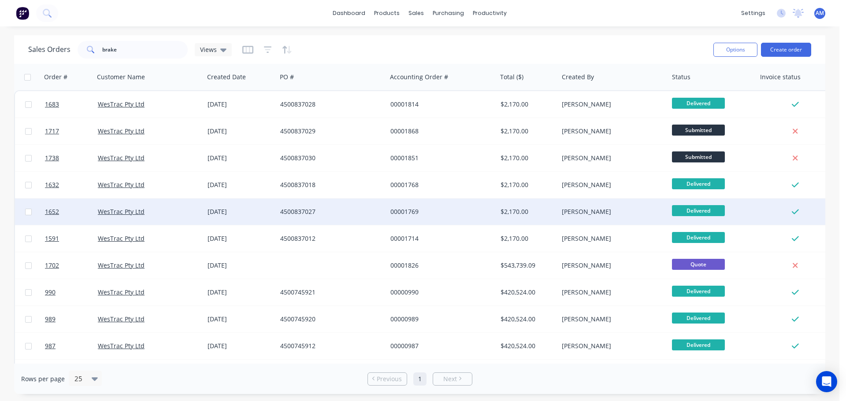
click at [312, 209] on div "4500837027" at bounding box center [329, 212] width 98 height 9
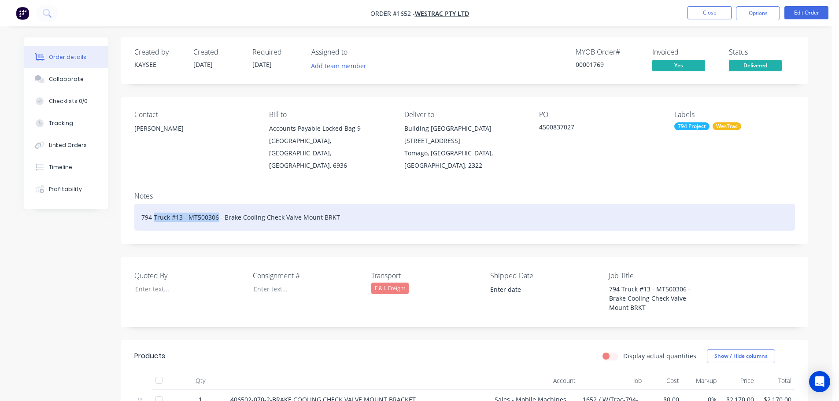
drag, startPoint x: 216, startPoint y: 205, endPoint x: 153, endPoint y: 202, distance: 63.1
click at [153, 204] on div "794 Truck #13 - MT500306 - Brake Cooling Check Valve Mount BRKT" at bounding box center [464, 217] width 661 height 27
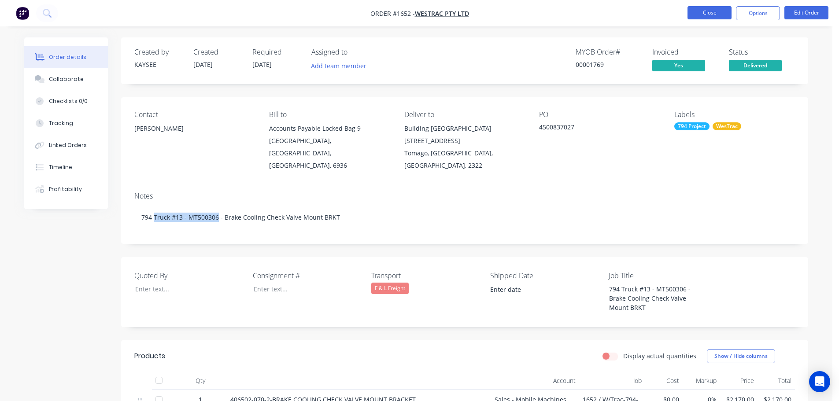
click at [708, 11] on button "Close" at bounding box center [710, 12] width 44 height 13
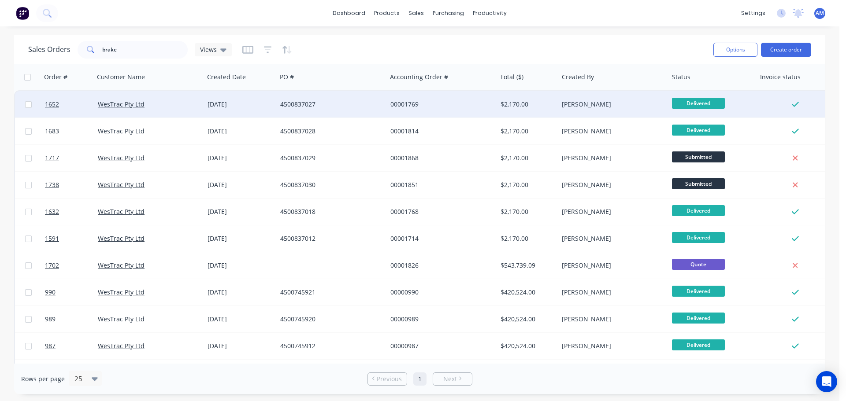
click at [309, 100] on div "4500837027" at bounding box center [329, 104] width 98 height 9
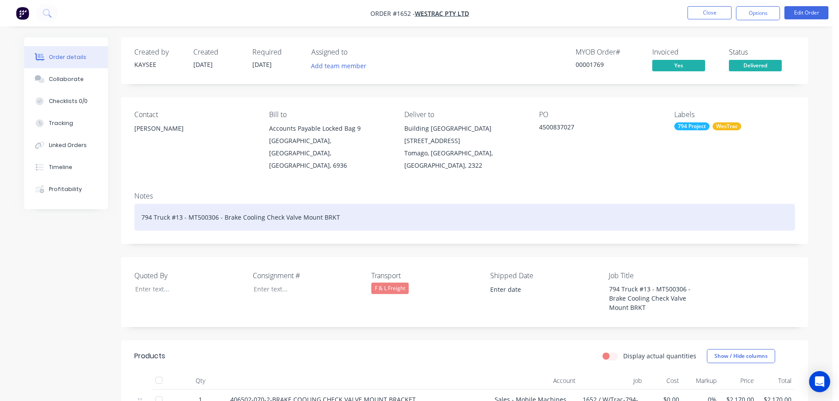
click at [217, 206] on div "794 Truck #13 - MT500306 - Brake Cooling Check Valve Mount BRKT" at bounding box center [464, 217] width 661 height 27
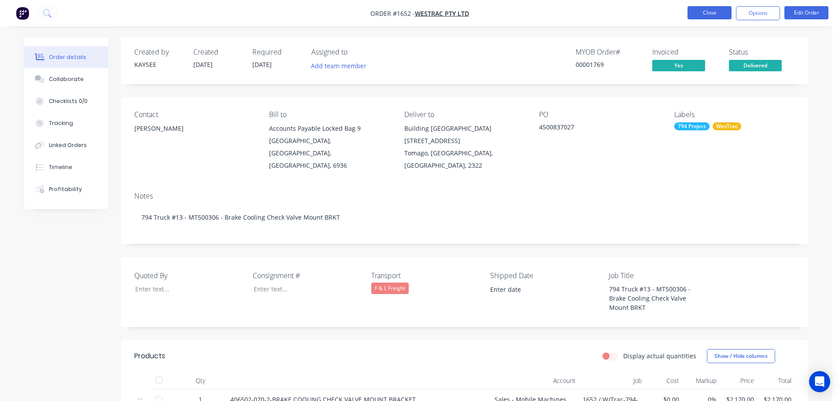
click at [701, 13] on button "Close" at bounding box center [710, 12] width 44 height 13
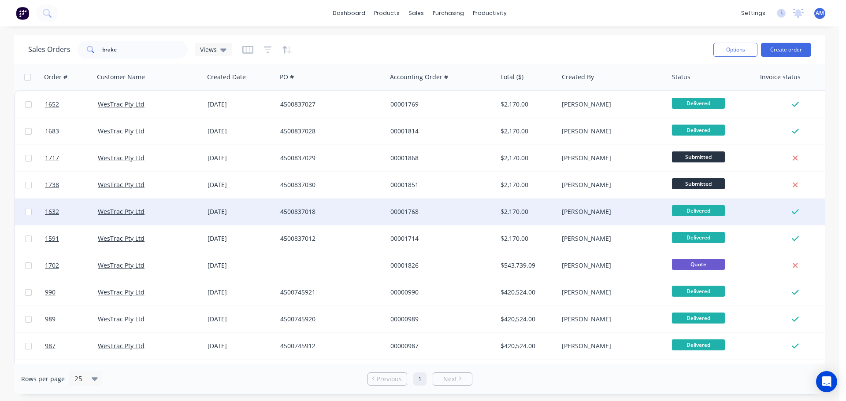
click at [292, 208] on div "4500837018" at bounding box center [329, 212] width 98 height 9
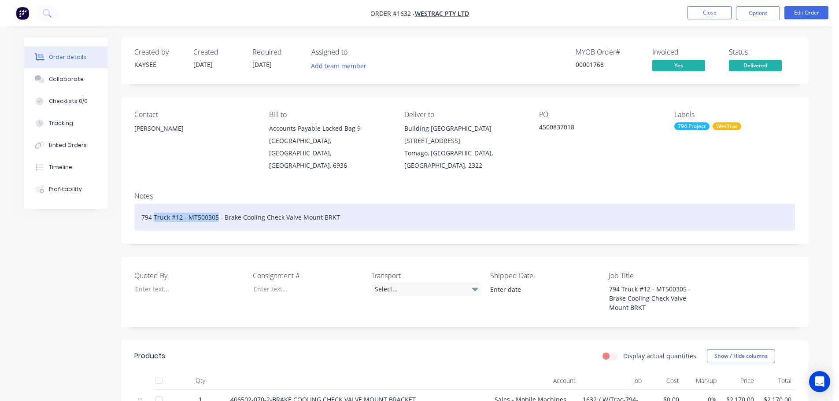
drag, startPoint x: 217, startPoint y: 205, endPoint x: 155, endPoint y: 204, distance: 62.6
click at [155, 204] on div "794 Truck #12 - MT500305 - Brake Cooling Check Valve Mount BRKT" at bounding box center [464, 217] width 661 height 27
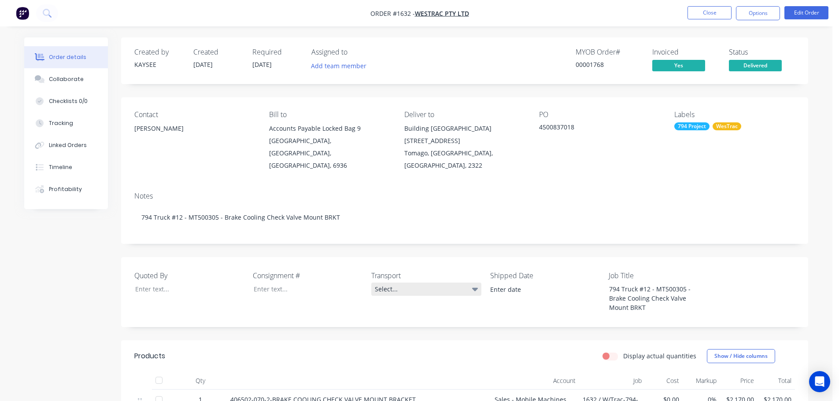
click at [389, 283] on div "Select..." at bounding box center [426, 289] width 110 height 13
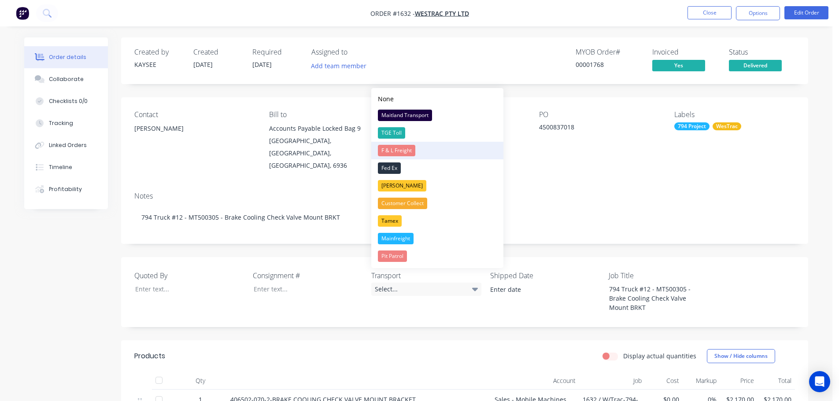
click at [393, 148] on div "F & L Freight" at bounding box center [396, 150] width 37 height 11
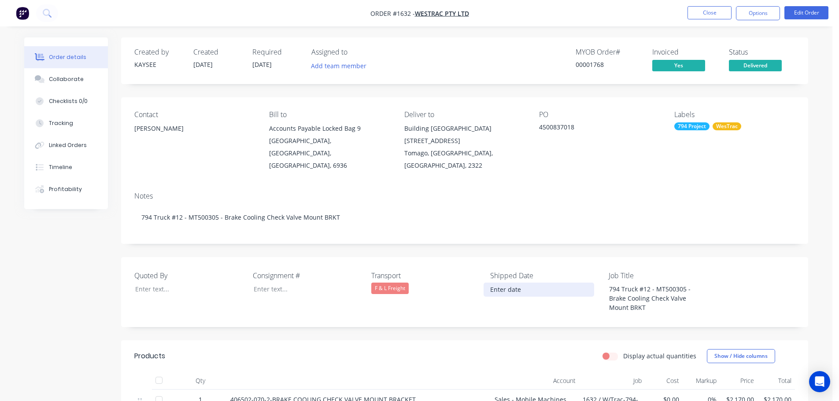
click at [498, 283] on input at bounding box center [539, 289] width 110 height 13
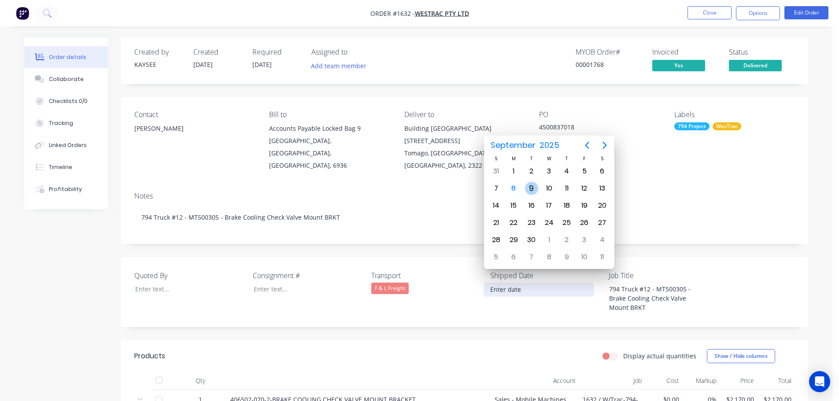
click at [532, 185] on div "9" at bounding box center [531, 188] width 13 height 13
type input "[DATE]"
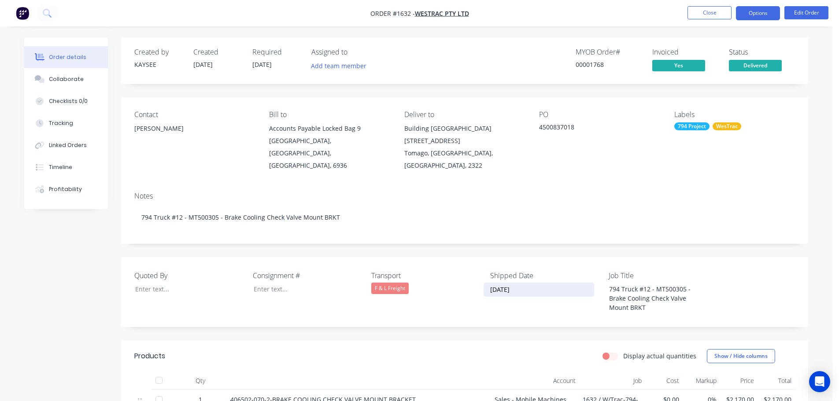
click at [755, 13] on button "Options" at bounding box center [758, 13] width 44 height 14
drag, startPoint x: 412, startPoint y: 260, endPoint x: 361, endPoint y: 258, distance: 50.7
click at [361, 258] on div "Quoted By Consignment # Transport F & L Freight Shipped Date [DATE] Job Title 7…" at bounding box center [464, 292] width 687 height 70
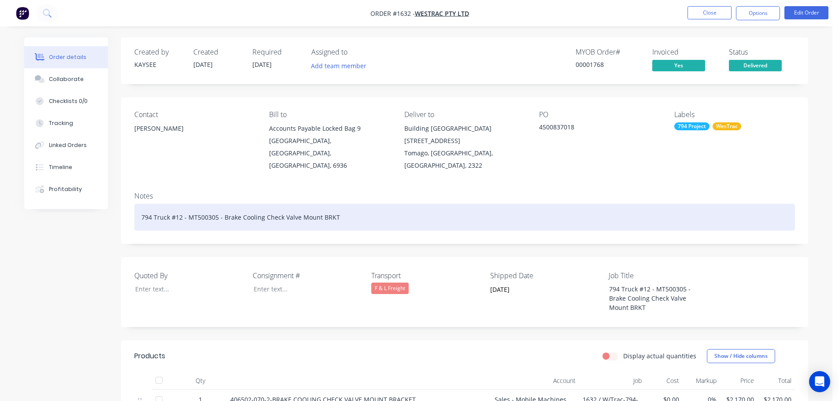
click at [356, 208] on div "794 Truck #12 - MT500305 - Brake Cooling Check Valve Mount BRKT" at bounding box center [464, 217] width 661 height 27
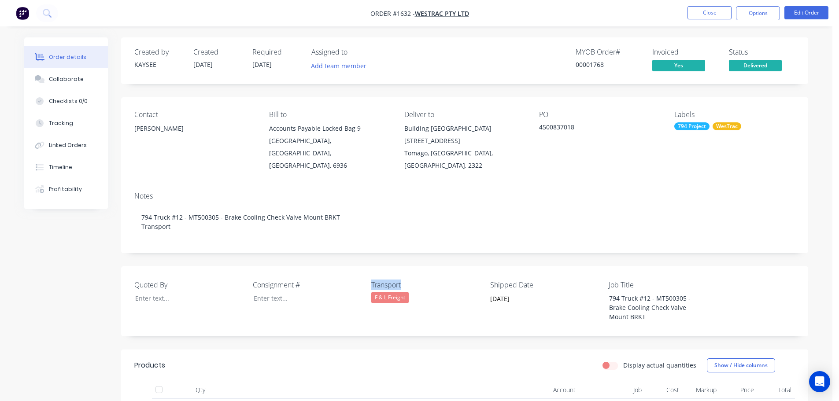
drag, startPoint x: 404, startPoint y: 273, endPoint x: 367, endPoint y: 272, distance: 37.9
click at [367, 272] on div "Quoted By Consignment # Transport F & L Freight Shipped Date [DATE] Job Title 7…" at bounding box center [464, 302] width 687 height 70
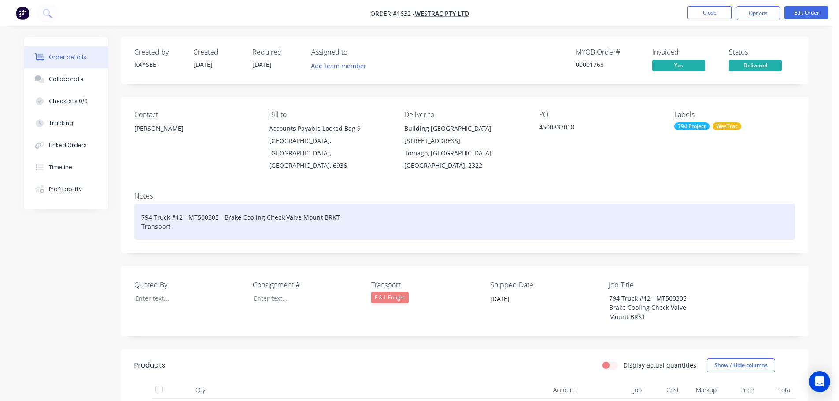
click at [349, 204] on div "794 Truck #12 - MT500305 - Brake Cooling Check Valve Mount BRKT Transport" at bounding box center [464, 222] width 661 height 36
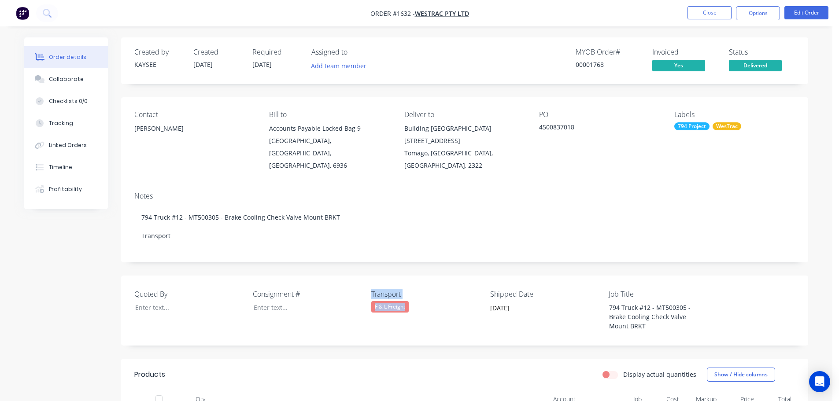
drag, startPoint x: 411, startPoint y: 295, endPoint x: 365, endPoint y: 295, distance: 45.8
click at [365, 295] on div "Quoted By Consignment # Transport F & L Freight Shipped Date [DATE] Job Title 7…" at bounding box center [464, 311] width 687 height 70
click at [413, 301] on div "F & L Freight" at bounding box center [426, 306] width 110 height 11
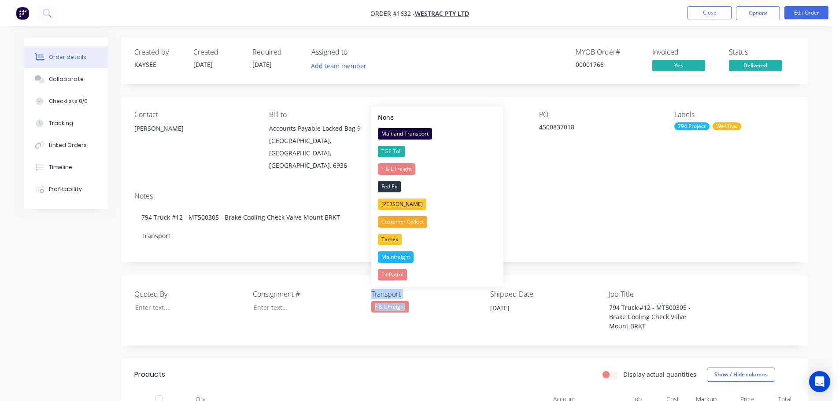
click at [373, 302] on div "Transport F & L Freight" at bounding box center [426, 311] width 110 height 44
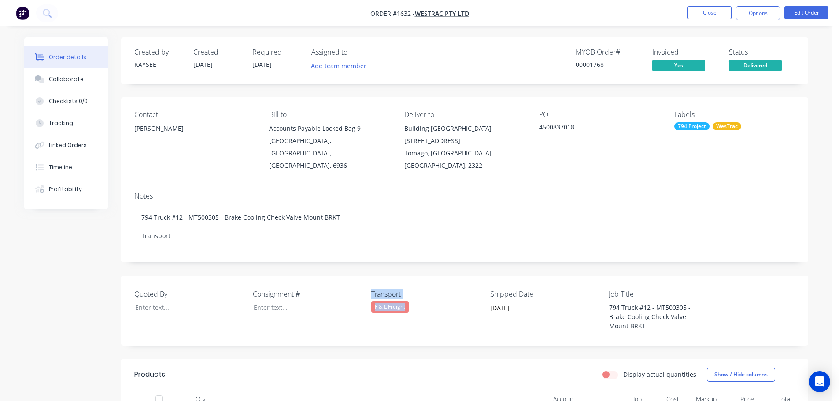
drag, startPoint x: 367, startPoint y: 298, endPoint x: 411, endPoint y: 298, distance: 44.1
click at [411, 298] on div "Quoted By Consignment # Transport F & L Freight Shipped Date [DATE] Job Title 7…" at bounding box center [464, 311] width 687 height 70
click at [413, 301] on div "F & L Freight" at bounding box center [426, 306] width 110 height 11
click at [417, 304] on div "Transport F & L Freight" at bounding box center [426, 311] width 110 height 44
click at [415, 322] on div "Quoted By Consignment # Transport F & L Freight Shipped Date [DATE] Job Title 7…" at bounding box center [464, 311] width 687 height 70
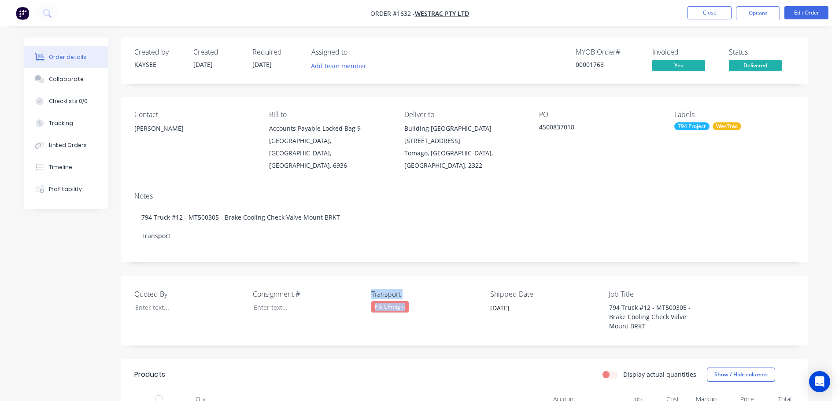
click at [401, 319] on div "Transport F & L Freight" at bounding box center [426, 311] width 110 height 44
click at [341, 289] on label "Consignment #" at bounding box center [308, 294] width 110 height 11
drag, startPoint x: 373, startPoint y: 297, endPoint x: 408, endPoint y: 297, distance: 35.3
click at [408, 301] on div "F & L Freight" at bounding box center [389, 306] width 37 height 11
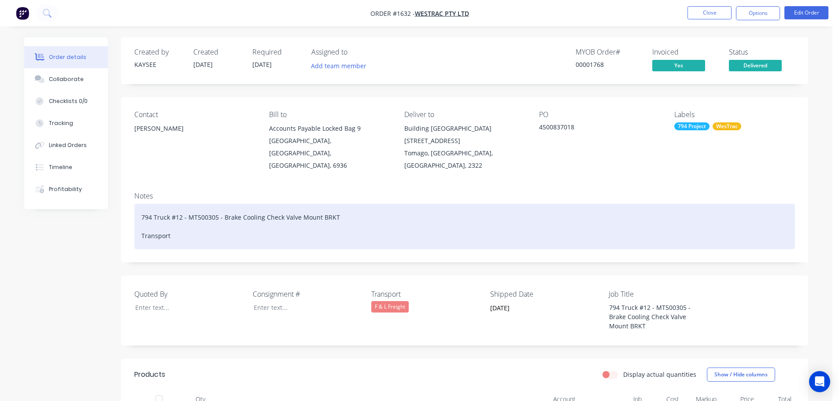
click at [178, 223] on div "794 Truck #12 - MT500305 - Brake Cooling Check Valve Mount BRKT Transport" at bounding box center [464, 226] width 661 height 45
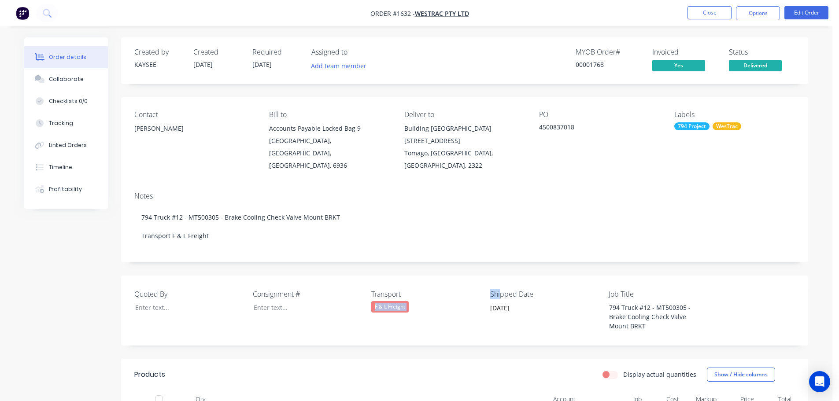
drag, startPoint x: 475, startPoint y: 285, endPoint x: 486, endPoint y: 284, distance: 10.1
click at [498, 283] on div "Quoted By Consignment # Transport F & L Freight Shipped Date [DATE] Job Title 7…" at bounding box center [464, 311] width 687 height 70
click at [471, 289] on label "Transport" at bounding box center [426, 294] width 110 height 11
drag, startPoint x: 536, startPoint y: 283, endPoint x: 489, endPoint y: 286, distance: 47.2
click at [489, 286] on div "Quoted By Consignment # Transport F & L Freight Shipped Date [DATE] Job Title 7…" at bounding box center [464, 311] width 687 height 70
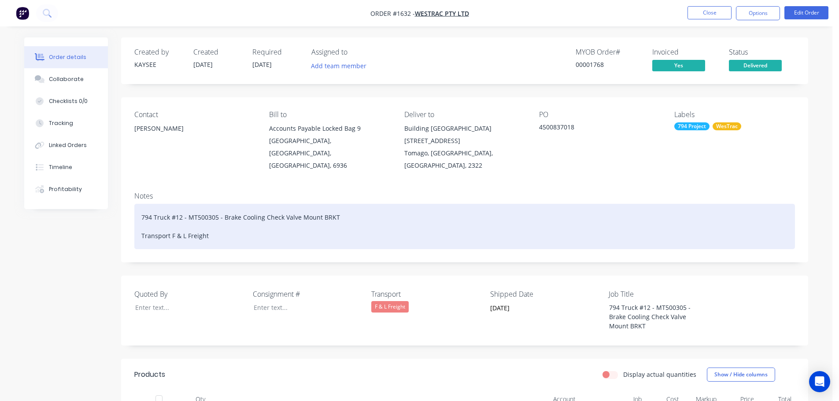
click at [214, 224] on div "794 Truck #12 - MT500305 - Brake Cooling Check Valve Mount BRKT Transport F & L…" at bounding box center [464, 226] width 661 height 45
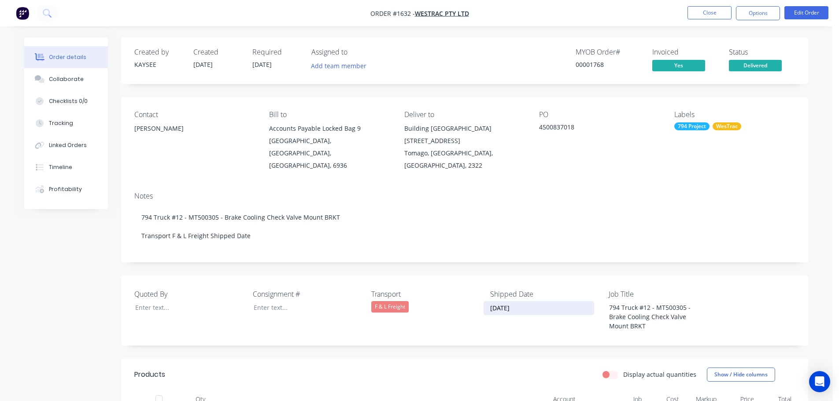
drag, startPoint x: 528, startPoint y: 296, endPoint x: 483, endPoint y: 298, distance: 44.6
click at [483, 298] on div "Quoted By Consignment # Transport F & L Freight Shipped Date [DATE] Job Title 7…" at bounding box center [464, 311] width 687 height 70
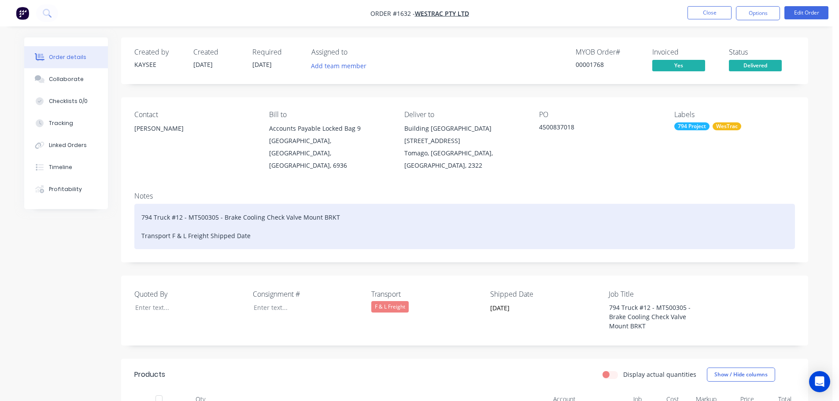
click at [268, 226] on div "794 Truck #12 - MT500305 - Brake Cooling Check Valve Mount BRKT Transport F & L…" at bounding box center [464, 226] width 661 height 45
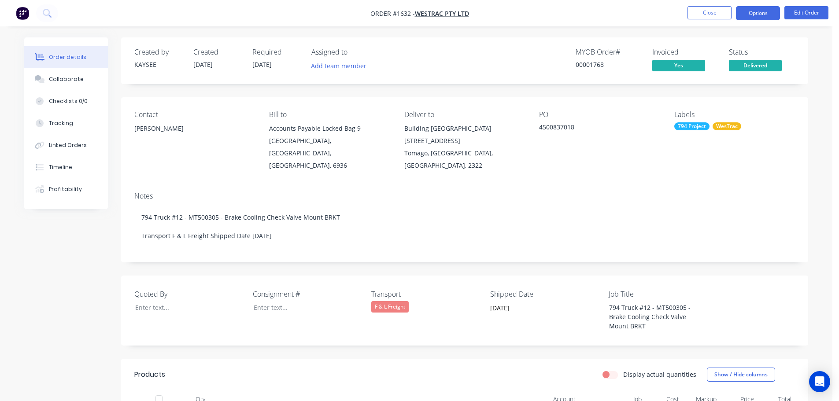
click at [756, 15] on button "Options" at bounding box center [758, 13] width 44 height 14
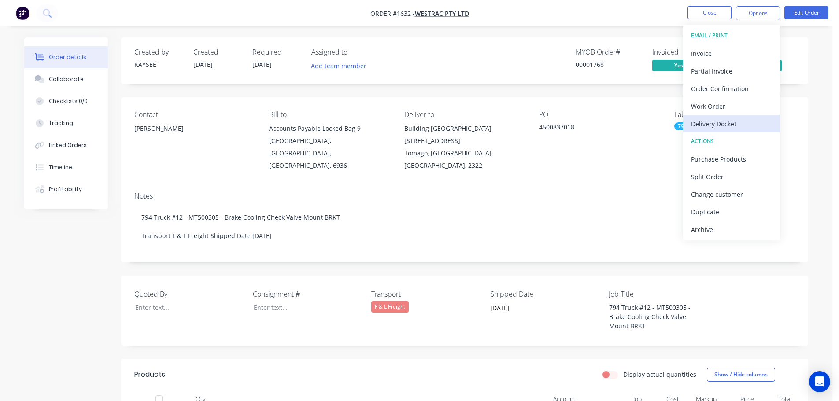
click at [721, 122] on div "Delivery Docket" at bounding box center [731, 124] width 81 height 13
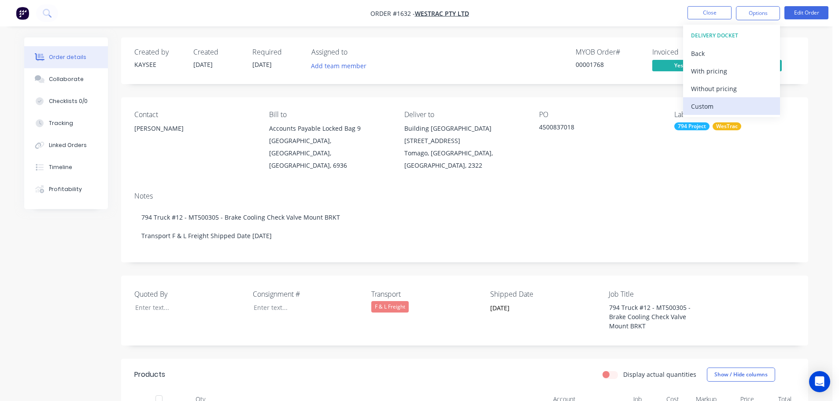
click at [704, 103] on div "Custom" at bounding box center [731, 106] width 81 height 13
click at [705, 86] on div "Without pricing" at bounding box center [731, 88] width 81 height 13
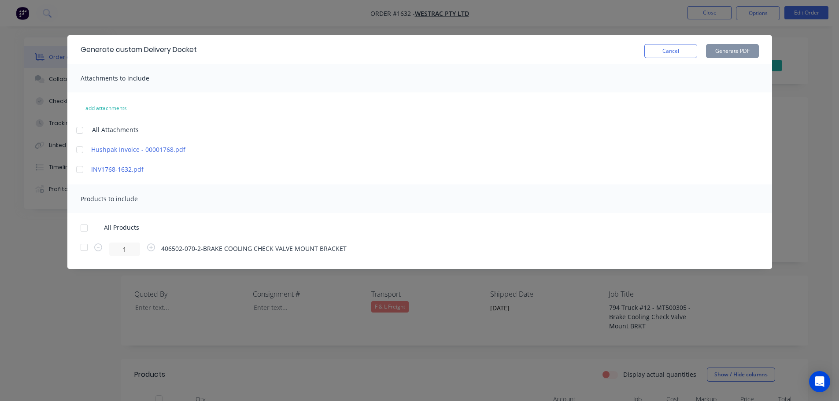
click at [82, 229] on div at bounding box center [84, 228] width 18 height 18
click at [732, 53] on button "Generate PDF" at bounding box center [732, 51] width 53 height 14
click at [676, 52] on button "Cancel" at bounding box center [671, 51] width 53 height 14
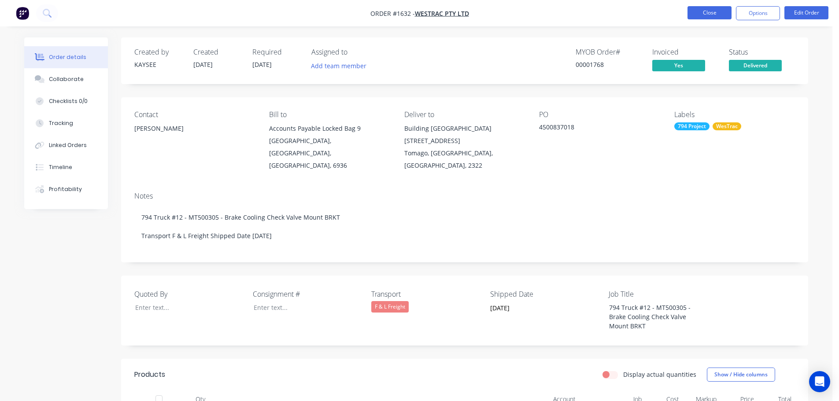
click at [713, 11] on button "Close" at bounding box center [710, 12] width 44 height 13
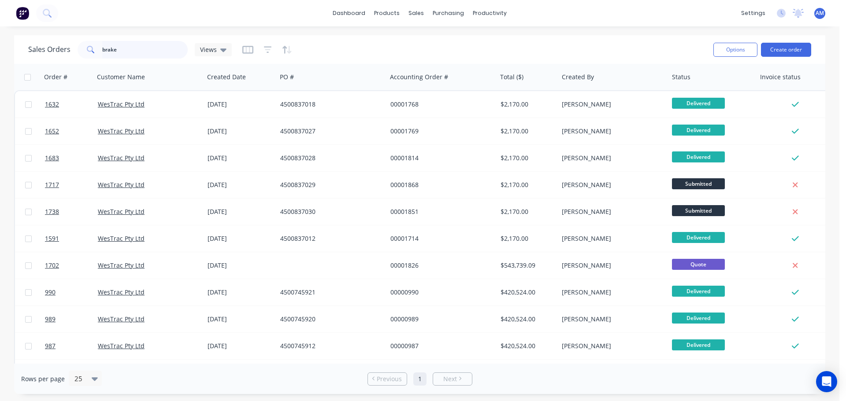
click at [142, 53] on input "brake" at bounding box center [145, 50] width 86 height 18
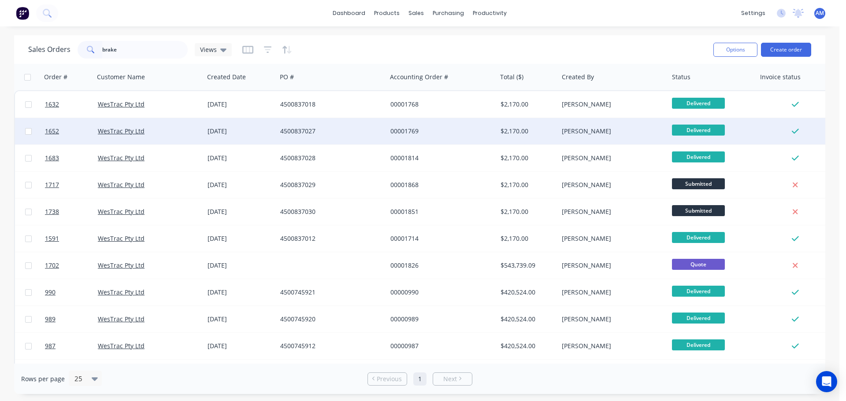
click at [309, 128] on div "4500837027" at bounding box center [329, 131] width 98 height 9
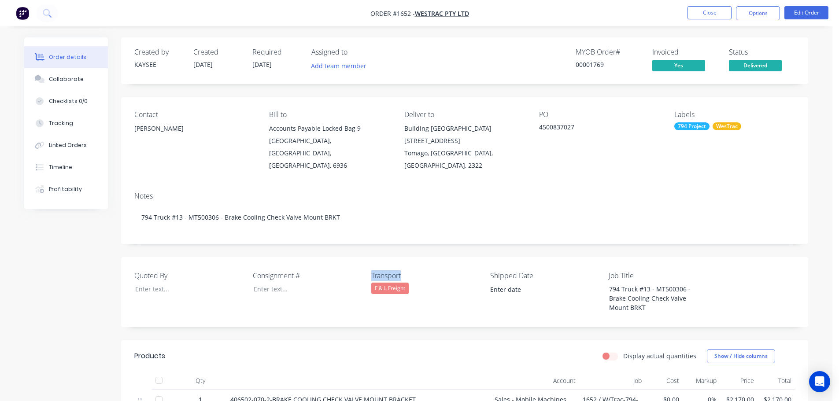
drag, startPoint x: 408, startPoint y: 263, endPoint x: 367, endPoint y: 261, distance: 40.6
click at [367, 261] on div "Quoted By Consignment # Transport F & L Freight Shipped Date Job Title 794 Truc…" at bounding box center [464, 292] width 687 height 70
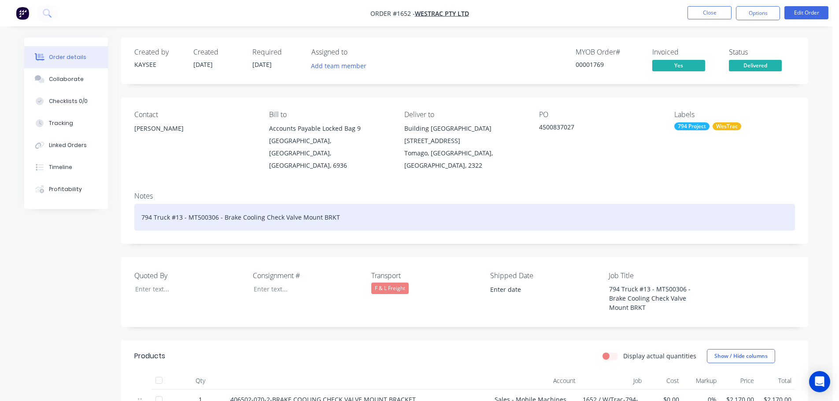
click at [358, 205] on div "794 Truck #13 - MT500306 - Brake Cooling Check Valve Mount BRKT" at bounding box center [464, 217] width 661 height 27
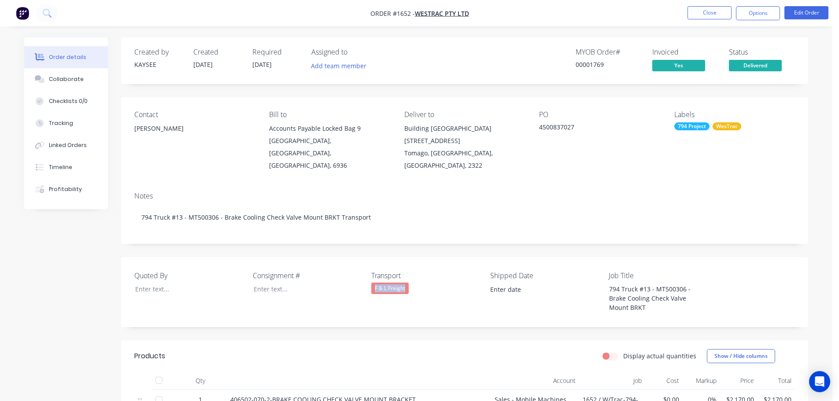
drag, startPoint x: 409, startPoint y: 278, endPoint x: 371, endPoint y: 279, distance: 37.9
click at [371, 279] on div "Quoted By Consignment # Transport F & L Freight Shipped Date Job Title 794 Truc…" at bounding box center [464, 292] width 687 height 70
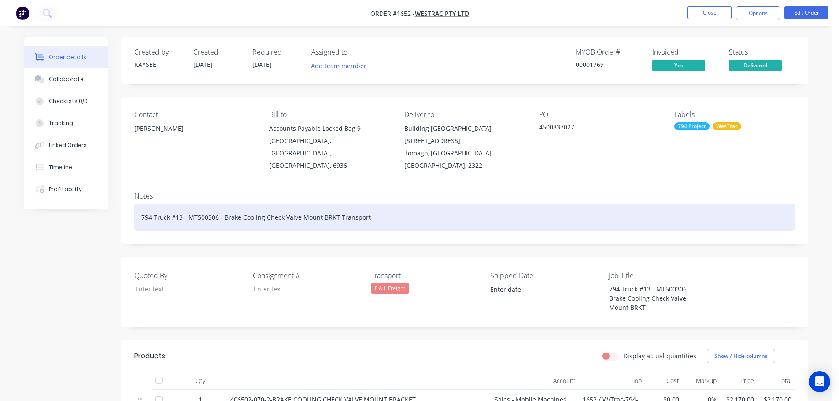
click at [363, 204] on div "794 Truck #13 - MT500306 - Brake Cooling Check Valve Mount BRKT Transport" at bounding box center [464, 217] width 661 height 27
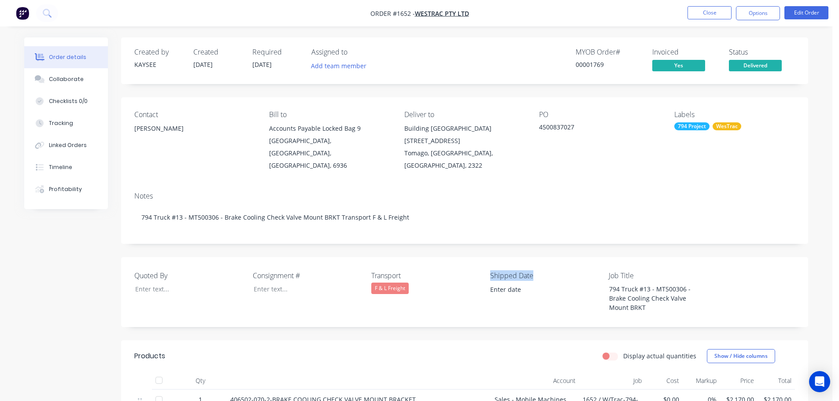
drag, startPoint x: 533, startPoint y: 261, endPoint x: 488, endPoint y: 260, distance: 45.0
click at [488, 260] on div "Quoted By Consignment # Transport F & L Freight Shipped Date Job Title 794 Truc…" at bounding box center [464, 292] width 687 height 70
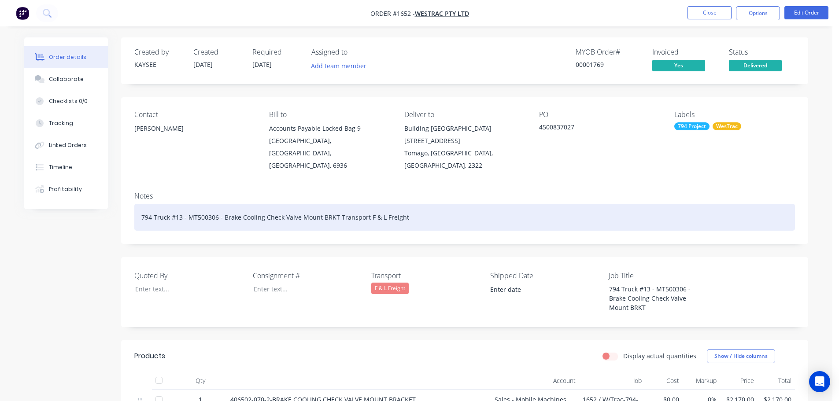
click at [420, 207] on div "794 Truck #13 - MT500306 - Brake Cooling Check Valve Mount BRKT Transport F & L…" at bounding box center [464, 217] width 661 height 27
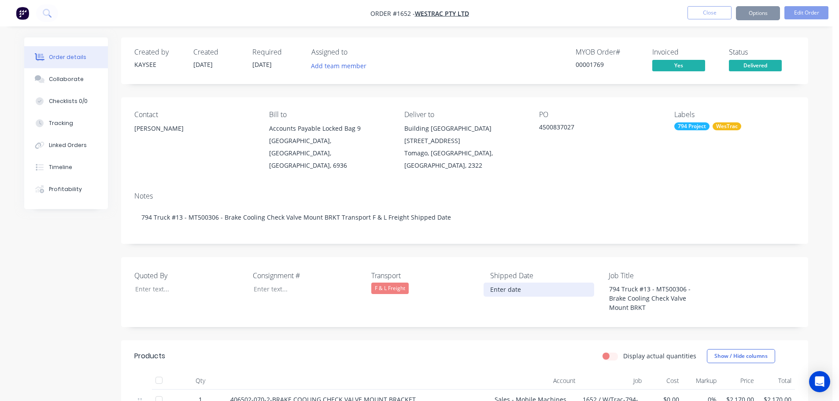
click at [507, 283] on input at bounding box center [539, 289] width 110 height 13
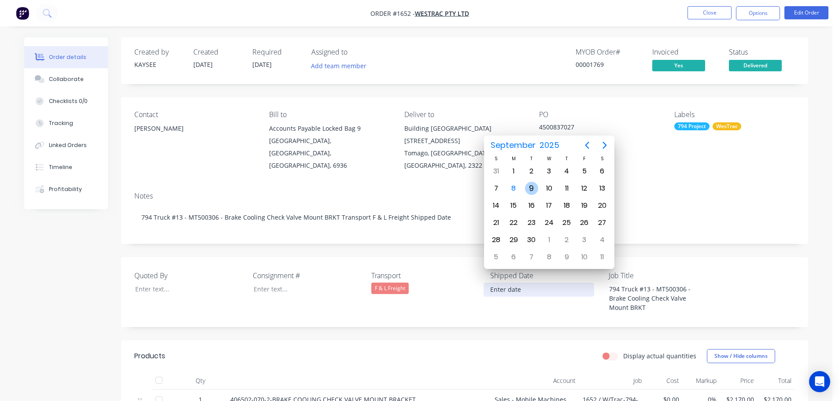
click at [532, 188] on div "9" at bounding box center [531, 188] width 13 height 13
type input "[DATE]"
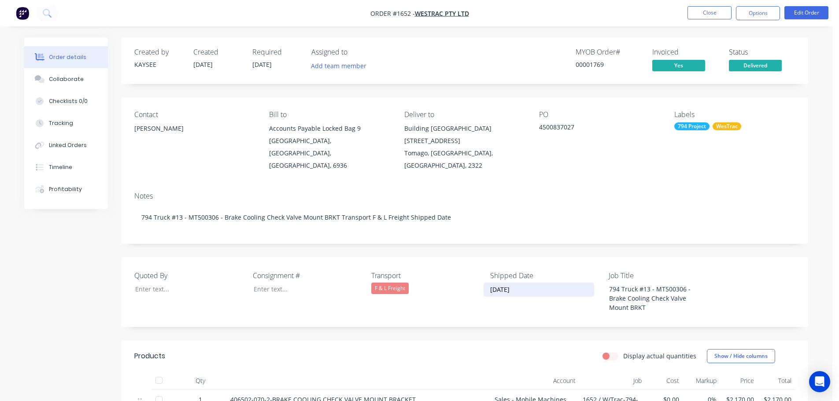
drag, startPoint x: 528, startPoint y: 281, endPoint x: 486, endPoint y: 276, distance: 41.7
click at [486, 283] on input "[DATE]" at bounding box center [539, 289] width 110 height 13
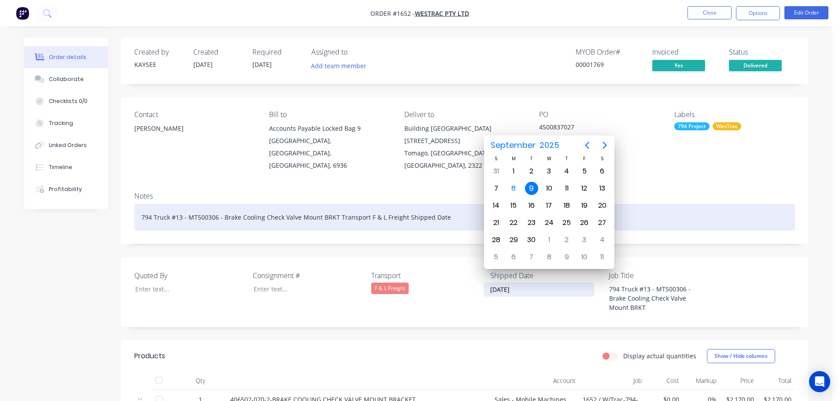
click at [455, 204] on div "794 Truck #13 - MT500306 - Brake Cooling Check Valve Mount BRKT Transport F & L…" at bounding box center [464, 217] width 661 height 27
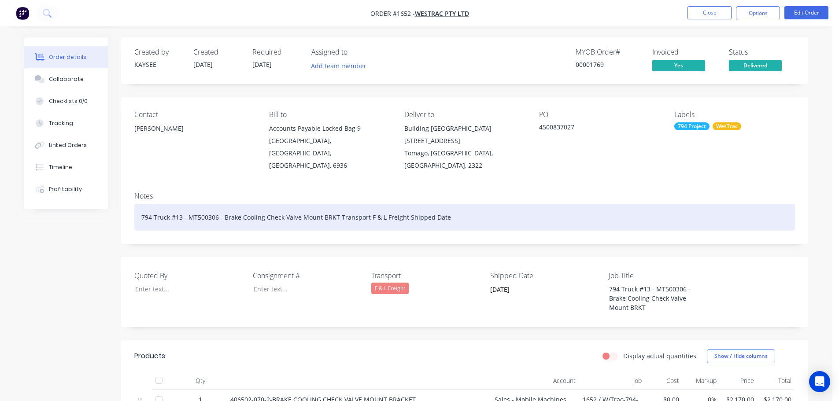
click at [450, 207] on div "794 Truck #13 - MT500306 - Brake Cooling Check Valve Mount BRKT Transport F & L…" at bounding box center [464, 217] width 661 height 27
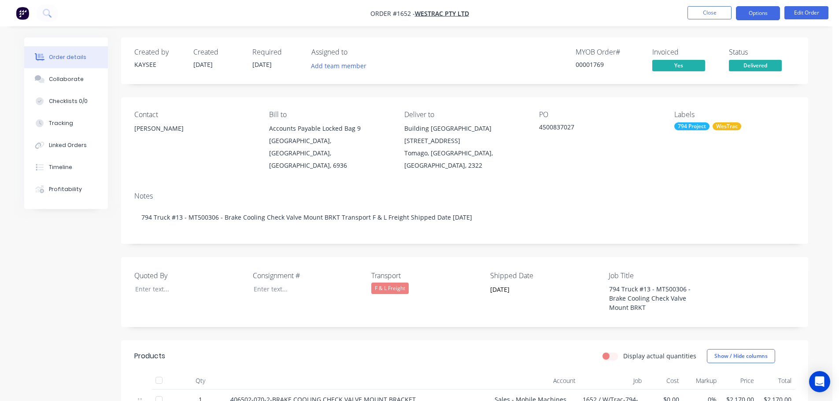
click at [754, 16] on button "Options" at bounding box center [758, 13] width 44 height 14
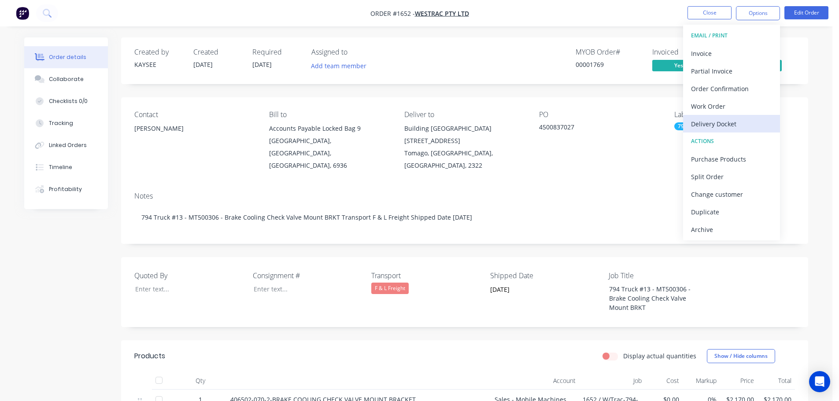
click at [730, 126] on div "Delivery Docket" at bounding box center [731, 124] width 81 height 13
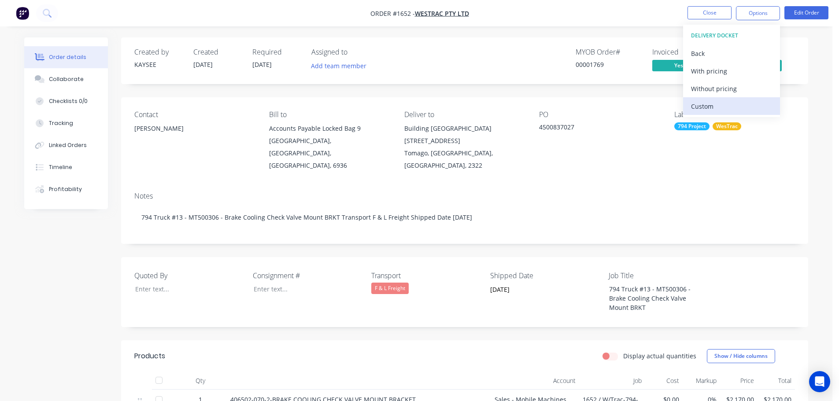
click at [724, 101] on div "Custom" at bounding box center [731, 106] width 81 height 13
click at [725, 86] on div "Without pricing" at bounding box center [731, 88] width 81 height 13
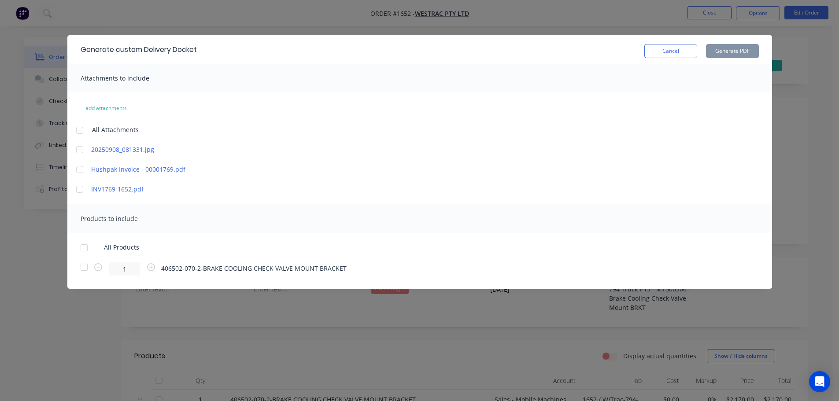
drag, startPoint x: 82, startPoint y: 250, endPoint x: 87, endPoint y: 249, distance: 4.9
click at [84, 250] on div at bounding box center [84, 248] width 18 height 18
click at [731, 52] on button "Generate PDF" at bounding box center [732, 51] width 53 height 14
click at [661, 48] on button "Cancel" at bounding box center [671, 51] width 53 height 14
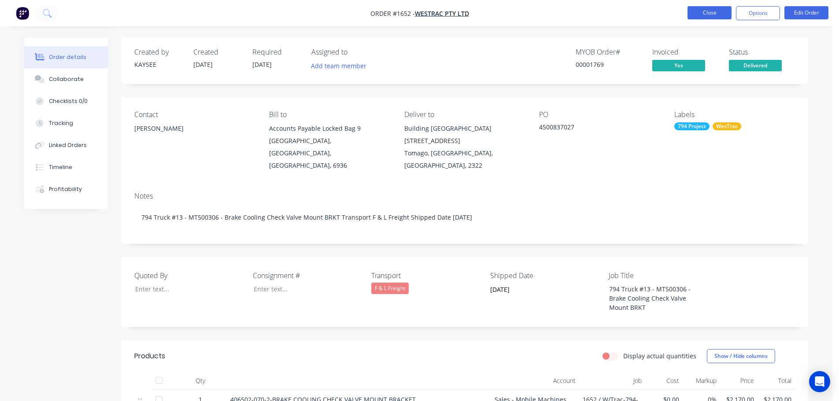
click at [710, 14] on button "Close" at bounding box center [710, 12] width 44 height 13
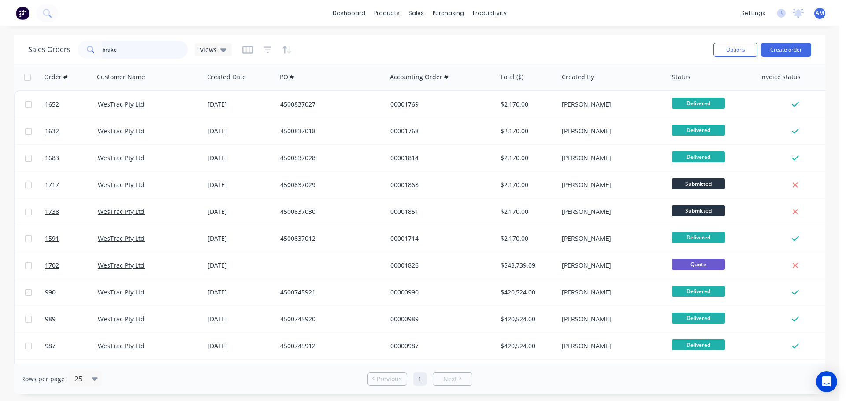
click at [148, 55] on input "brake" at bounding box center [145, 50] width 86 height 18
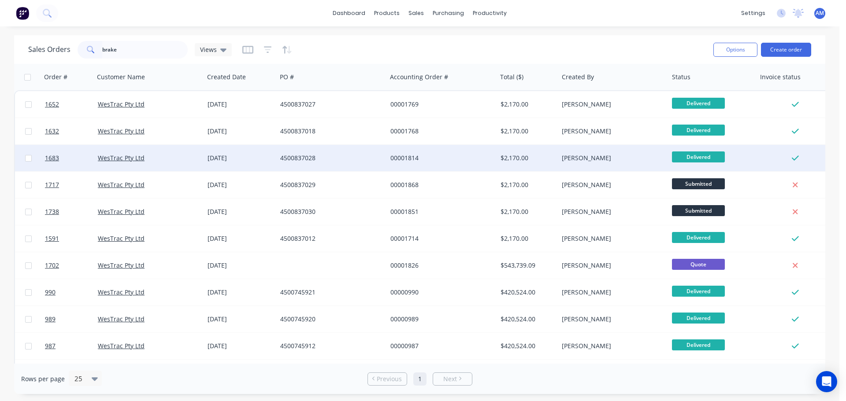
click at [294, 156] on div "4500837028" at bounding box center [329, 158] width 98 height 9
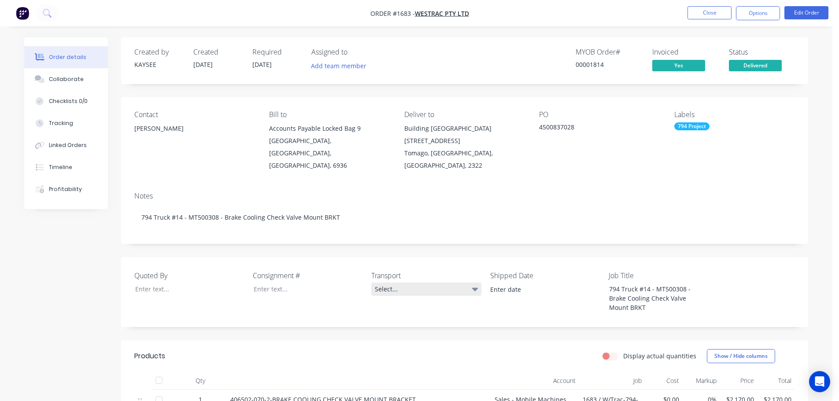
click at [374, 283] on div "Select..." at bounding box center [426, 289] width 110 height 13
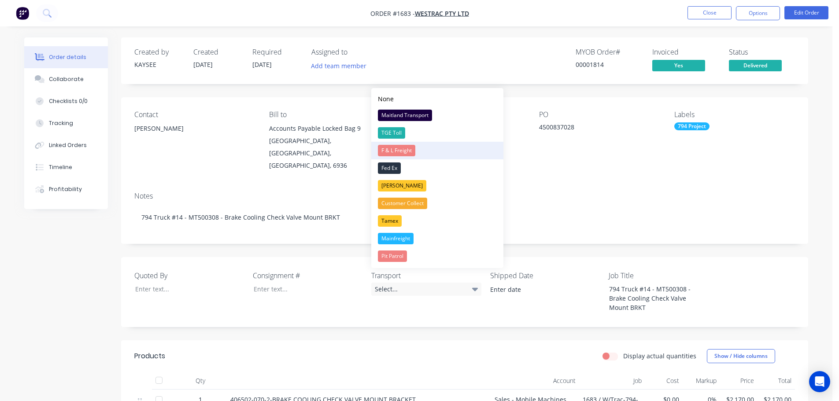
click at [388, 152] on div "F & L Freight" at bounding box center [396, 150] width 37 height 11
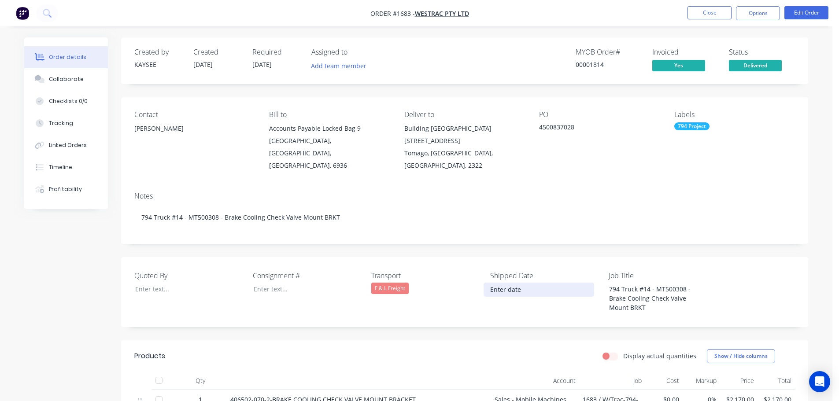
click at [532, 283] on input at bounding box center [539, 289] width 110 height 13
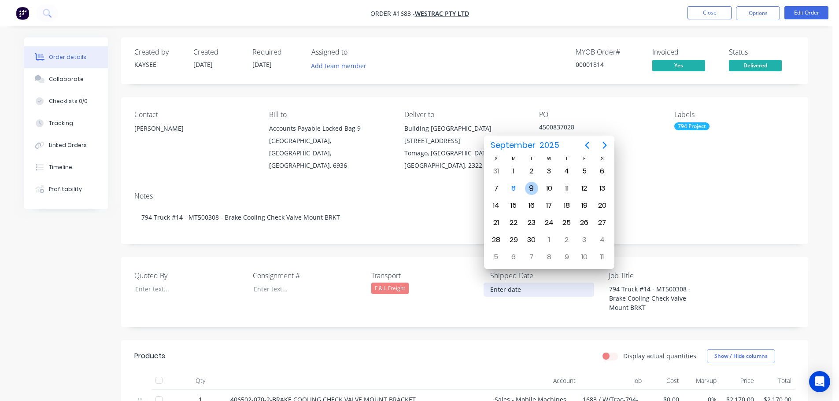
click at [535, 189] on div "9" at bounding box center [531, 188] width 13 height 13
type input "[DATE]"
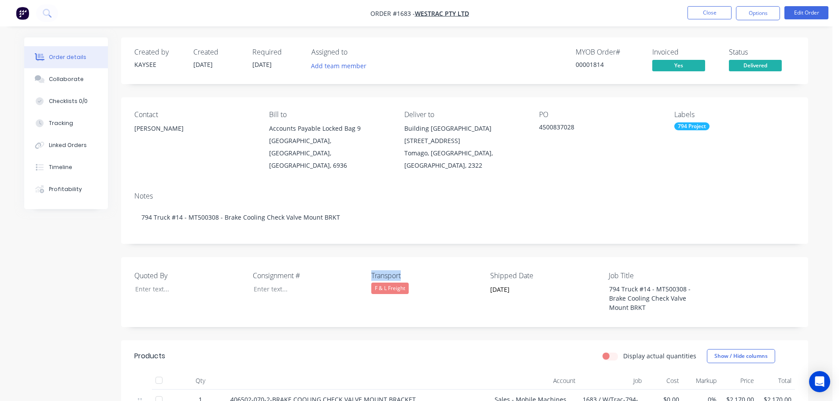
drag, startPoint x: 407, startPoint y: 261, endPoint x: 370, endPoint y: 256, distance: 36.8
click at [370, 257] on div "Quoted By Consignment # Transport F & L Freight Shipped Date [DATE] Job Title 7…" at bounding box center [464, 292] width 687 height 70
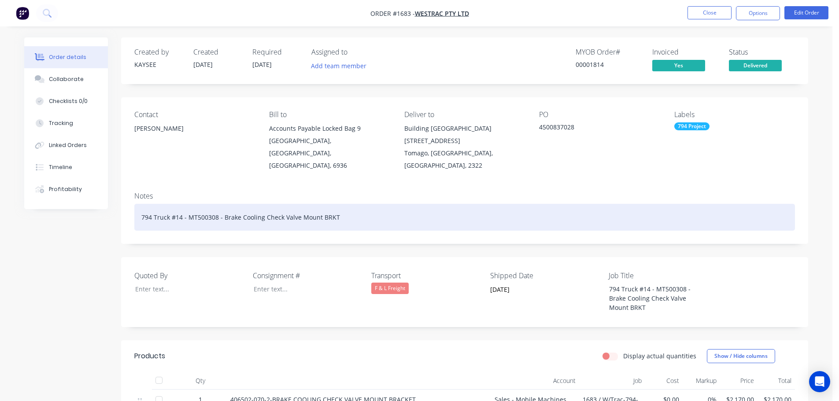
click at [363, 204] on div "794 Truck #14 - MT500308 - Brake Cooling Check Valve Mount BRKT" at bounding box center [464, 217] width 661 height 27
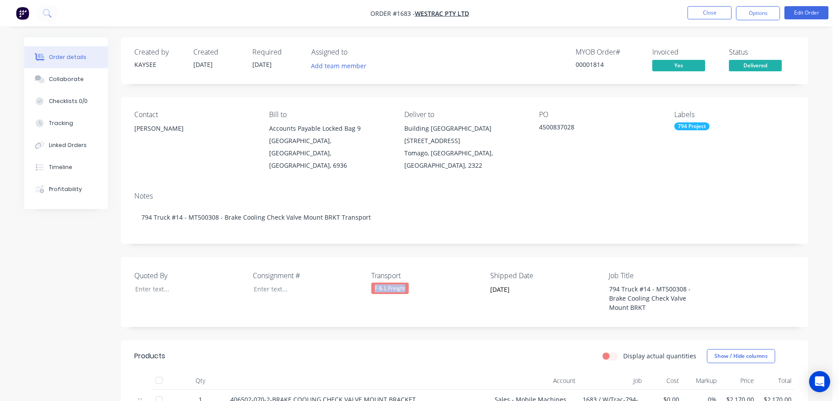
drag, startPoint x: 402, startPoint y: 275, endPoint x: 374, endPoint y: 276, distance: 27.8
click at [374, 283] on div "F & L Freight" at bounding box center [426, 288] width 110 height 11
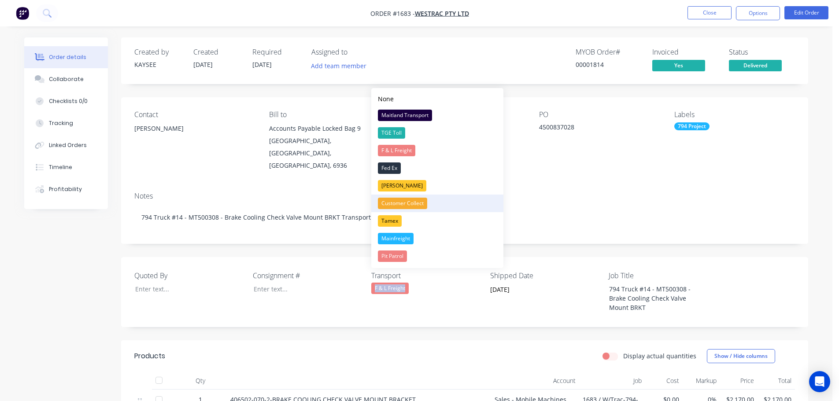
click at [441, 211] on button "Customer Collect" at bounding box center [437, 204] width 132 height 18
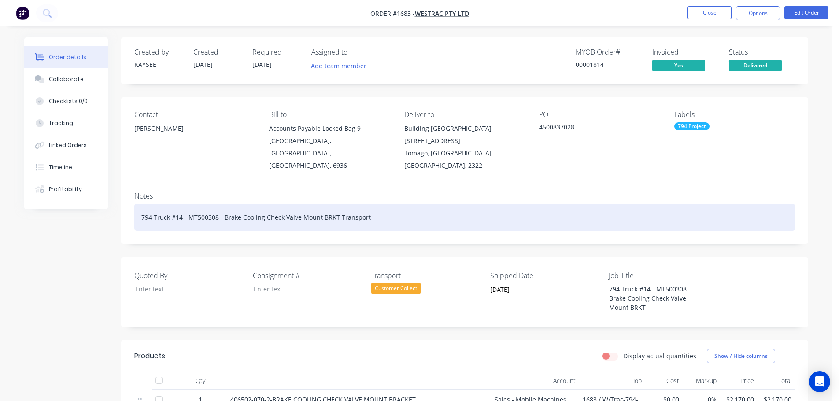
click at [388, 204] on div "794 Truck #14 - MT500308 - Brake Cooling Check Valve Mount BRKT Transport" at bounding box center [464, 217] width 661 height 27
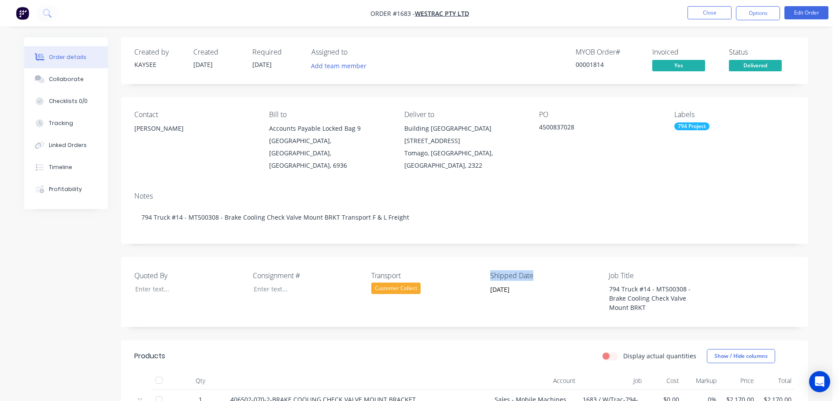
drag, startPoint x: 537, startPoint y: 264, endPoint x: 491, endPoint y: 261, distance: 45.9
click at [491, 271] on label "Shipped Date" at bounding box center [545, 276] width 110 height 11
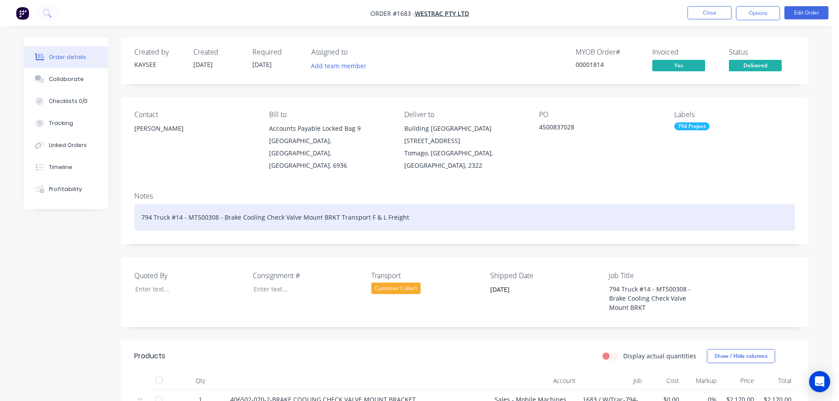
click at [441, 204] on div "794 Truck #14 - MT500308 - Brake Cooling Check Valve Mount BRKT Transport F & L…" at bounding box center [464, 217] width 661 height 27
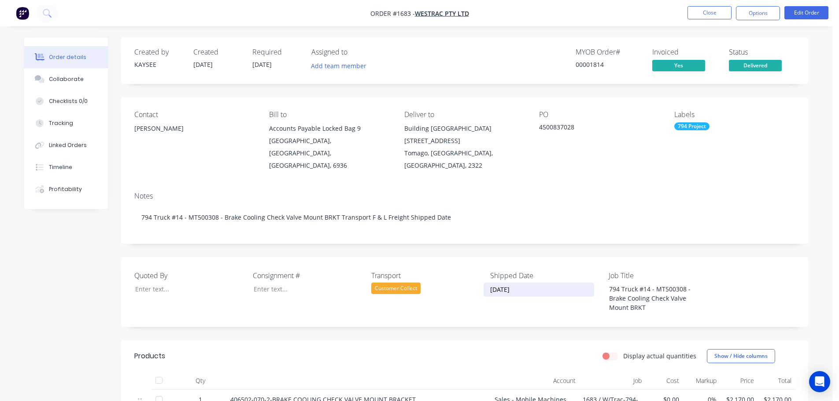
drag, startPoint x: 525, startPoint y: 278, endPoint x: 487, endPoint y: 277, distance: 37.5
click at [487, 283] on input "[DATE]" at bounding box center [539, 289] width 110 height 13
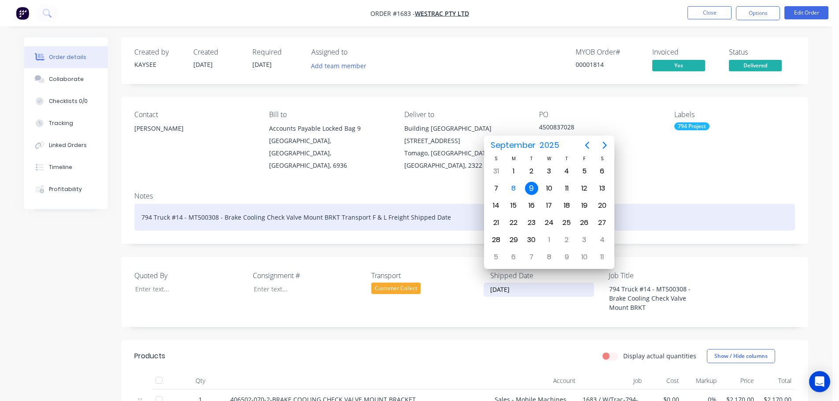
click at [457, 206] on div "794 Truck #14 - MT500308 - Brake Cooling Check Valve Mount BRKT Transport F & L…" at bounding box center [464, 217] width 661 height 27
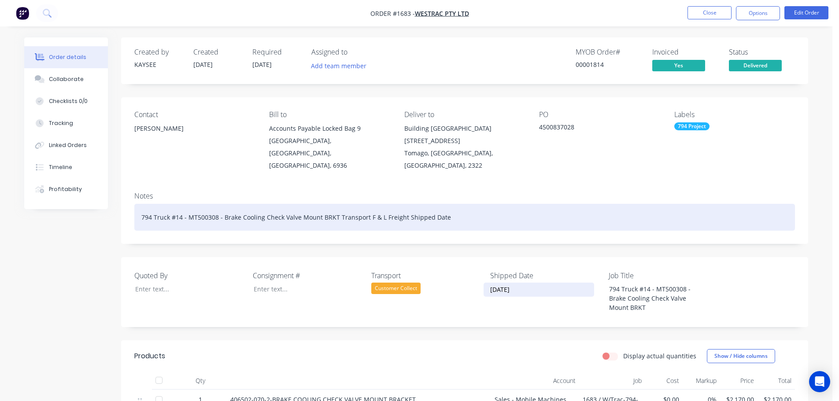
click at [457, 206] on div "794 Truck #14 - MT500308 - Brake Cooling Check Valve Mount BRKT Transport F & L…" at bounding box center [464, 217] width 661 height 27
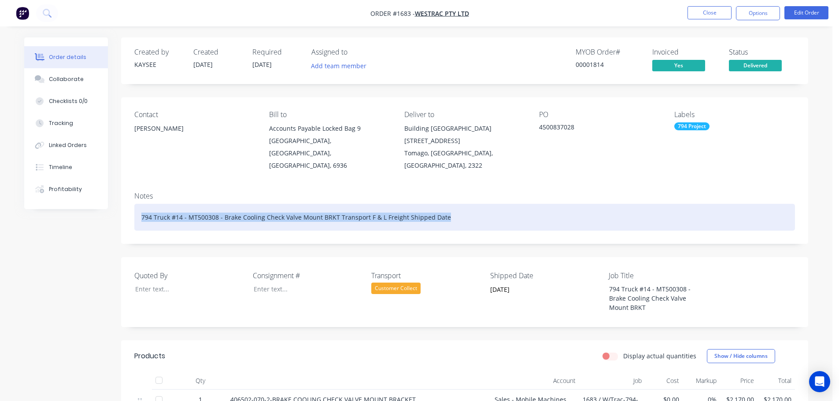
click at [457, 206] on div "794 Truck #14 - MT500308 - Brake Cooling Check Valve Mount BRKT Transport F & L…" at bounding box center [464, 217] width 661 height 27
click at [455, 204] on div "794 Truck #14 - MT500308 - Brake Cooling Check Valve Mount BRKT Transport F & L…" at bounding box center [464, 217] width 661 height 27
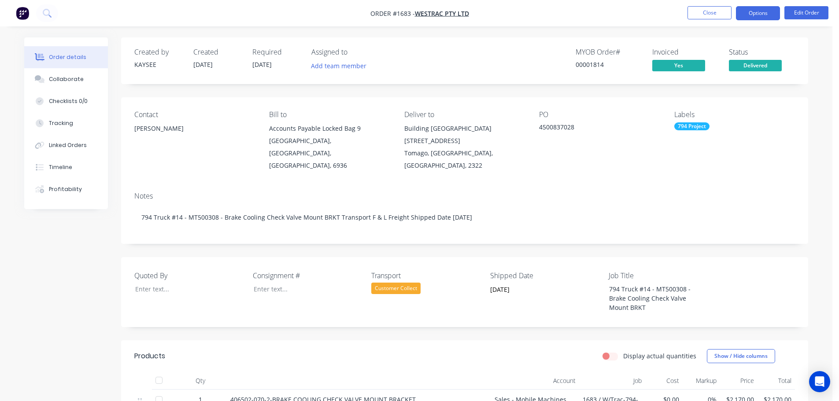
click at [754, 17] on button "Options" at bounding box center [758, 13] width 44 height 14
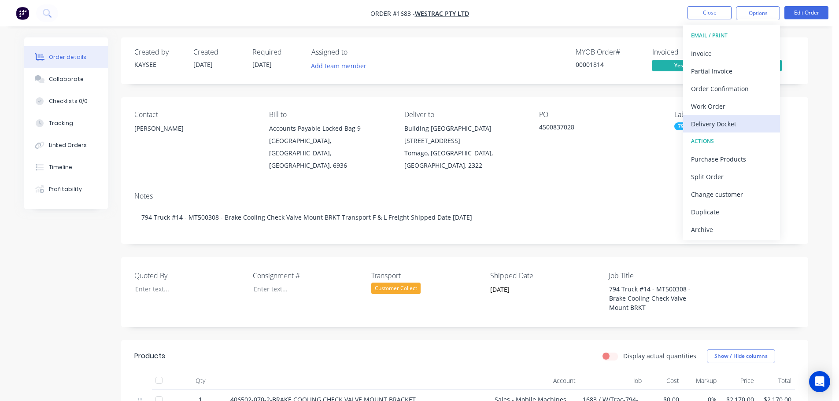
click at [717, 121] on div "Delivery Docket" at bounding box center [731, 124] width 81 height 13
click at [717, 110] on div "Custom" at bounding box center [731, 106] width 81 height 13
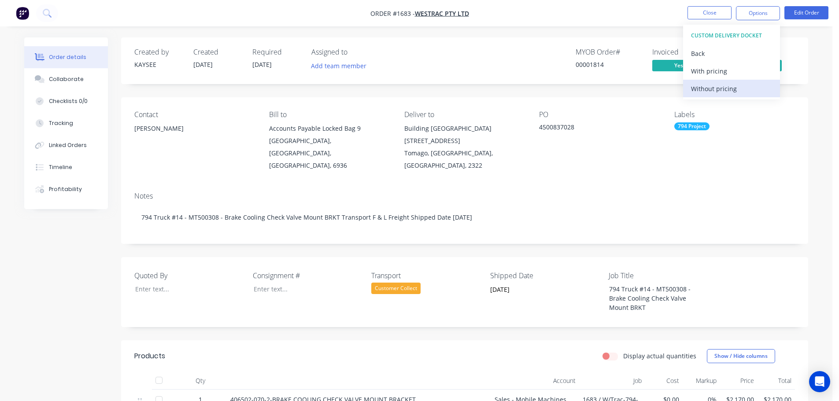
click at [717, 92] on div "Without pricing" at bounding box center [731, 88] width 81 height 13
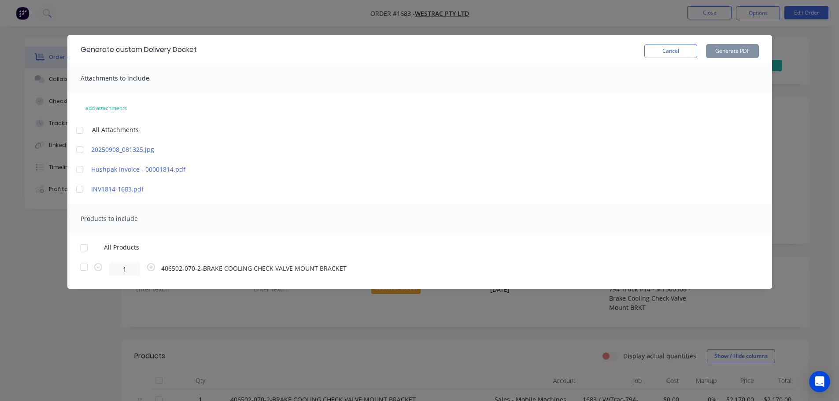
click at [87, 245] on div at bounding box center [84, 248] width 18 height 18
click at [733, 49] on button "Generate PDF" at bounding box center [732, 51] width 53 height 14
click at [682, 50] on button "Cancel" at bounding box center [671, 51] width 53 height 14
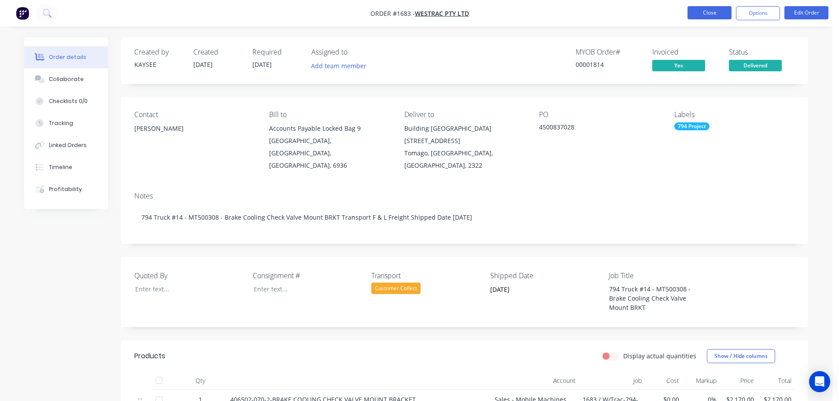
click at [701, 14] on button "Close" at bounding box center [710, 12] width 44 height 13
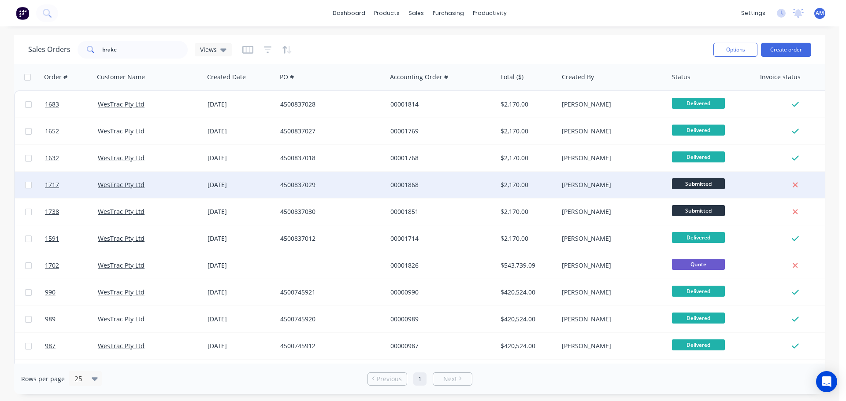
click at [235, 186] on div "[DATE]" at bounding box center [241, 185] width 66 height 9
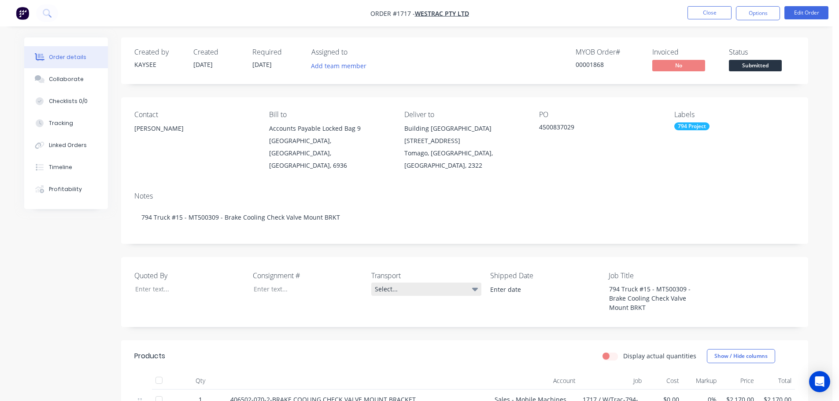
click at [383, 283] on div "Select..." at bounding box center [426, 289] width 110 height 13
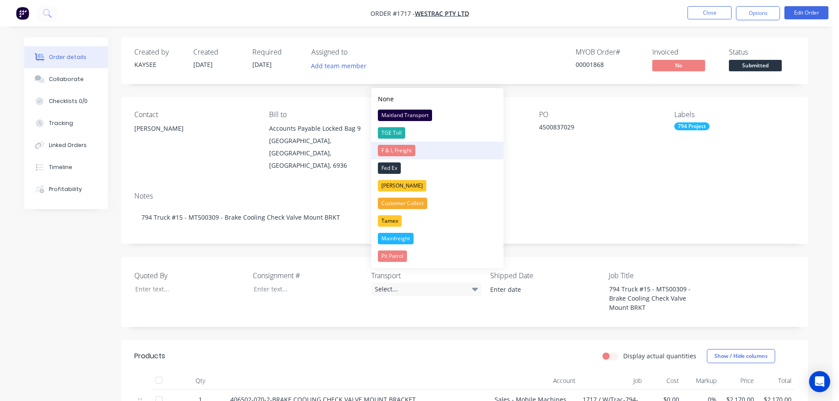
click at [393, 151] on div "F & L Freight" at bounding box center [396, 150] width 37 height 11
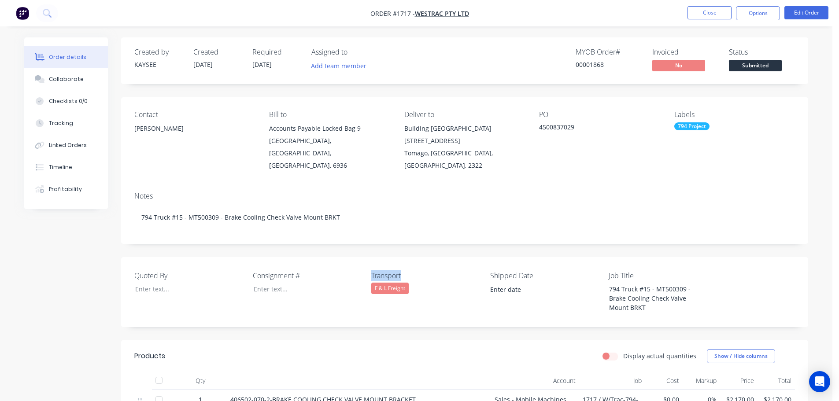
drag, startPoint x: 404, startPoint y: 266, endPoint x: 363, endPoint y: 263, distance: 41.1
click at [363, 263] on div "Quoted By Consignment # Transport F & L Freight Shipped Date Job Title 794 Truc…" at bounding box center [464, 292] width 687 height 70
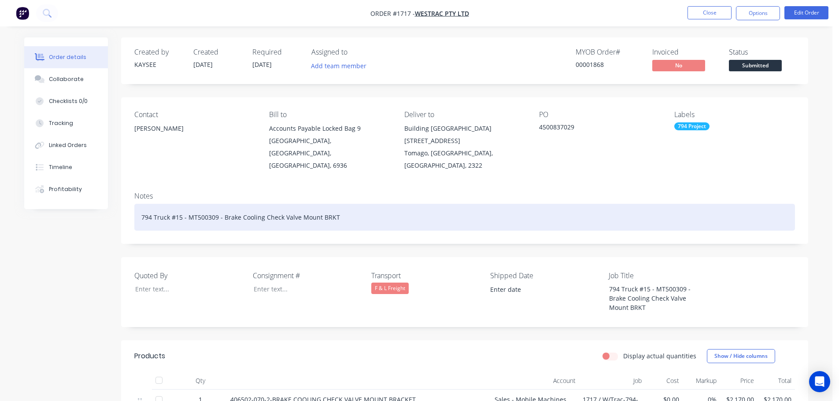
click at [348, 204] on div "794 Truck #15 - MT500309 - Brake Cooling Check Valve Mount BRKT" at bounding box center [464, 217] width 661 height 27
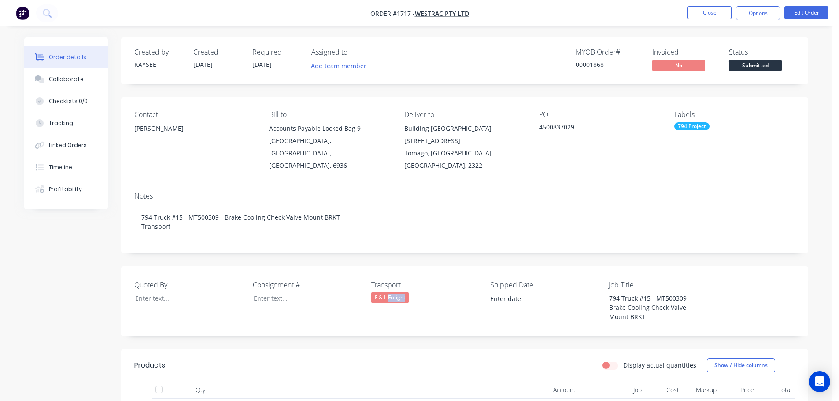
drag, startPoint x: 420, startPoint y: 289, endPoint x: 389, endPoint y: 289, distance: 31.3
click at [389, 292] on div "F & L Freight" at bounding box center [426, 297] width 110 height 11
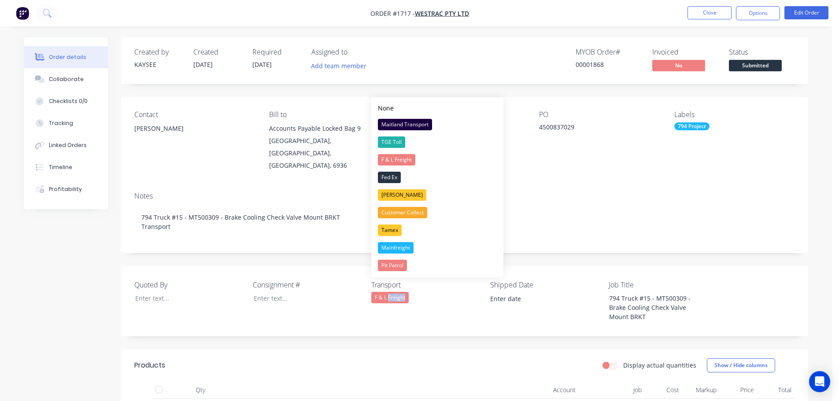
click at [410, 292] on div "F & L Freight" at bounding box center [426, 297] width 110 height 11
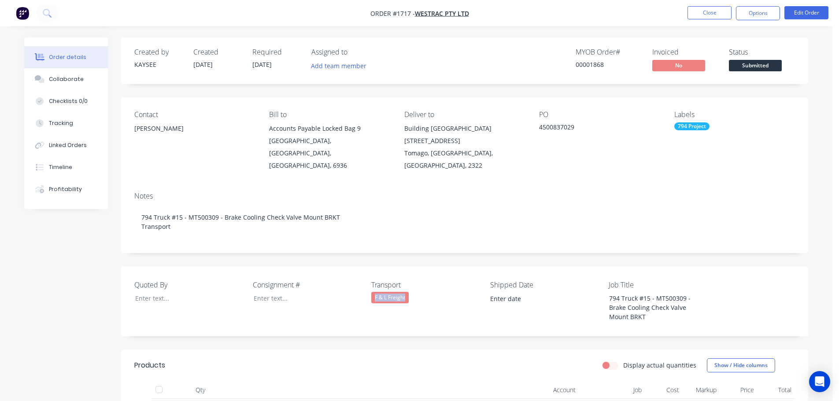
drag, startPoint x: 410, startPoint y: 289, endPoint x: 368, endPoint y: 287, distance: 41.9
click at [368, 287] on div "Quoted By Consignment # Transport F & L Freight Shipped Date Job Title 794 Truc…" at bounding box center [464, 302] width 687 height 70
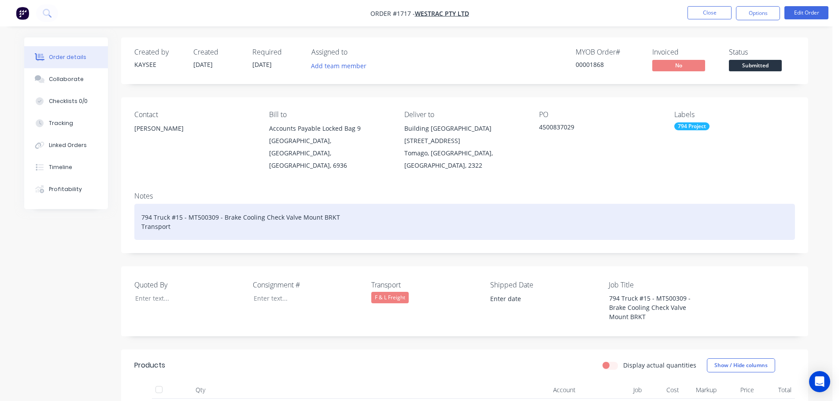
click at [198, 221] on div "794 Truck #15 - MT500309 - Brake Cooling Check Valve Mount BRKT Transport" at bounding box center [464, 222] width 661 height 36
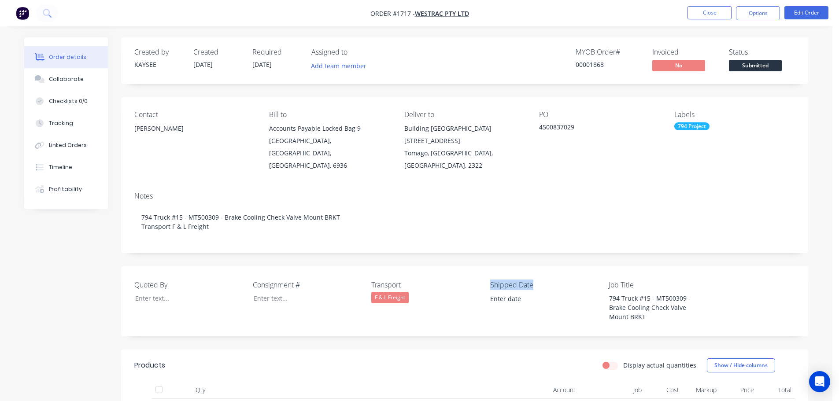
drag, startPoint x: 534, startPoint y: 272, endPoint x: 490, endPoint y: 274, distance: 44.6
click at [490, 274] on div "Quoted By Consignment # Transport F & L Freight Shipped Date Job Title 794 Truc…" at bounding box center [464, 302] width 687 height 70
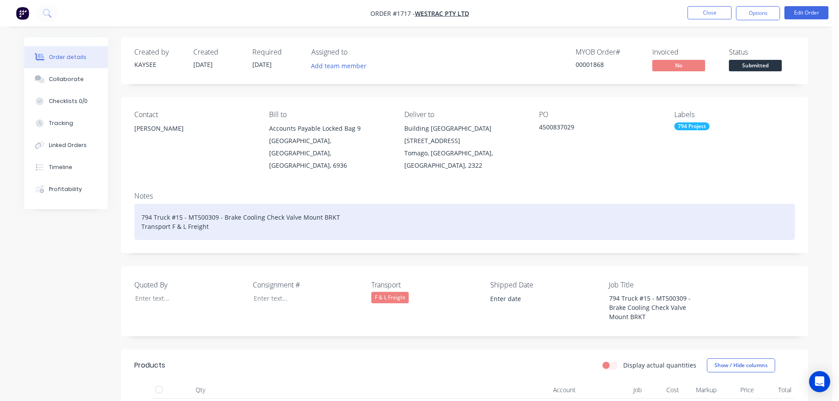
click at [234, 212] on div "794 Truck #15 - MT500309 - Brake Cooling Check Valve Mount BRKT Transport F & L…" at bounding box center [464, 222] width 661 height 36
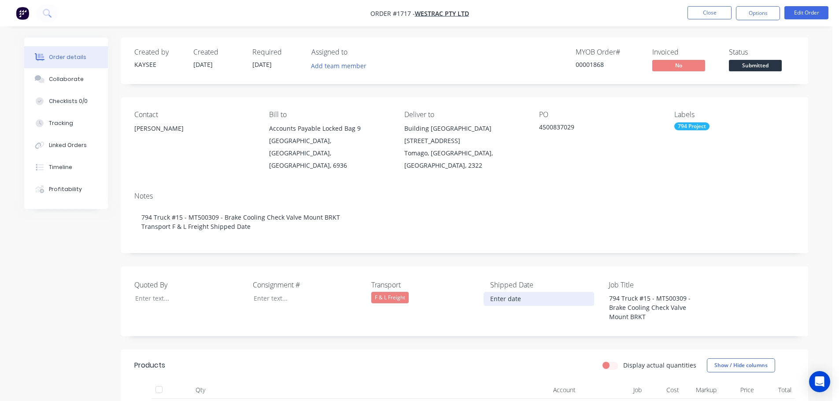
click at [526, 293] on input at bounding box center [539, 299] width 110 height 13
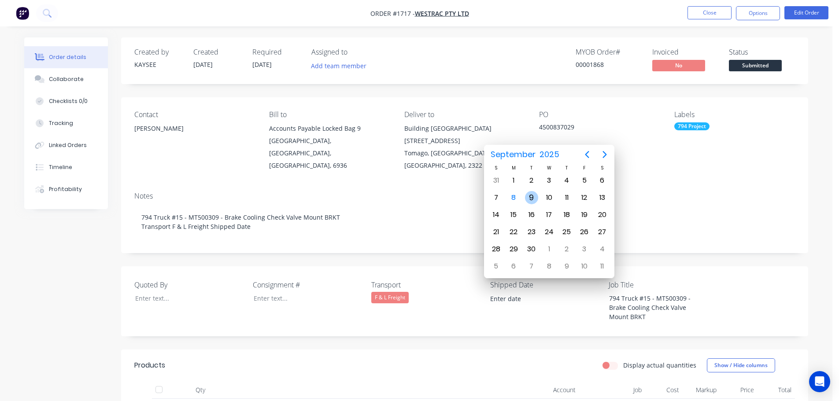
click at [532, 198] on div "9" at bounding box center [531, 197] width 13 height 13
type input "[DATE]"
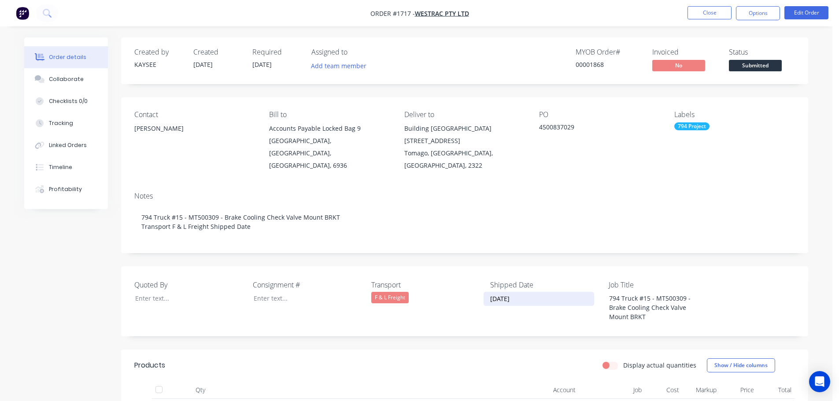
drag, startPoint x: 527, startPoint y: 287, endPoint x: 486, endPoint y: 286, distance: 41.0
click at [486, 293] on input "[DATE]" at bounding box center [539, 299] width 110 height 13
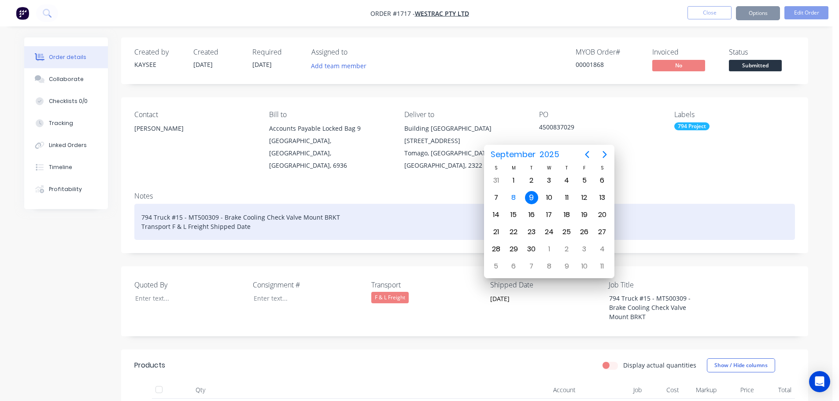
click at [265, 216] on div "794 Truck #15 - MT500309 - Brake Cooling Check Valve Mount BRKT Transport F & L…" at bounding box center [464, 222] width 661 height 36
click at [259, 216] on div "794 Truck #15 - MT500309 - Brake Cooling Check Valve Mount BRKT Transport F & L…" at bounding box center [464, 222] width 661 height 36
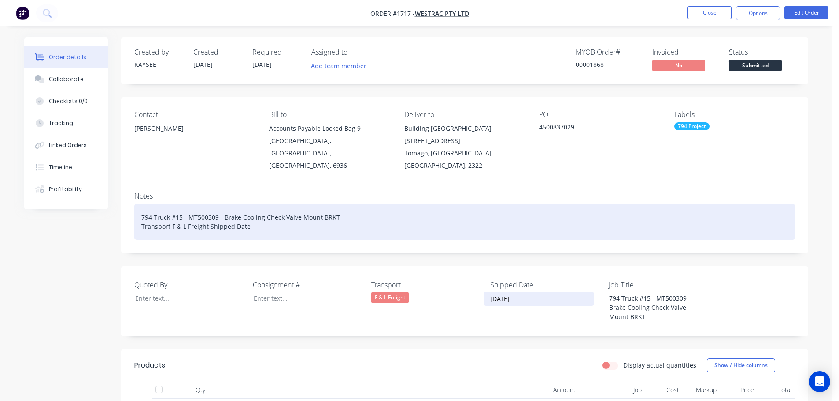
click at [250, 216] on div "794 Truck #15 - MT500309 - Brake Cooling Check Valve Mount BRKT Transport F & L…" at bounding box center [464, 222] width 661 height 36
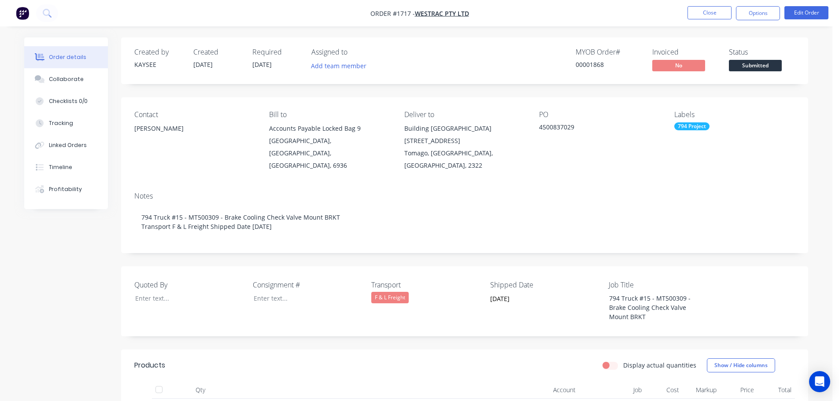
click at [756, 27] on div "Order details Collaborate Checklists 0/0 Tracking Linked Orders Timeline Profit…" at bounding box center [416, 293] width 833 height 586
click at [756, 18] on button "Options" at bounding box center [758, 13] width 44 height 14
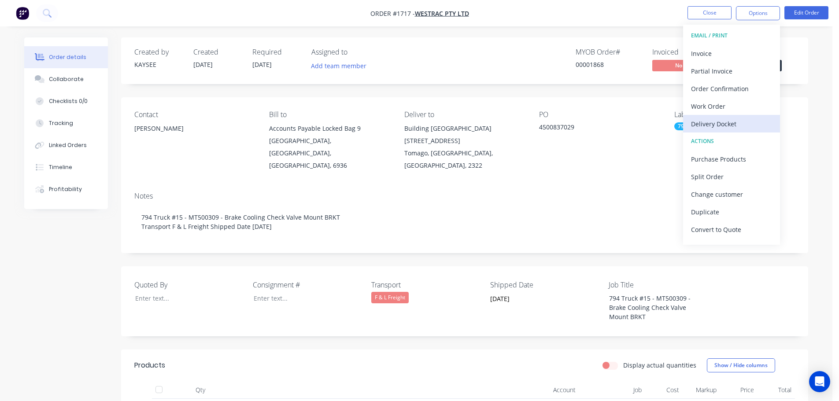
click at [736, 125] on div "Delivery Docket" at bounding box center [731, 124] width 81 height 13
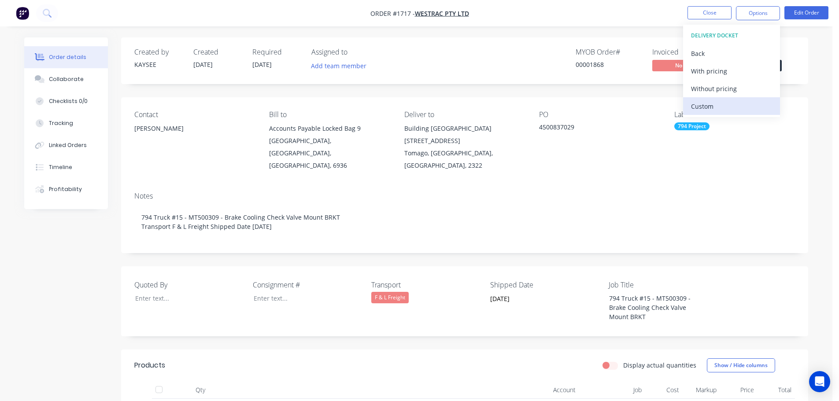
click at [729, 105] on div "Custom" at bounding box center [731, 106] width 81 height 13
click at [727, 89] on div "Without pricing" at bounding box center [731, 88] width 81 height 13
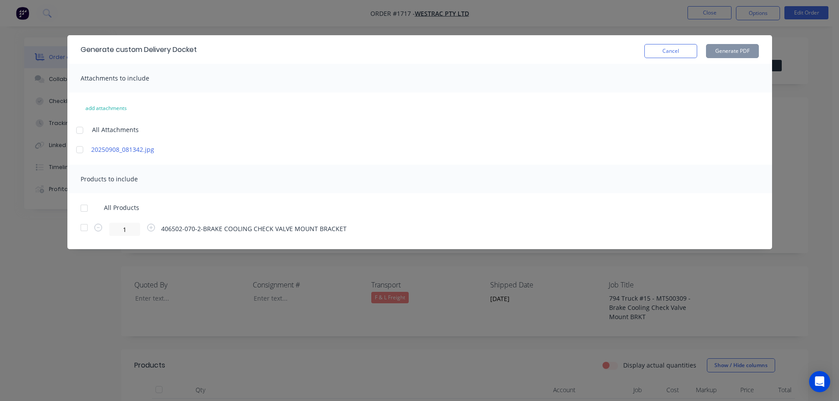
click at [81, 211] on div at bounding box center [84, 209] width 18 height 18
click at [734, 46] on button "Generate PDF" at bounding box center [732, 51] width 53 height 14
click at [661, 49] on button "Cancel" at bounding box center [671, 51] width 53 height 14
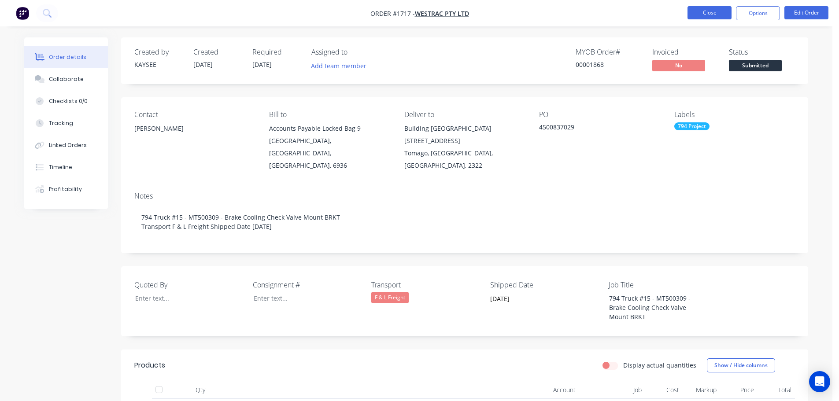
click at [712, 10] on button "Close" at bounding box center [710, 12] width 44 height 13
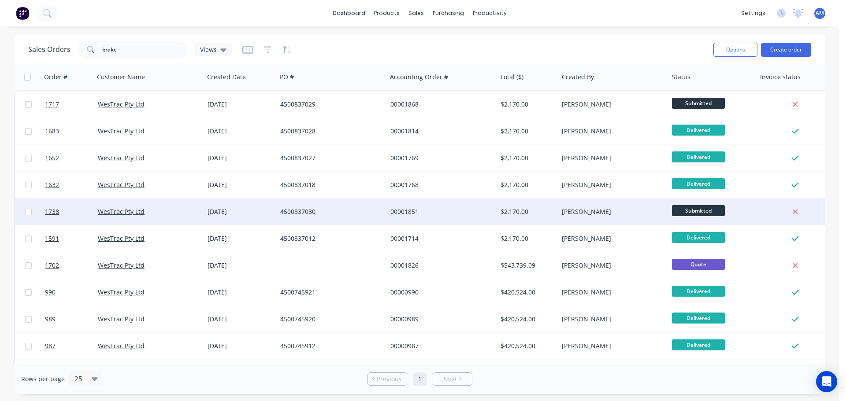
click at [291, 213] on div "4500837030" at bounding box center [329, 212] width 98 height 9
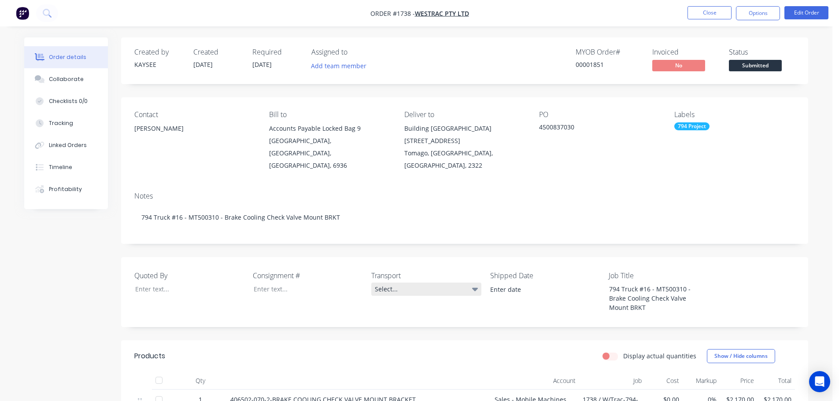
click at [389, 283] on div "Select..." at bounding box center [426, 289] width 110 height 13
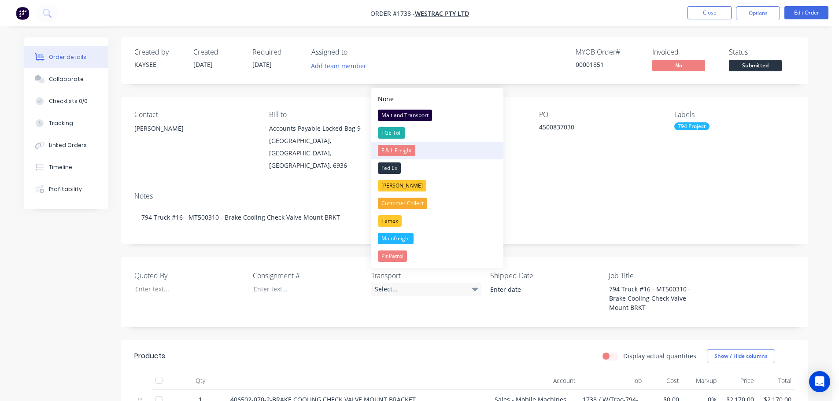
click at [401, 150] on div "F & L Freight" at bounding box center [396, 150] width 37 height 11
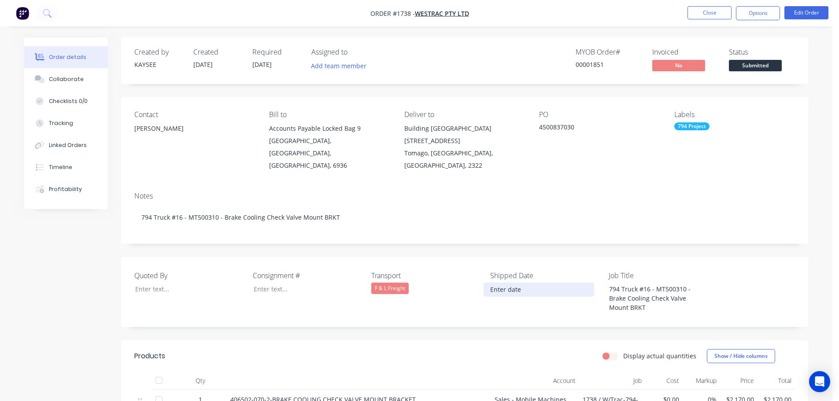
click at [498, 283] on input at bounding box center [539, 289] width 110 height 13
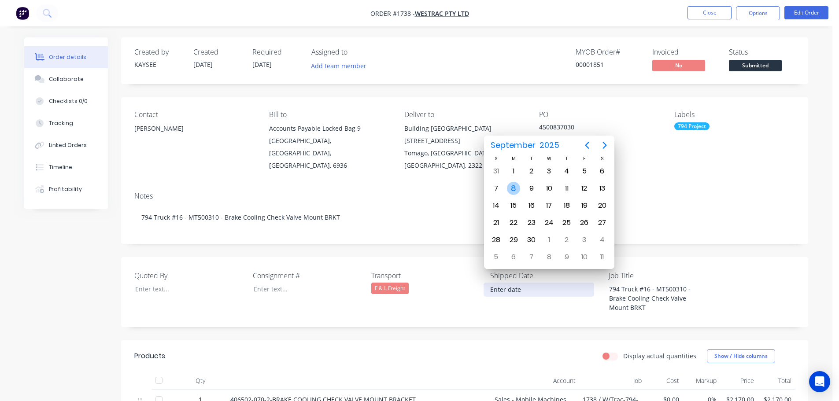
click at [518, 190] on div "8" at bounding box center [513, 188] width 13 height 13
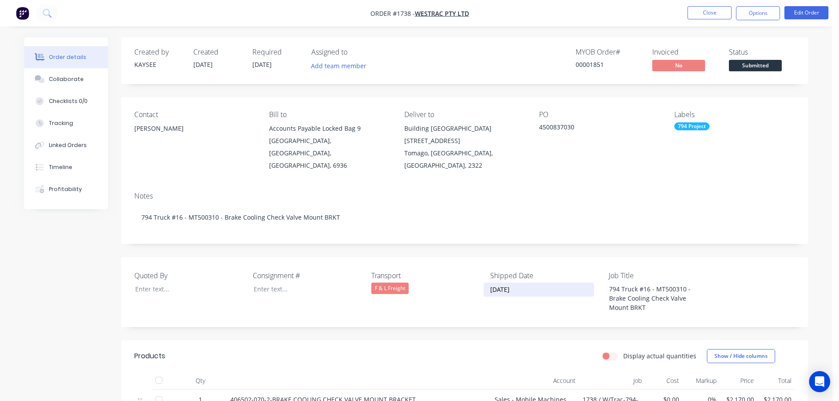
click at [521, 283] on input "[DATE]" at bounding box center [539, 289] width 110 height 13
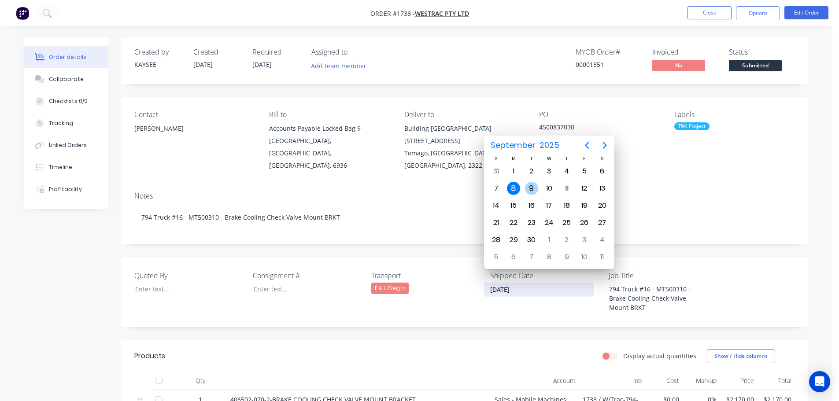
click at [535, 189] on div "9" at bounding box center [531, 188] width 13 height 13
type input "[DATE]"
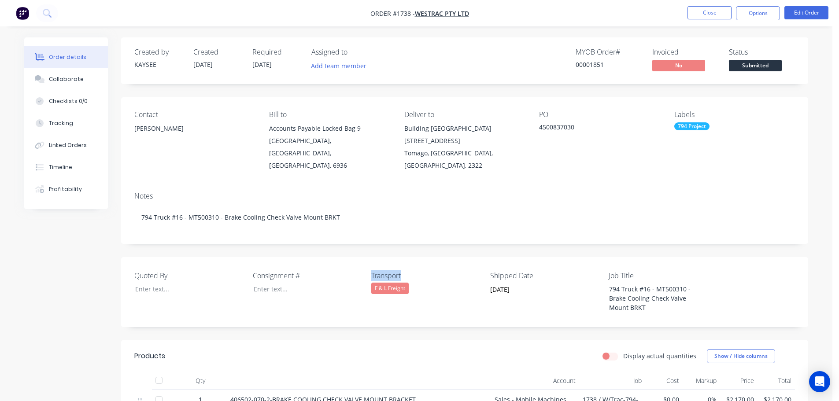
drag, startPoint x: 404, startPoint y: 262, endPoint x: 370, endPoint y: 260, distance: 34.4
click at [370, 260] on div "Quoted By Consignment # Transport F & L Freight Shipped Date [DATE] Job Title 7…" at bounding box center [464, 292] width 687 height 70
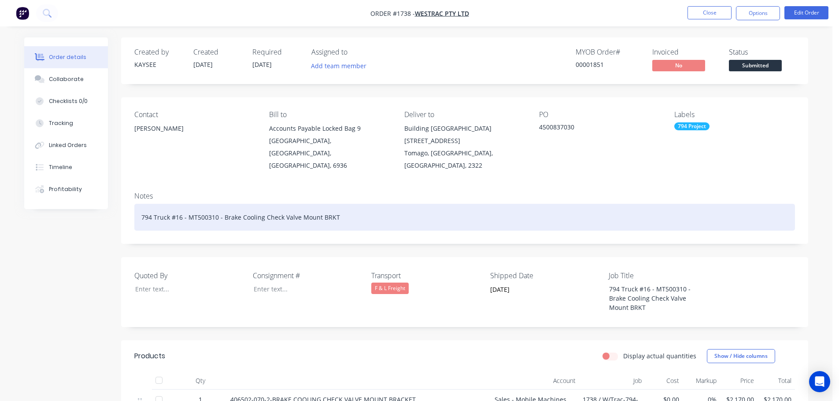
click at [340, 204] on div "794 Truck #16 - MT500310 - Brake Cooling Check Valve Mount BRKT" at bounding box center [464, 217] width 661 height 27
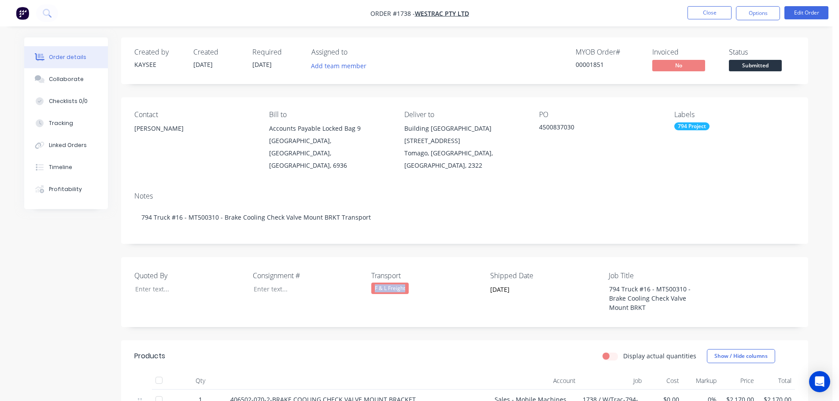
drag, startPoint x: 419, startPoint y: 273, endPoint x: 374, endPoint y: 275, distance: 45.4
click at [374, 283] on div "F & L Freight" at bounding box center [426, 288] width 110 height 11
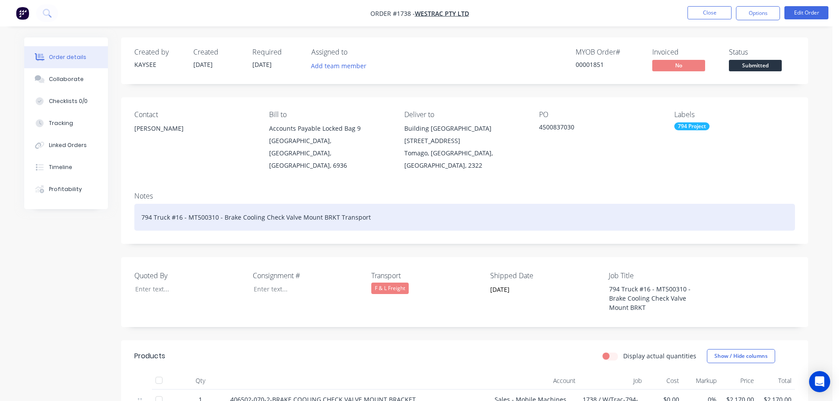
click at [369, 204] on div "794 Truck #16 - MT500310 - Brake Cooling Check Valve Mount BRKT Transport" at bounding box center [464, 217] width 661 height 27
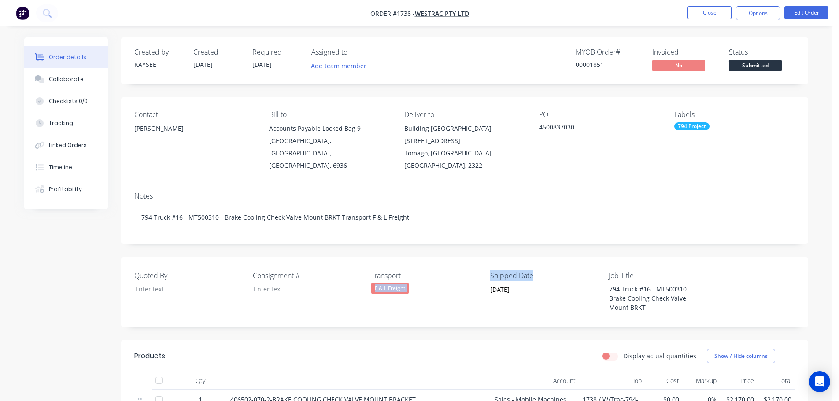
drag, startPoint x: 538, startPoint y: 261, endPoint x: 486, endPoint y: 261, distance: 52.9
click at [486, 261] on div "Quoted By Consignment # Transport F & L Freight Shipped Date [DATE] Job Title 7…" at bounding box center [464, 292] width 687 height 70
click at [479, 271] on label "Transport" at bounding box center [426, 276] width 110 height 11
drag, startPoint x: 478, startPoint y: 267, endPoint x: 512, endPoint y: 260, distance: 34.7
click at [512, 260] on div "Quoted By Consignment # Transport F & L Freight Shipped Date [DATE] Job Title 7…" at bounding box center [464, 292] width 687 height 70
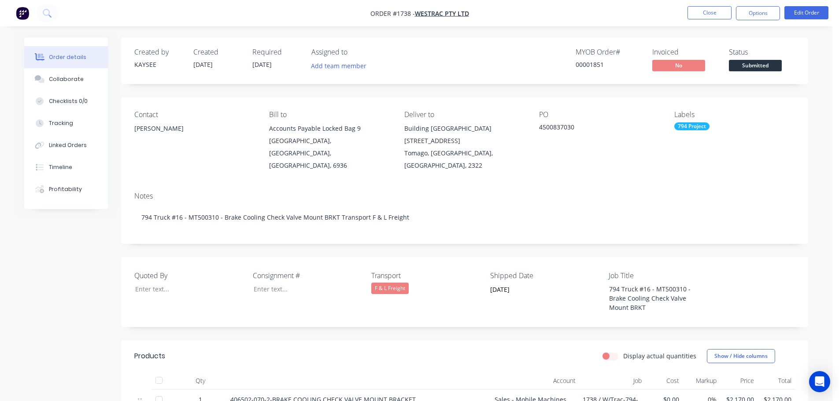
click at [531, 271] on label "Shipped Date" at bounding box center [545, 276] width 110 height 11
drag, startPoint x: 535, startPoint y: 261, endPoint x: 489, endPoint y: 257, distance: 46.4
click at [489, 257] on div "Quoted By Consignment # Transport F & L Freight Shipped Date [DATE] Job Title 7…" at bounding box center [464, 292] width 687 height 70
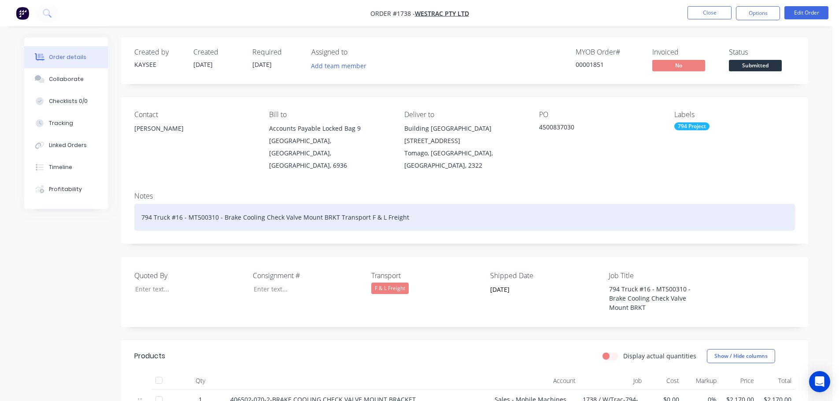
click at [415, 204] on div "794 Truck #16 - MT500310 - Brake Cooling Check Valve Mount BRKT Transport F & L…" at bounding box center [464, 217] width 661 height 27
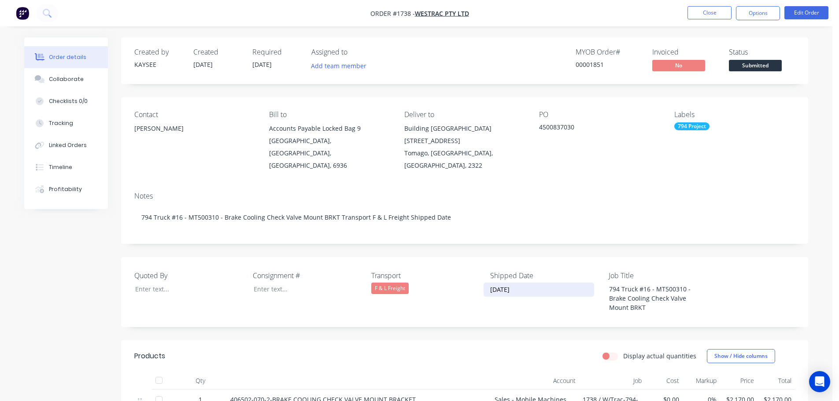
drag, startPoint x: 530, startPoint y: 275, endPoint x: 491, endPoint y: 275, distance: 39.2
click at [491, 283] on input "[DATE]" at bounding box center [539, 289] width 110 height 13
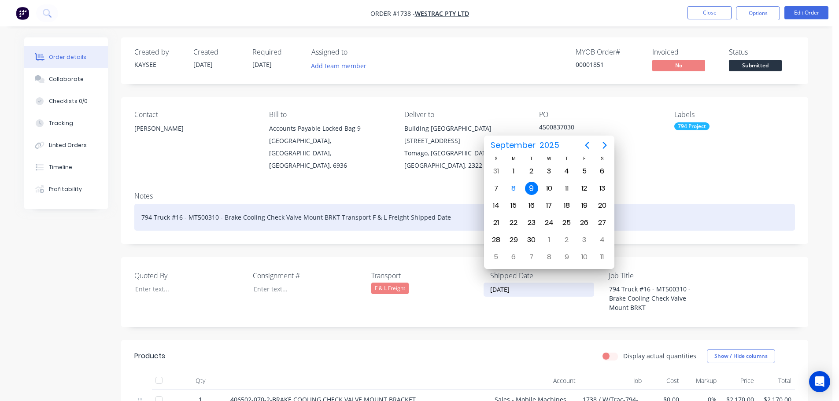
click at [449, 204] on div "794 Truck #16 - MT500310 - Brake Cooling Check Valve Mount BRKT Transport F & L…" at bounding box center [464, 217] width 661 height 27
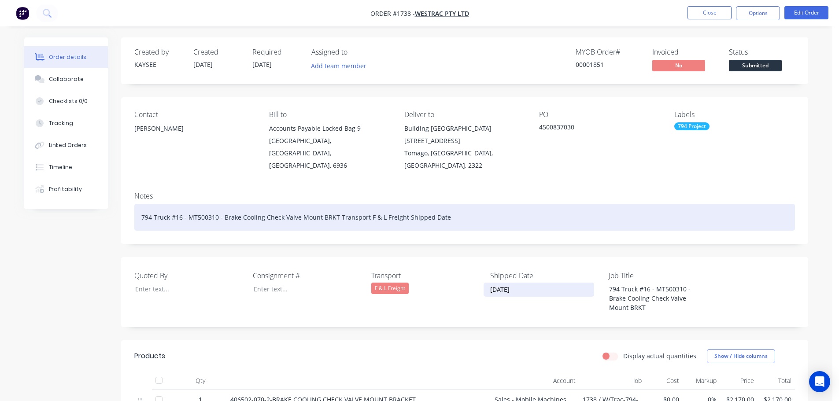
click at [449, 204] on div "794 Truck #16 - MT500310 - Brake Cooling Check Valve Mount BRKT Transport F & L…" at bounding box center [464, 217] width 661 height 27
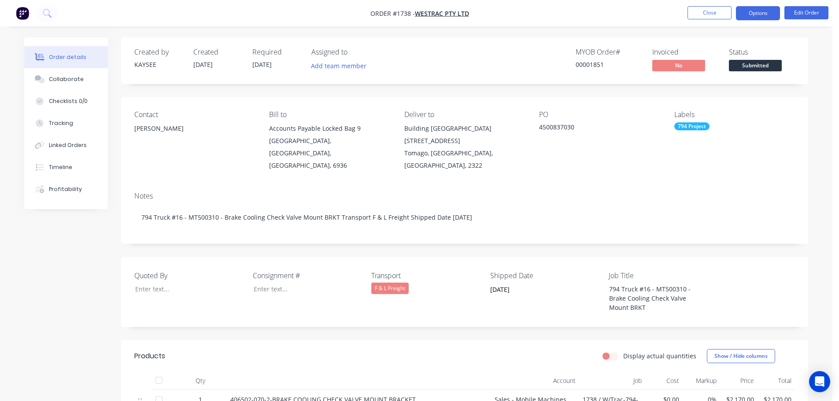
click at [762, 11] on button "Options" at bounding box center [758, 13] width 44 height 14
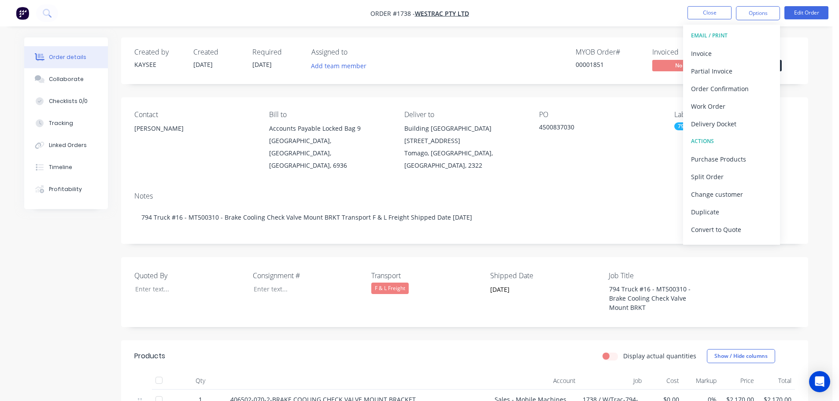
click at [728, 125] on div "Delivery Docket" at bounding box center [731, 124] width 81 height 13
click at [718, 108] on div "Custom" at bounding box center [731, 106] width 81 height 13
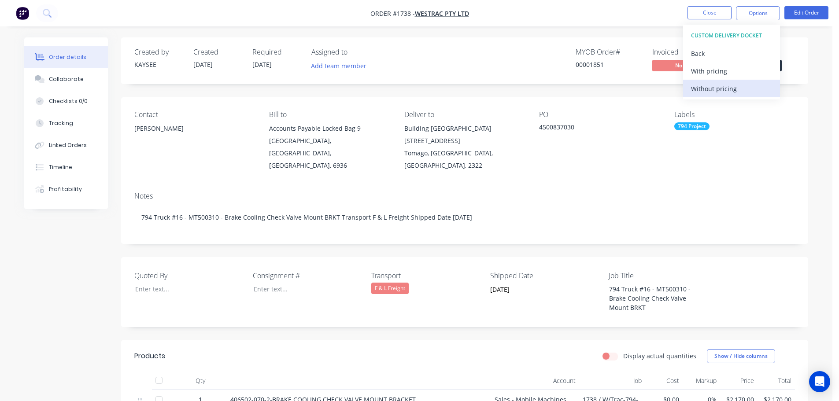
click at [719, 86] on div "Without pricing" at bounding box center [731, 88] width 81 height 13
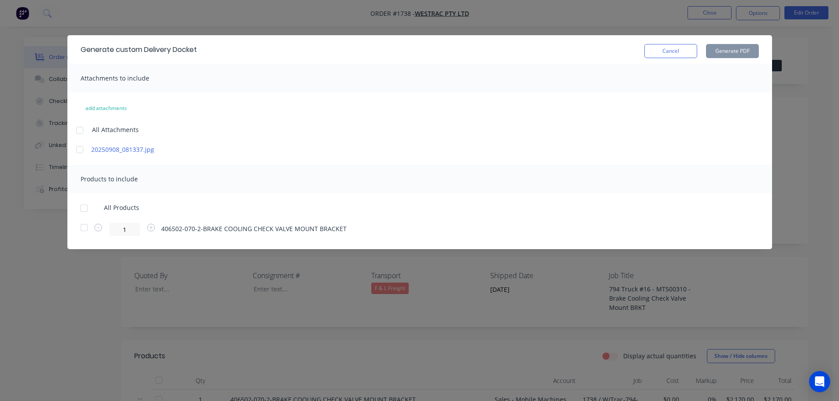
click at [81, 204] on div at bounding box center [84, 209] width 18 height 18
click at [736, 48] on button "Generate PDF" at bounding box center [732, 51] width 53 height 14
click at [674, 45] on button "Cancel" at bounding box center [671, 51] width 53 height 14
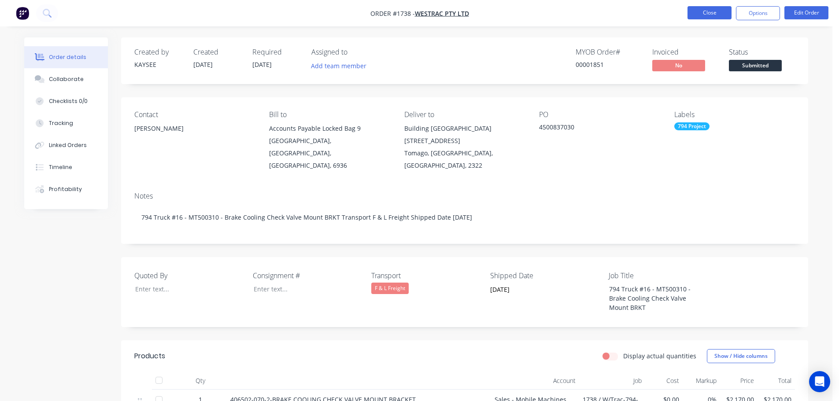
click at [711, 9] on button "Close" at bounding box center [710, 12] width 44 height 13
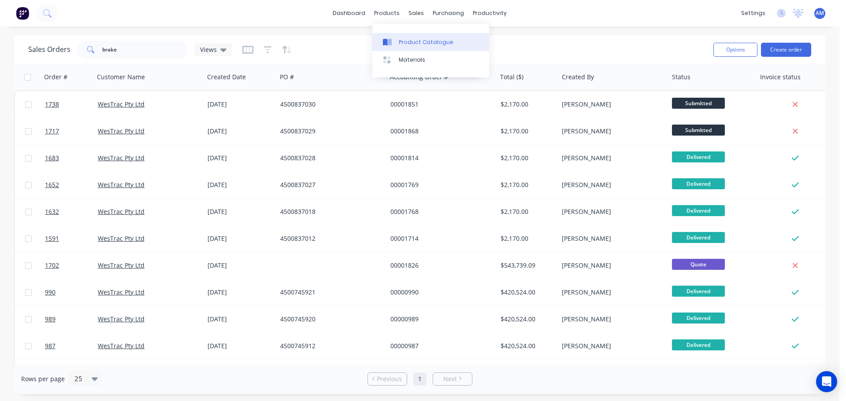
click at [418, 38] on div "Product Catalogue" at bounding box center [426, 42] width 55 height 8
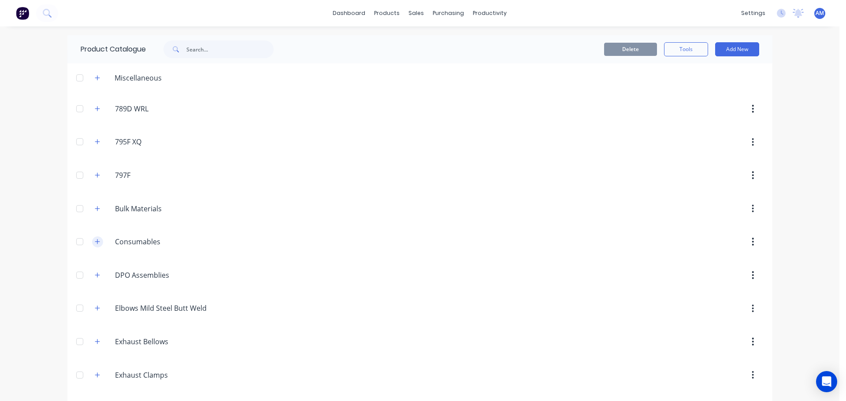
click at [95, 241] on icon "button" at bounding box center [97, 242] width 5 height 6
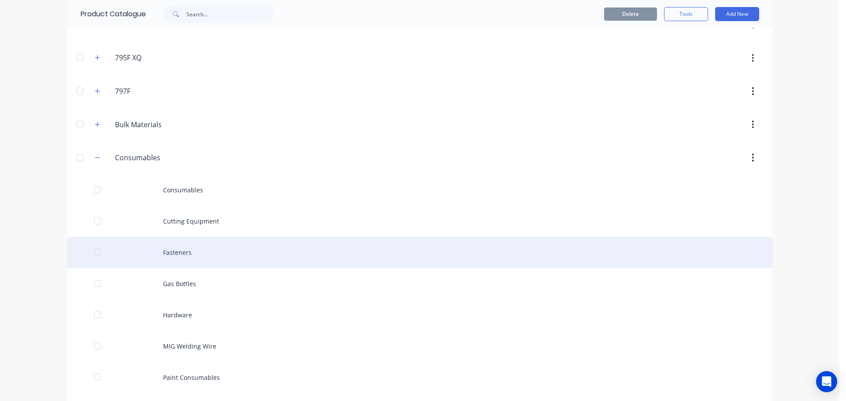
scroll to position [88, 0]
click at [185, 247] on div "Fasteners" at bounding box center [419, 248] width 705 height 31
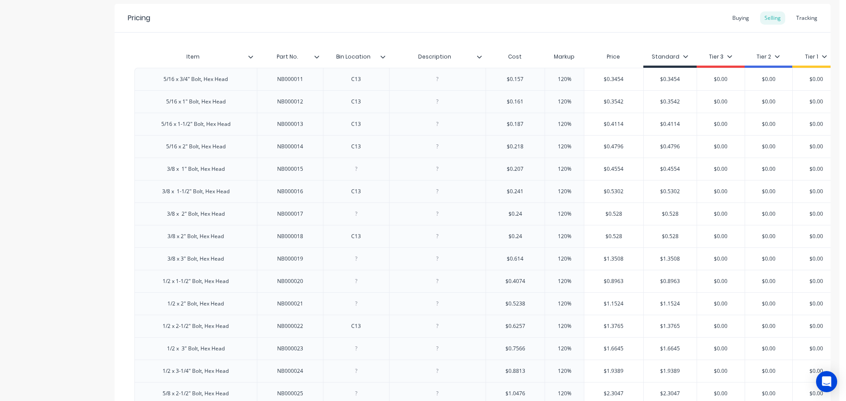
scroll to position [176, 0]
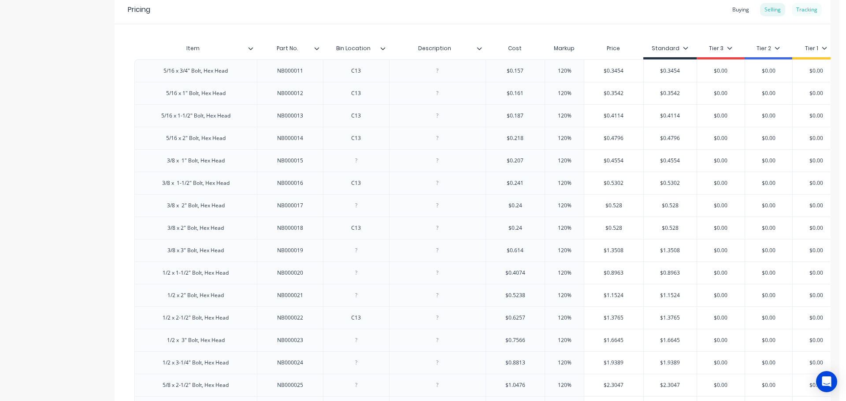
click at [801, 6] on div "Tracking" at bounding box center [807, 9] width 30 height 13
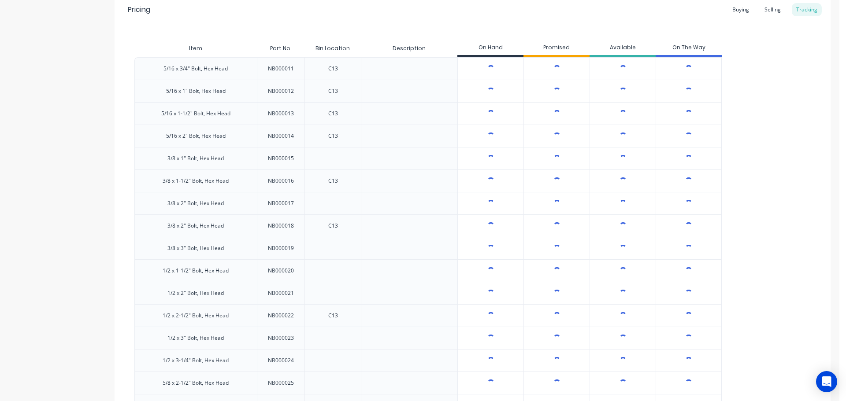
type textarea "x"
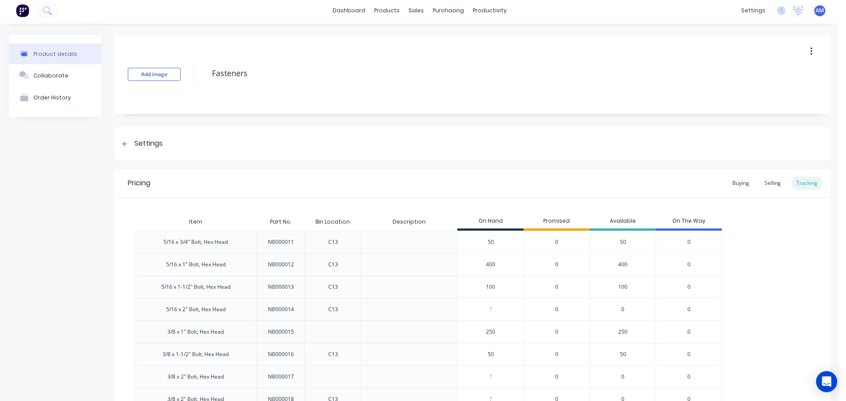
scroll to position [0, 0]
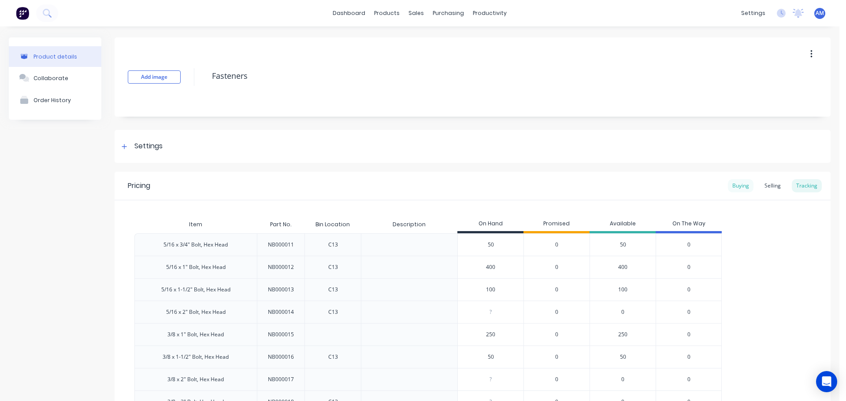
click at [741, 185] on div "Buying" at bounding box center [741, 185] width 26 height 13
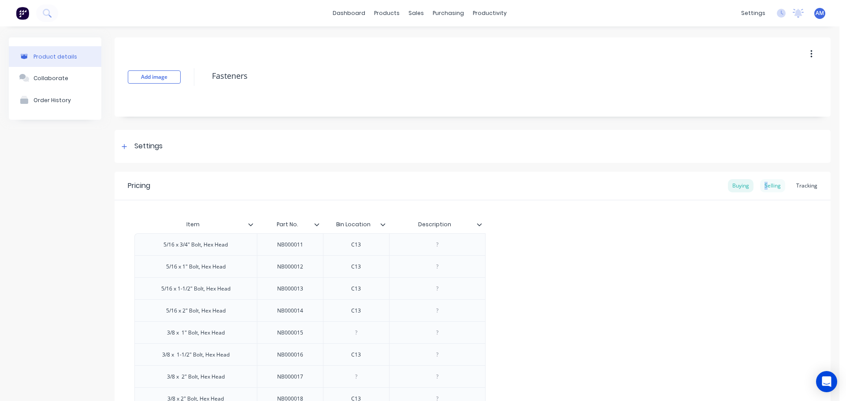
drag, startPoint x: 760, startPoint y: 184, endPoint x: 766, endPoint y: 186, distance: 6.1
click at [762, 185] on div "Selling" at bounding box center [772, 185] width 25 height 13
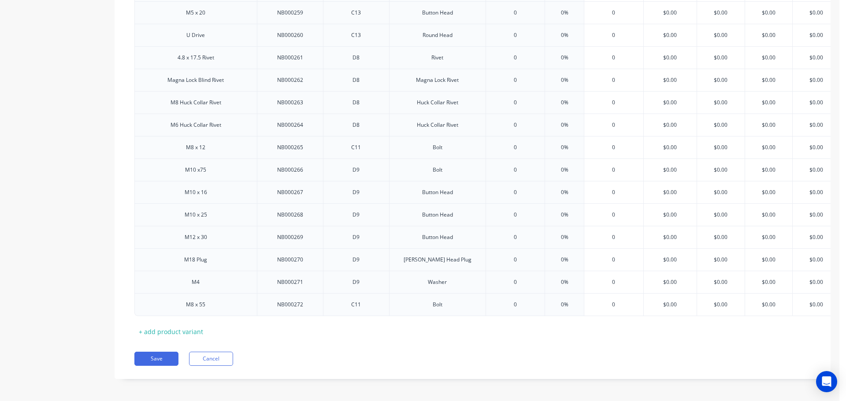
scroll to position [0, 16]
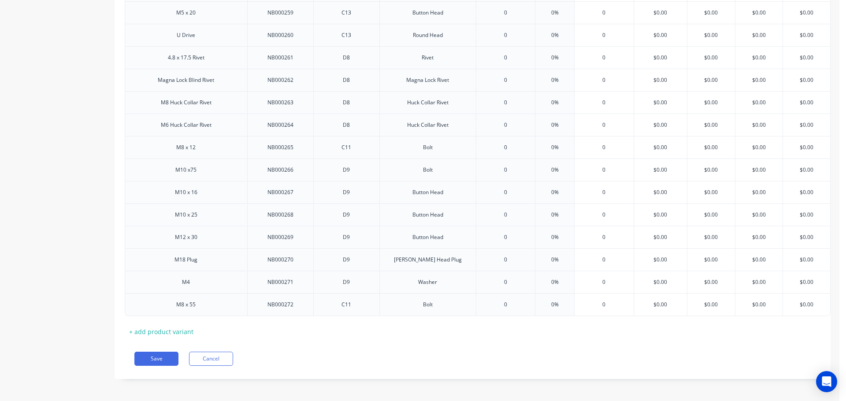
drag, startPoint x: 837, startPoint y: 374, endPoint x: 829, endPoint y: 208, distance: 165.8
click at [829, 211] on body "dashboard products sales purchasing productivity dashboard products Product Cat…" at bounding box center [423, 200] width 846 height 401
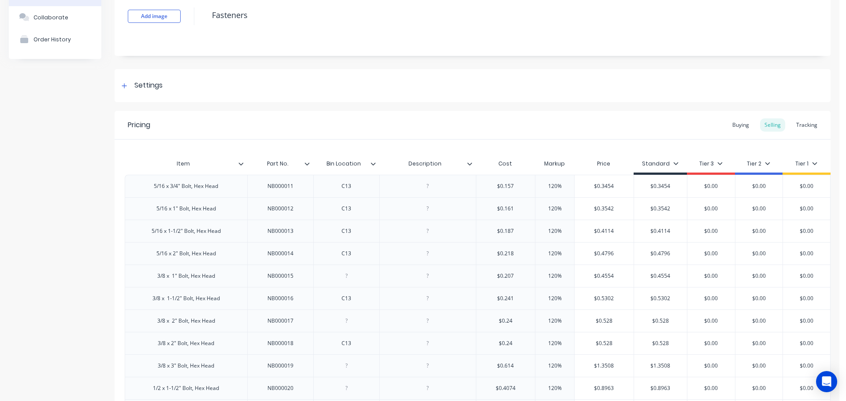
scroll to position [0, 0]
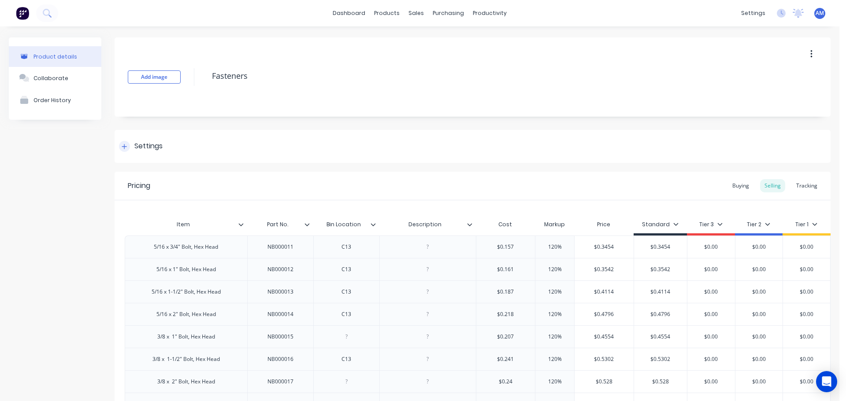
click at [126, 145] on icon at bounding box center [124, 147] width 5 height 6
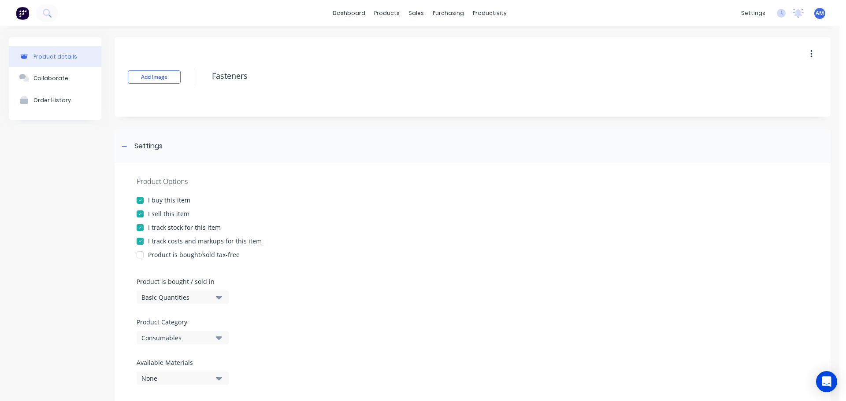
scroll to position [44, 0]
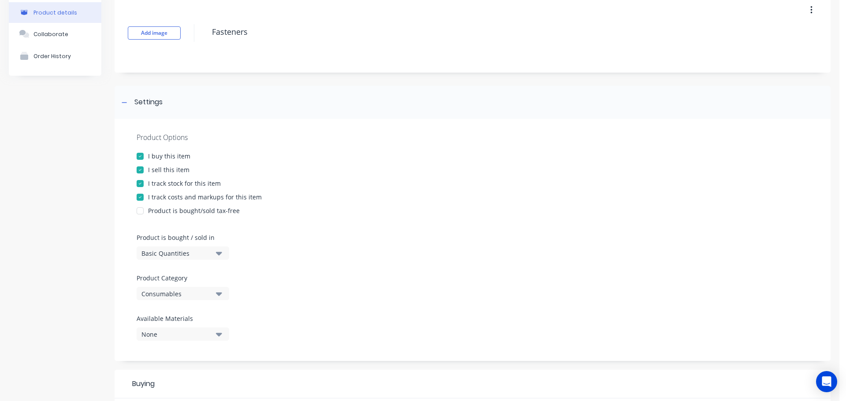
click at [219, 256] on icon "button" at bounding box center [219, 253] width 6 height 10
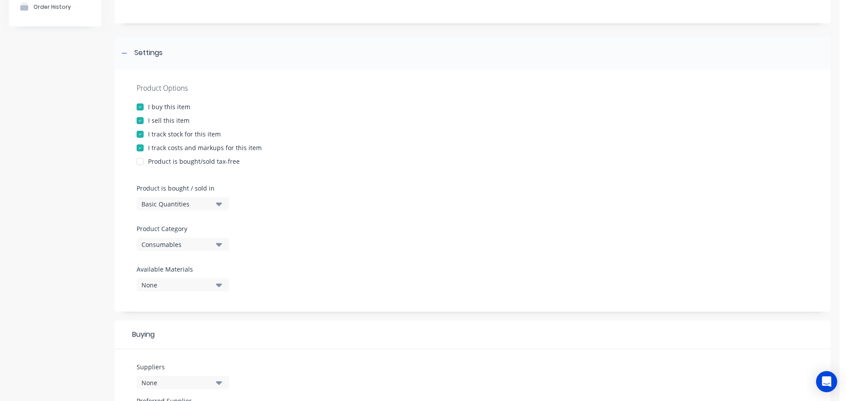
scroll to position [264, 0]
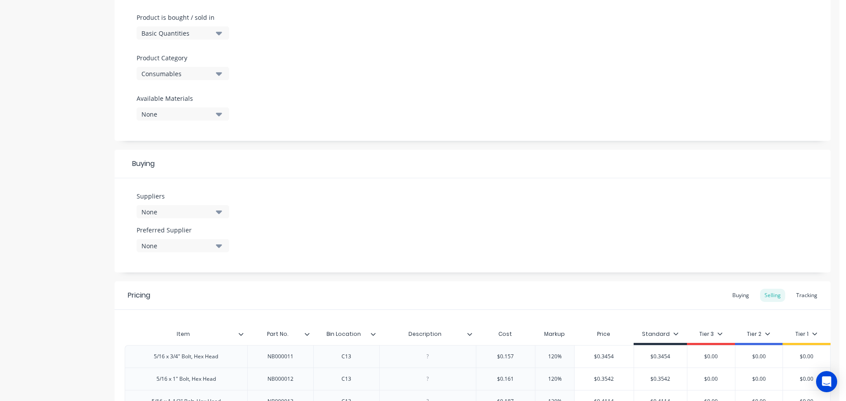
click at [219, 211] on icon "button" at bounding box center [219, 213] width 6 height 4
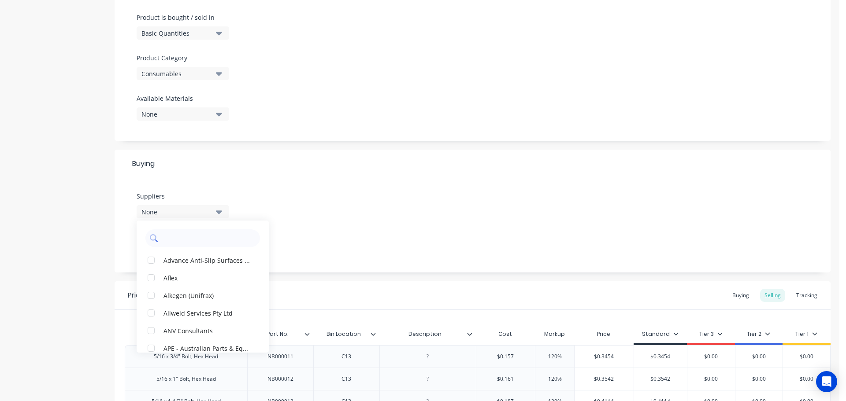
click at [217, 233] on input "text" at bounding box center [208, 239] width 93 height 18
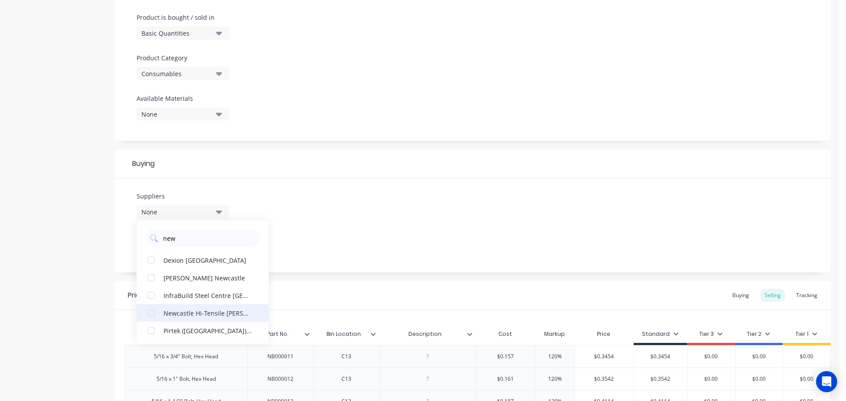
type input "new"
click at [212, 315] on div "Newcastle Hi-Tensile [PERSON_NAME]" at bounding box center [207, 312] width 88 height 9
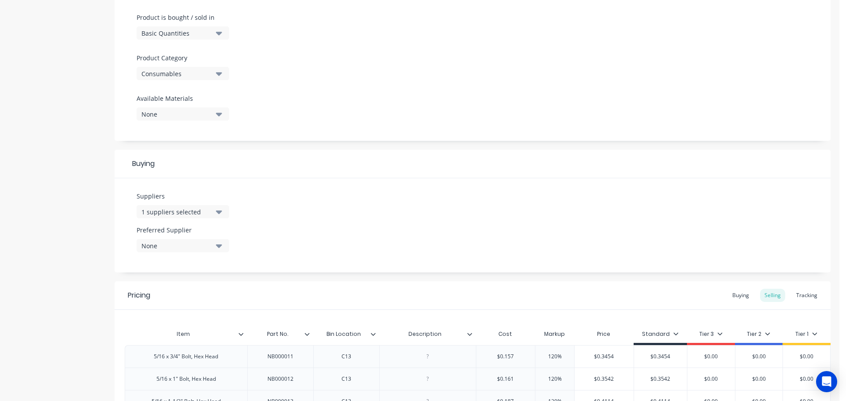
click at [219, 244] on icon "button" at bounding box center [219, 246] width 6 height 10
drag, startPoint x: 198, startPoint y: 293, endPoint x: 233, endPoint y: 289, distance: 34.7
click at [198, 293] on div "Newcastle Hi-Tensile [PERSON_NAME]" at bounding box center [207, 293] width 88 height 9
type textarea "x"
click at [293, 261] on div "Suppliers 1 suppliers selected new Preferred Supplier [GEOGRAPHIC_DATA] Hi-Tens…" at bounding box center [473, 225] width 716 height 94
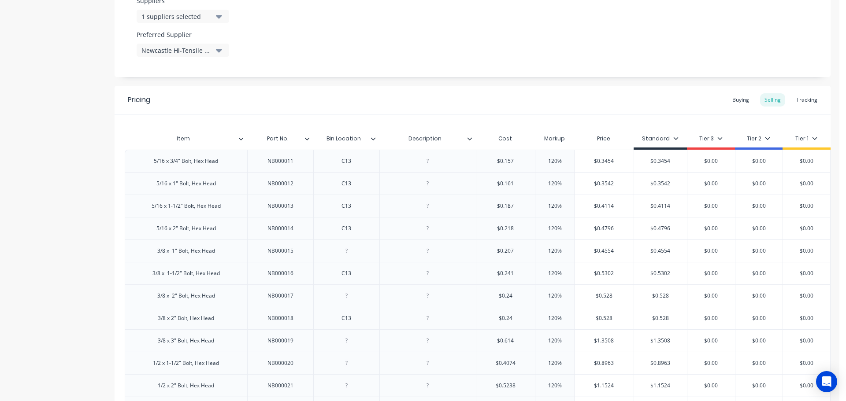
scroll to position [506, 0]
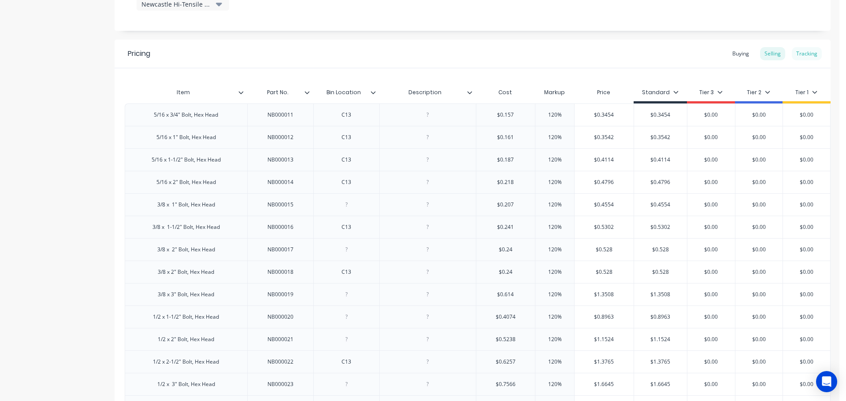
click at [801, 52] on div "Tracking" at bounding box center [807, 53] width 30 height 13
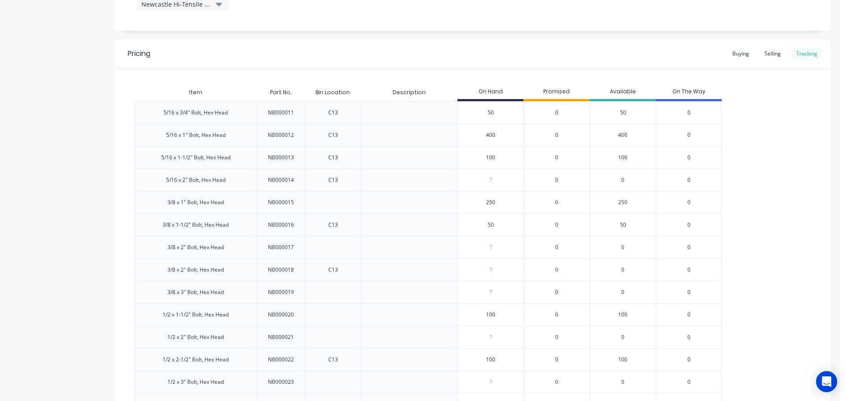
scroll to position [0, 0]
click at [769, 55] on div "Selling" at bounding box center [772, 53] width 25 height 13
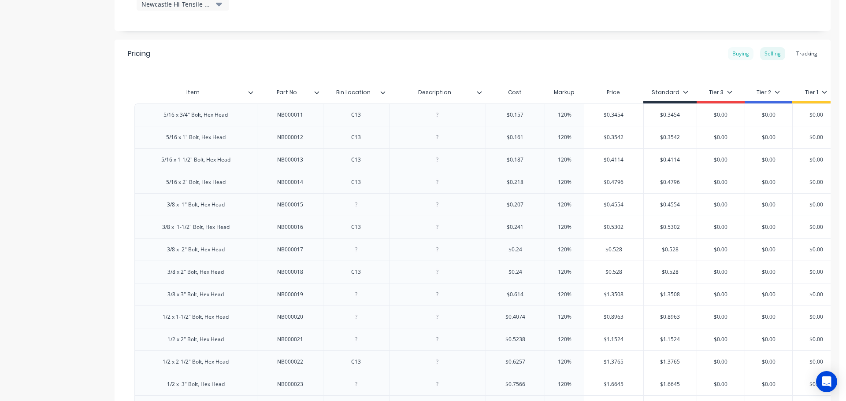
click at [729, 56] on div "Buying" at bounding box center [741, 53] width 26 height 13
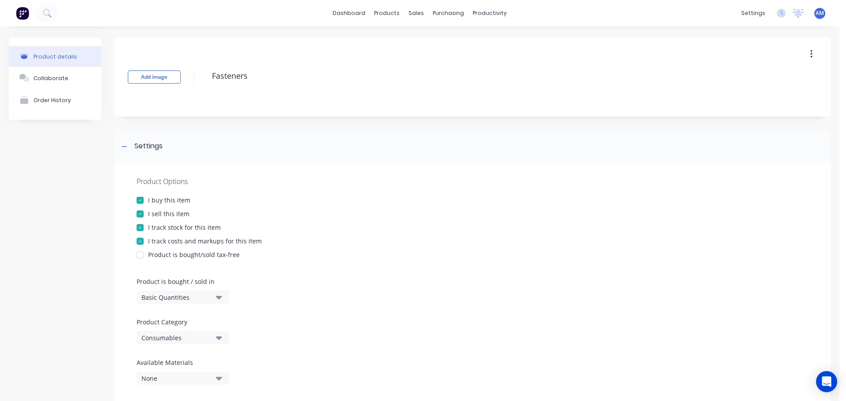
scroll to position [506, 0]
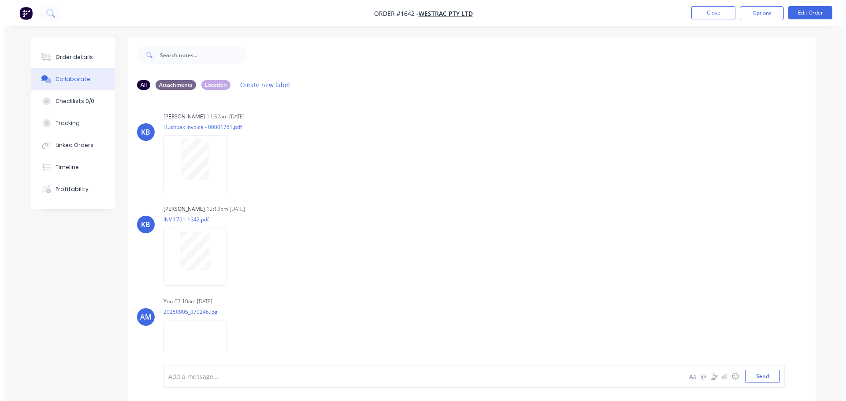
scroll to position [202, 0]
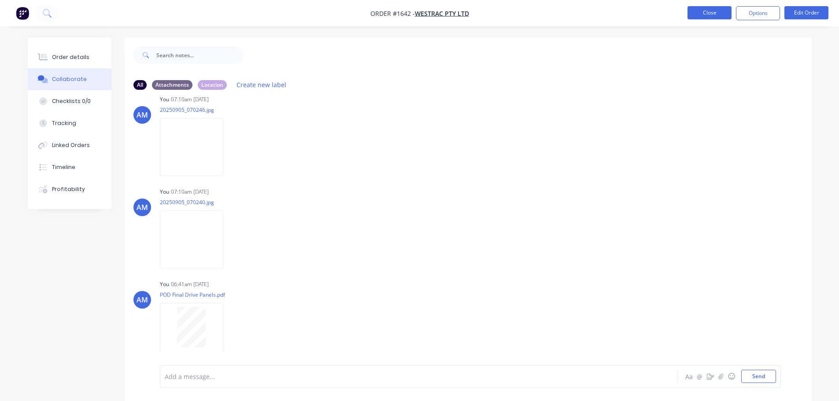
click at [700, 19] on button "Close" at bounding box center [710, 12] width 44 height 13
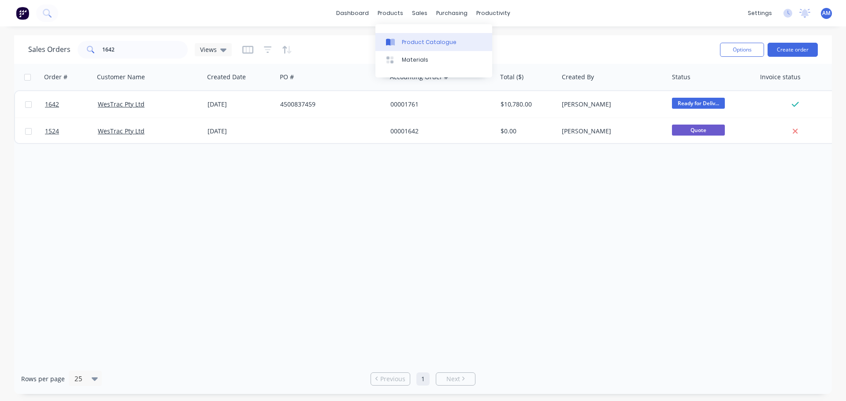
click at [418, 43] on div "Product Catalogue" at bounding box center [429, 42] width 55 height 8
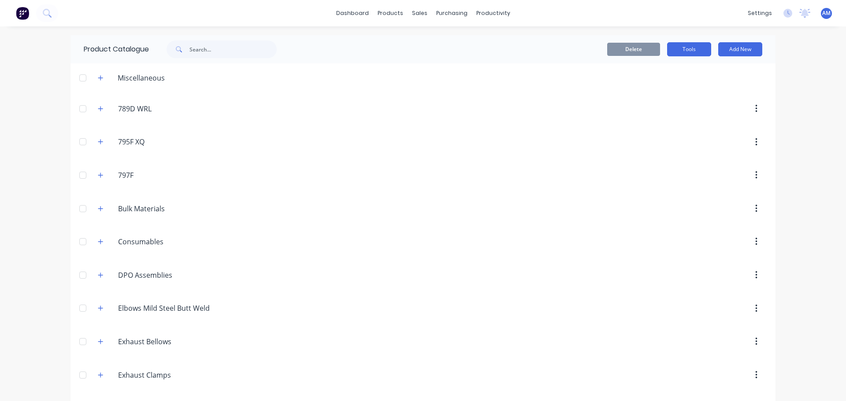
click at [692, 47] on button "Tools" at bounding box center [689, 49] width 44 height 14
click at [653, 85] on div "Stocktake" at bounding box center [669, 89] width 68 height 13
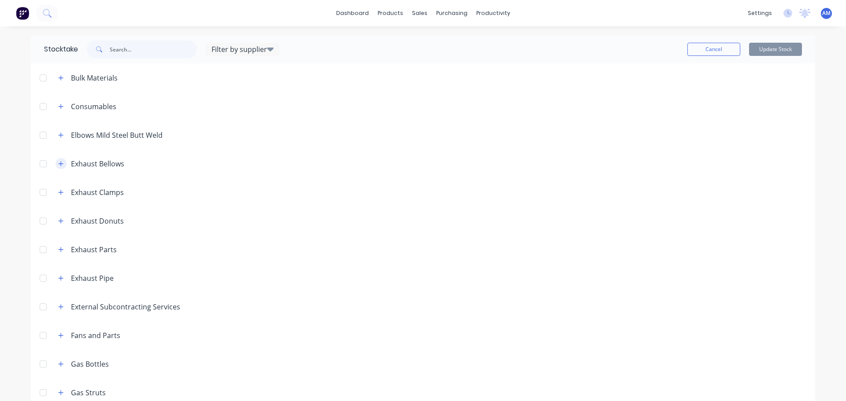
click at [59, 164] on icon "button" at bounding box center [61, 163] width 5 height 5
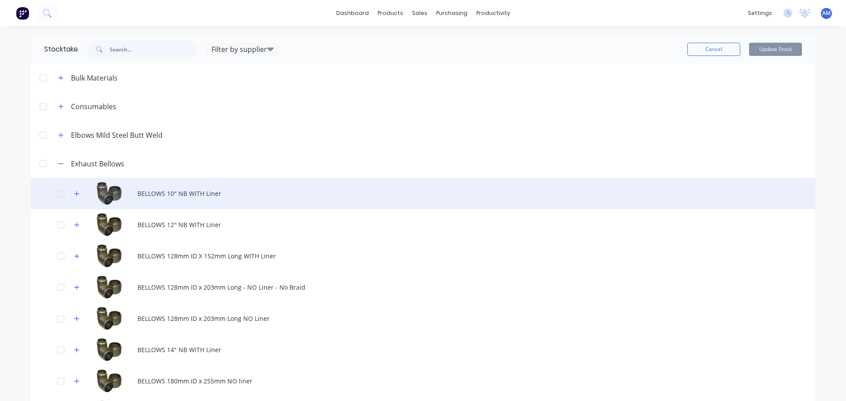
click at [189, 191] on div "BELLOWS 10" NB WITH Liner" at bounding box center [423, 193] width 784 height 31
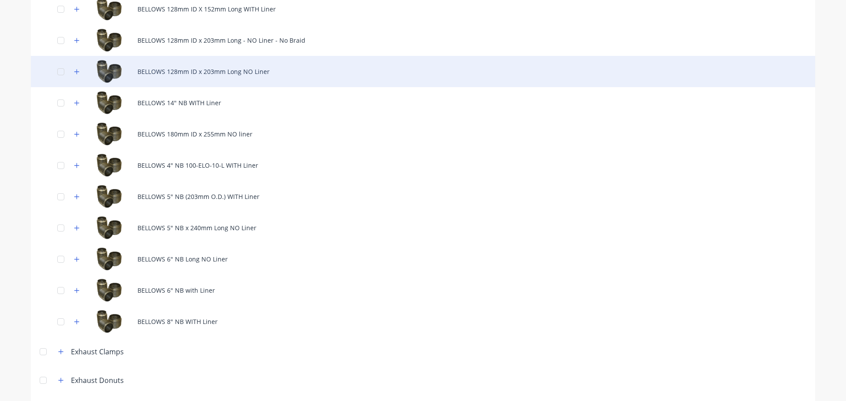
scroll to position [132, 0]
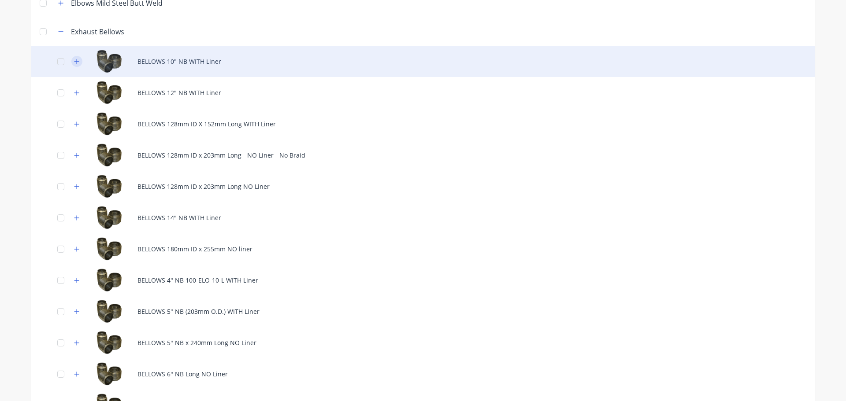
click at [74, 62] on icon "button" at bounding box center [76, 61] width 5 height 5
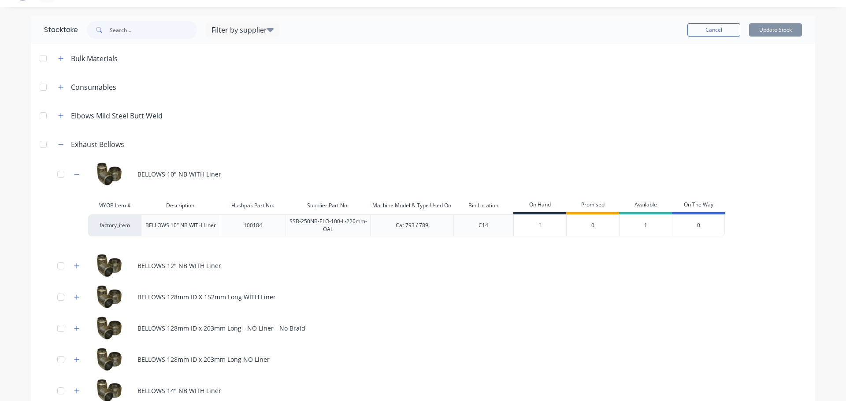
scroll to position [0, 0]
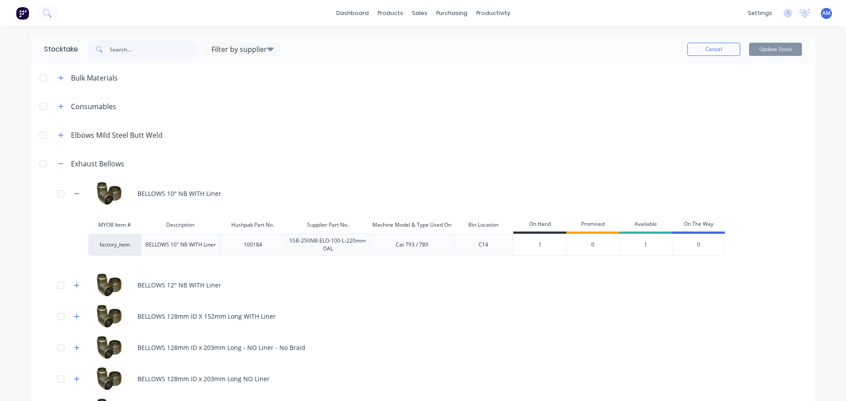
type input "1"
click at [544, 245] on input "1" at bounding box center [540, 245] width 52 height 8
type input "2"
click at [712, 45] on button "Cancel" at bounding box center [713, 49] width 53 height 13
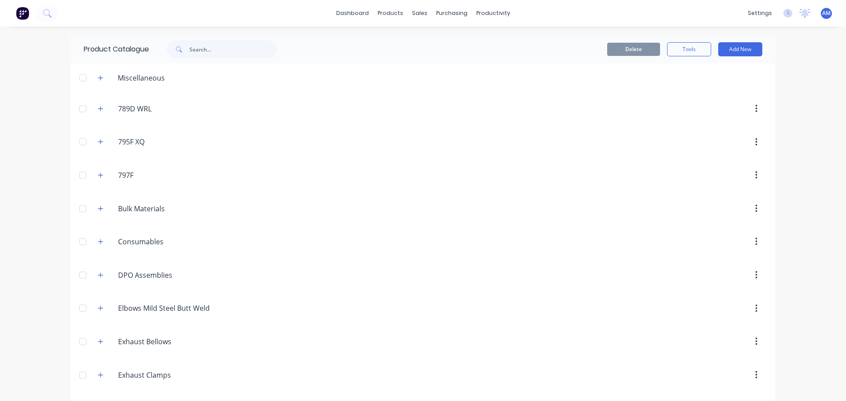
drag, startPoint x: 403, startPoint y: 190, endPoint x: 318, endPoint y: 165, distance: 88.5
click at [318, 165] on header "797F 797F" at bounding box center [422, 175] width 705 height 33
click at [687, 52] on button "Tools" at bounding box center [689, 49] width 44 height 14
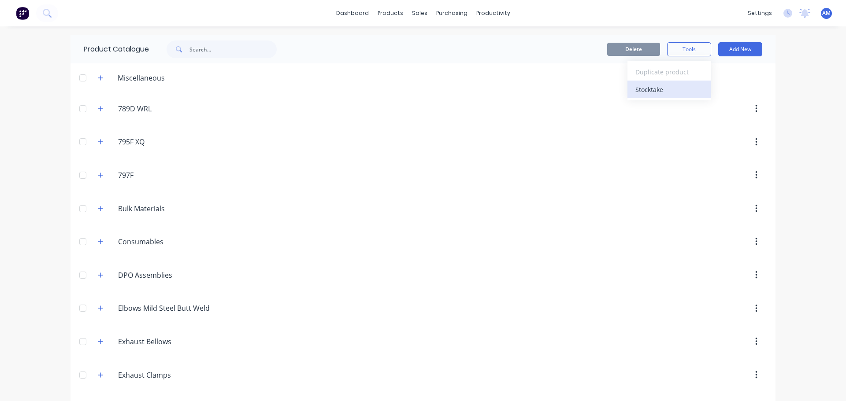
click at [656, 89] on div "Stocktake" at bounding box center [669, 89] width 68 height 13
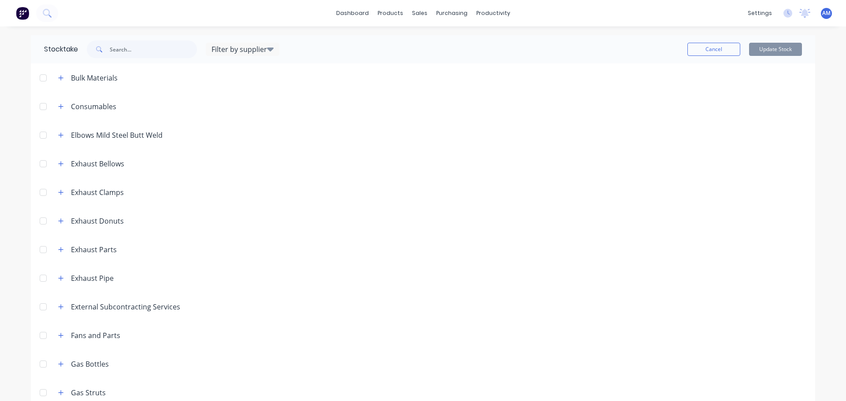
click at [259, 178] on header "Exhaust Clamps" at bounding box center [423, 192] width 784 height 29
click at [59, 82] on button "button" at bounding box center [61, 77] width 11 height 11
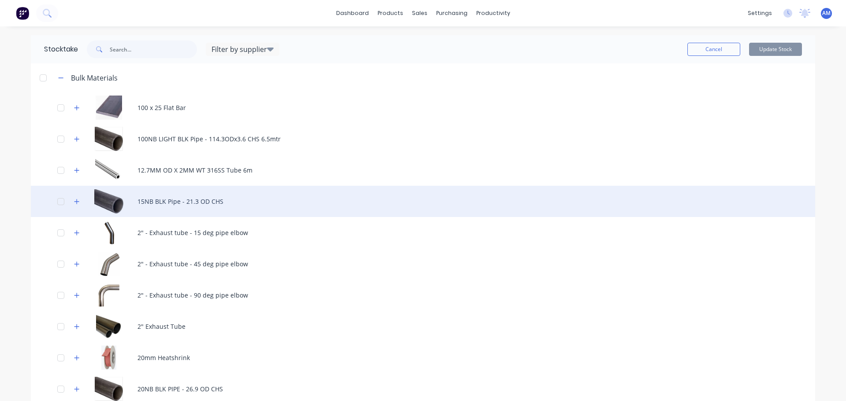
click at [305, 186] on div "15NB BLK Pipe - 21.3 OD CHS" at bounding box center [423, 201] width 784 height 31
click at [323, 196] on div "15NB BLK Pipe - 21.3 OD CHS" at bounding box center [423, 201] width 784 height 31
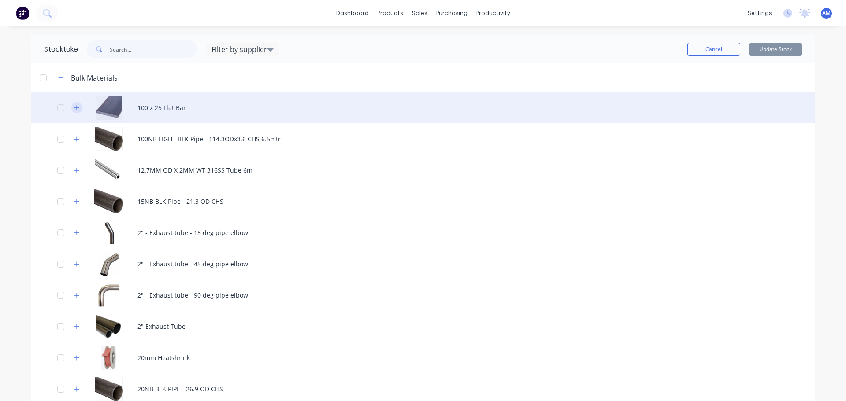
click at [77, 108] on button "button" at bounding box center [76, 107] width 11 height 11
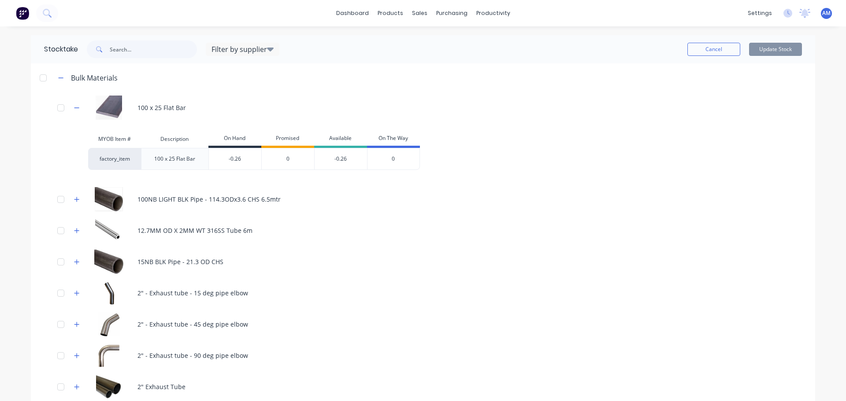
click at [286, 170] on div "0" at bounding box center [287, 159] width 53 height 22
click at [523, 154] on div "factory_item 100 x 25 Flat Bar -0.26 0 -0.26 0" at bounding box center [415, 159] width 654 height 22
drag, startPoint x: 523, startPoint y: 154, endPoint x: 426, endPoint y: 155, distance: 96.9
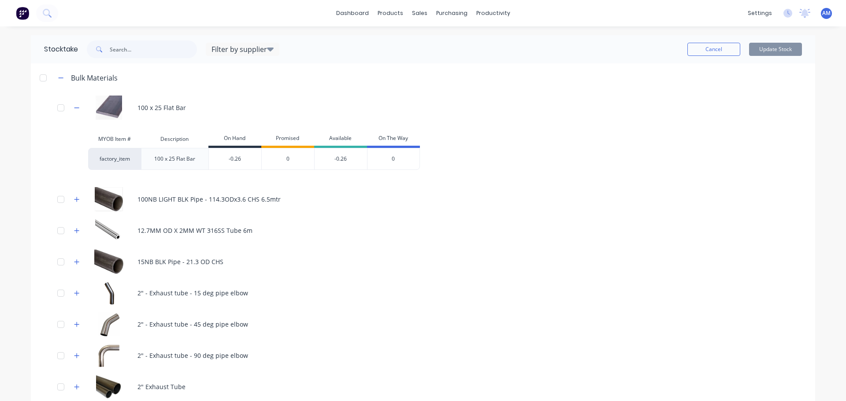
click at [430, 155] on div "factory_item 100 x 25 Flat Bar -0.26 0 -0.26 0" at bounding box center [415, 159] width 654 height 22
click at [420, 154] on div "factory_item 100 x 25 Flat Bar -0.26 0 -0.26 0" at bounding box center [415, 159] width 654 height 22
